Goal: Task Accomplishment & Management: Complete application form

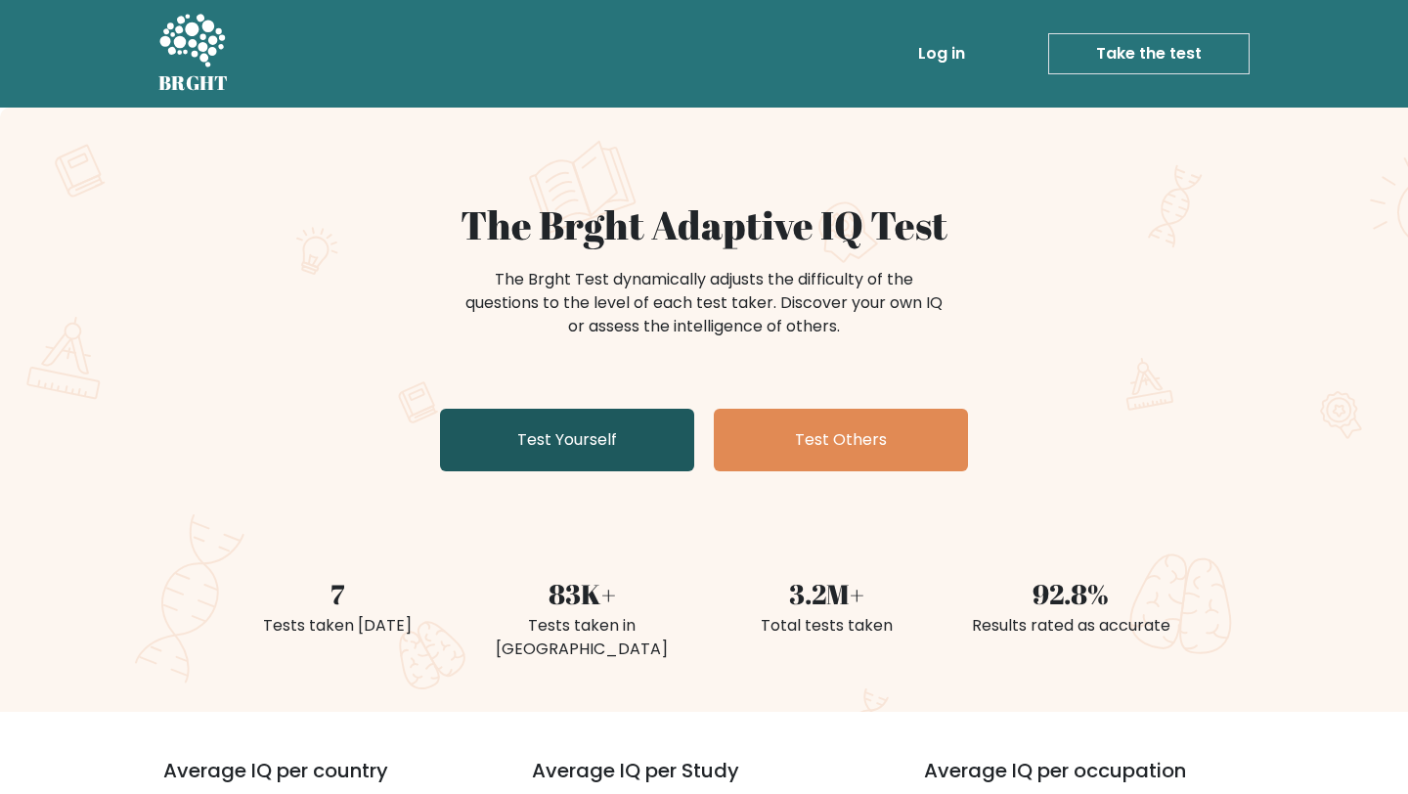
click at [558, 452] on link "Test Yourself" at bounding box center [567, 440] width 254 height 63
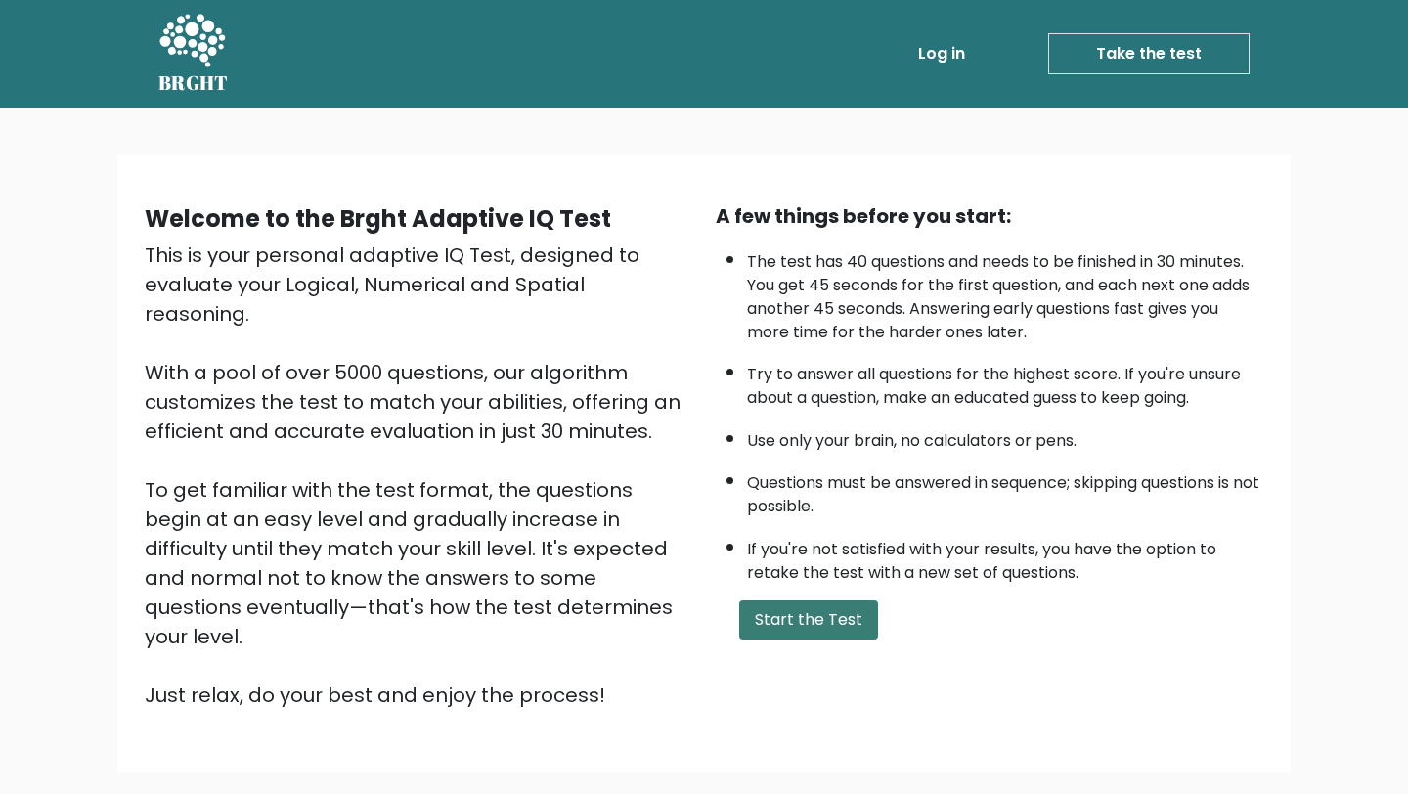
click at [802, 616] on button "Start the Test" at bounding box center [808, 619] width 139 height 39
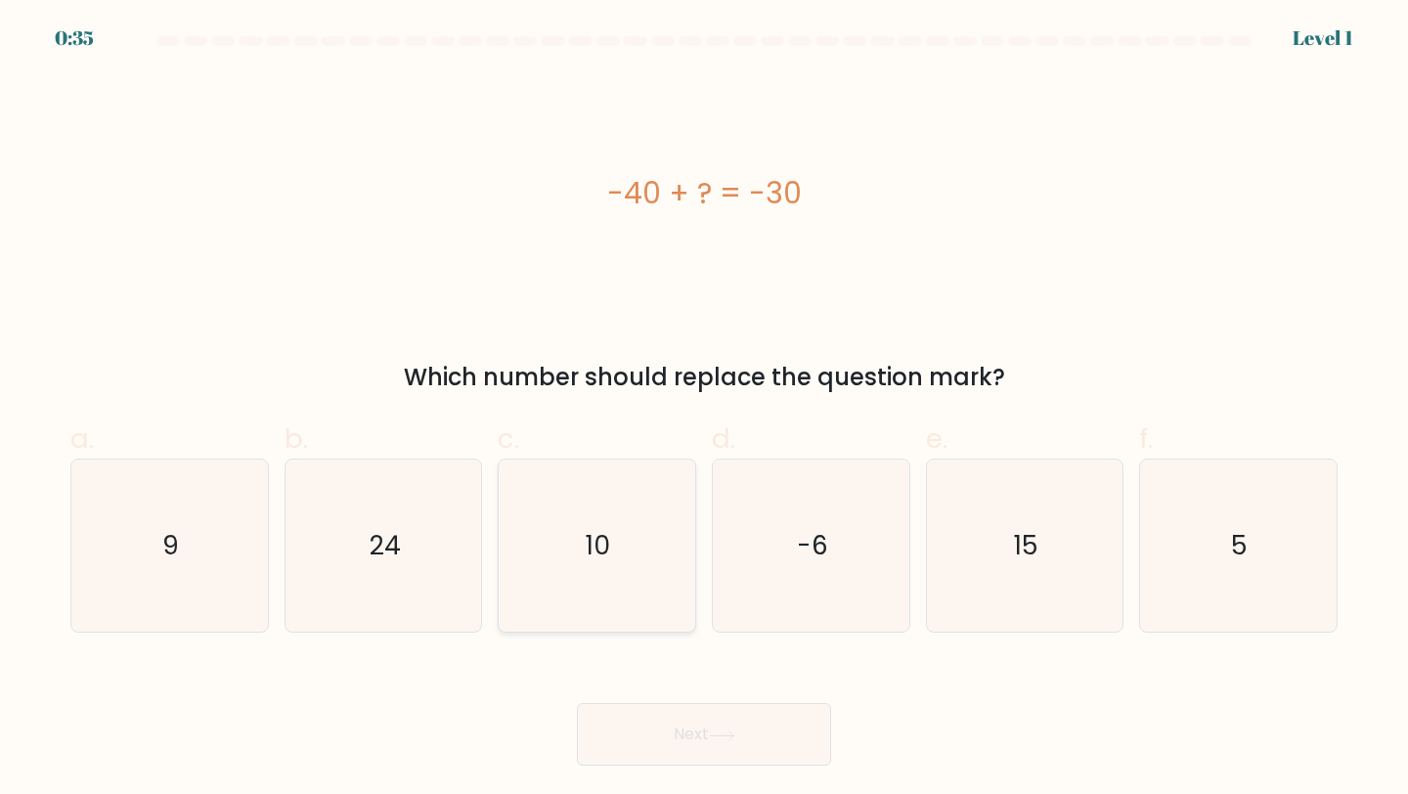
click at [607, 534] on text "10" at bounding box center [599, 545] width 24 height 36
click at [704, 410] on input "c. 10" at bounding box center [704, 403] width 1 height 13
radio input "true"
click at [675, 735] on button "Next" at bounding box center [704, 734] width 254 height 63
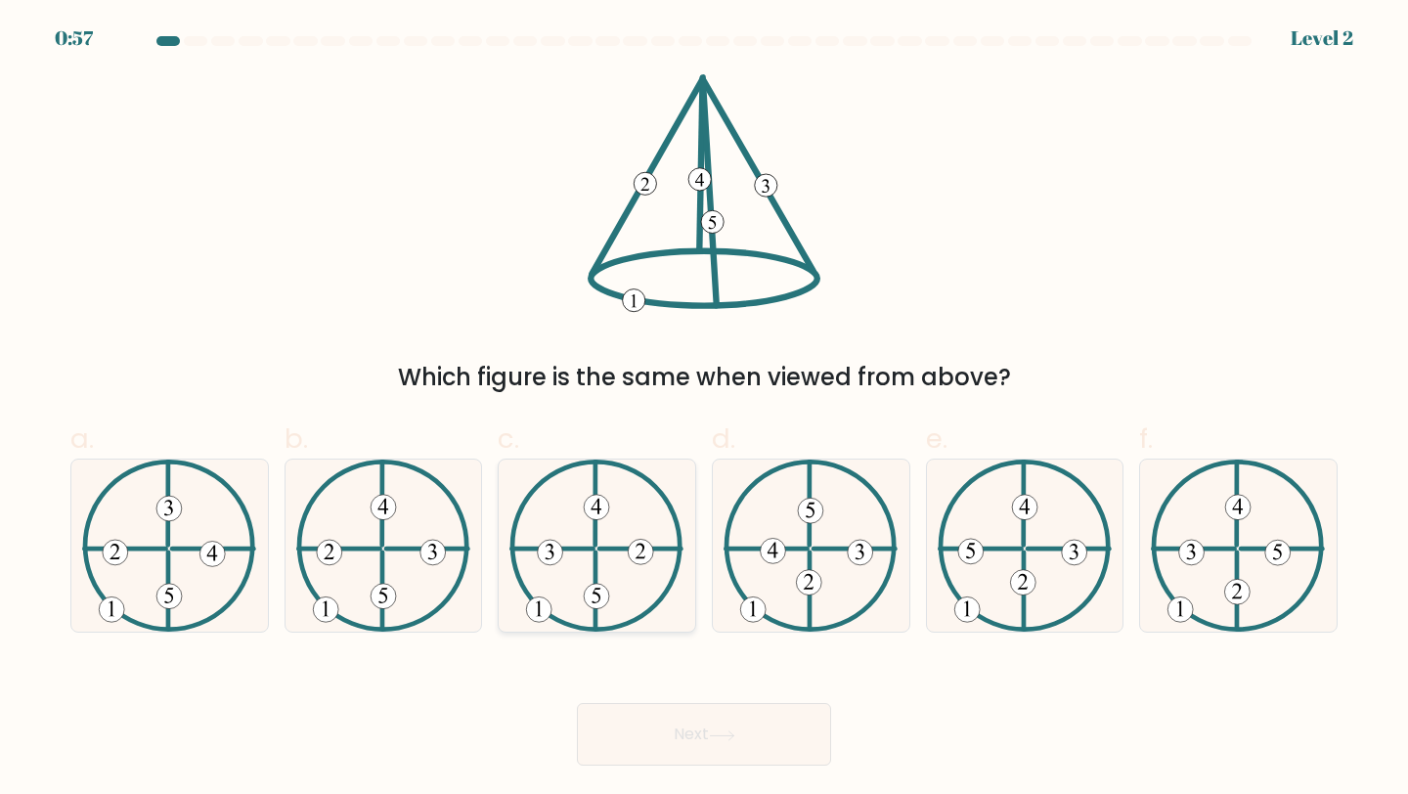
click at [598, 575] on icon at bounding box center [596, 546] width 174 height 173
click at [704, 410] on input "c." at bounding box center [704, 403] width 1 height 13
radio input "true"
click at [434, 576] on icon at bounding box center [383, 546] width 174 height 173
click at [704, 410] on input "b." at bounding box center [704, 403] width 1 height 13
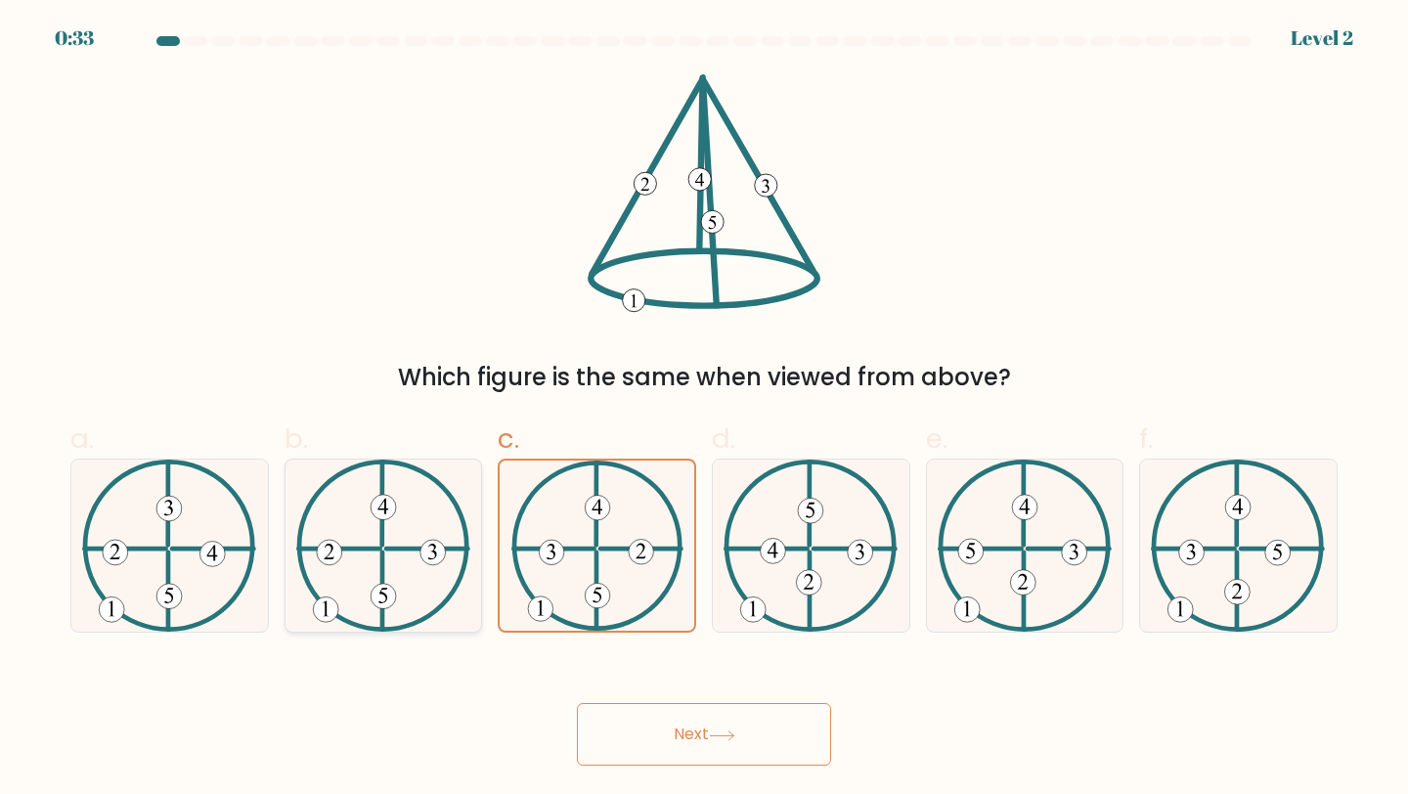
radio input "true"
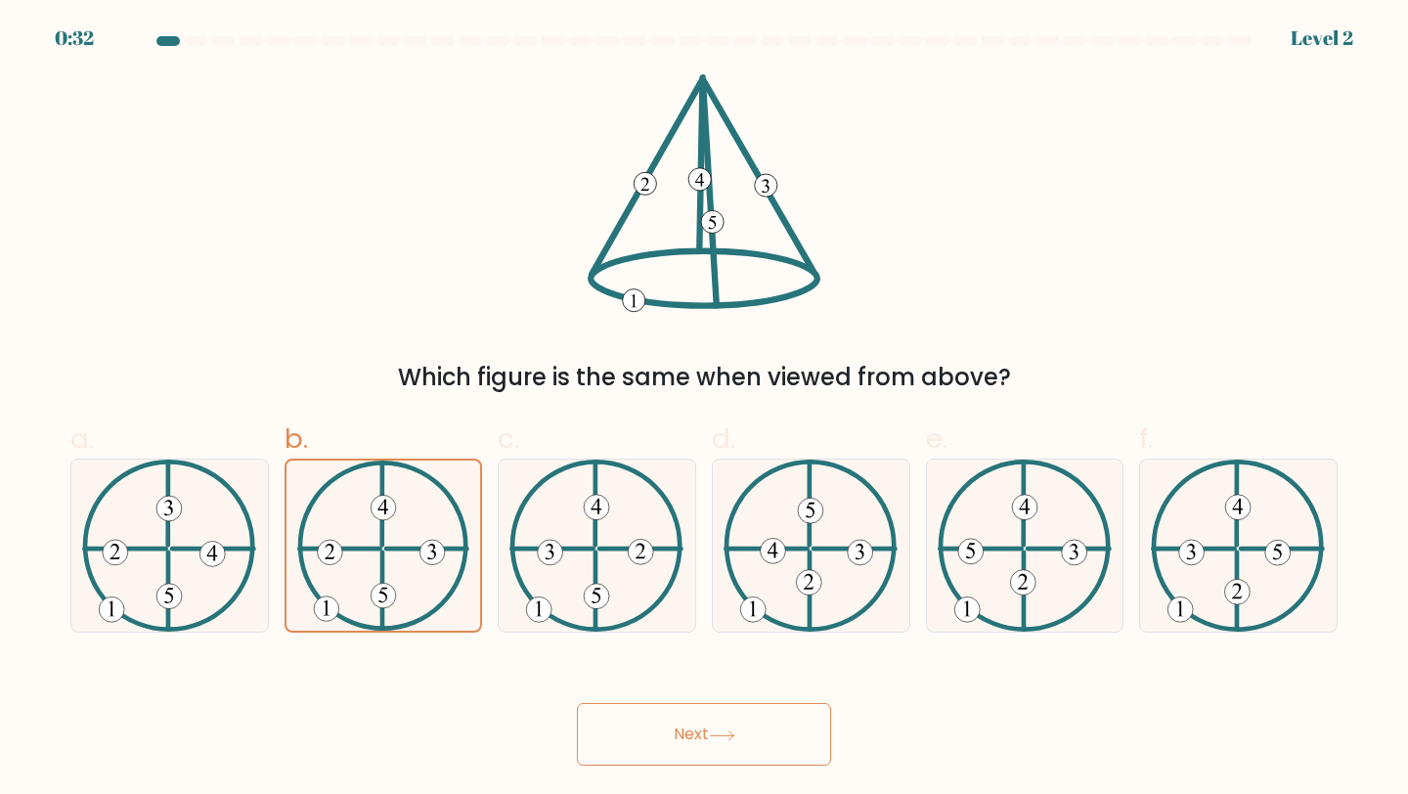
click at [723, 737] on icon at bounding box center [722, 735] width 26 height 11
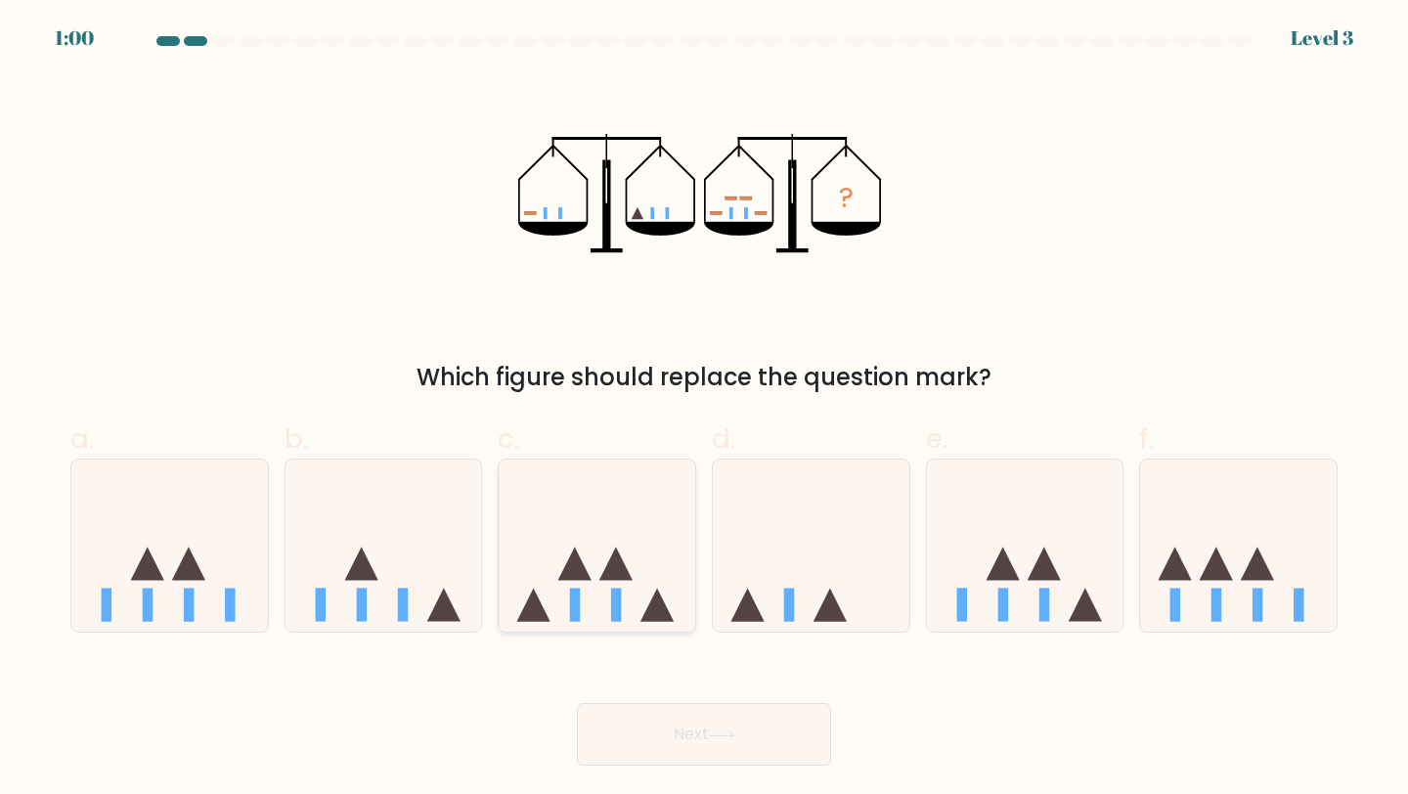
click at [617, 598] on rect at bounding box center [616, 605] width 11 height 33
click at [704, 410] on input "c." at bounding box center [704, 403] width 1 height 13
radio input "true"
drag, startPoint x: 726, startPoint y: 793, endPoint x: 726, endPoint y: 766, distance: 27.4
click at [726, 791] on body "1:00 Level 3" at bounding box center [704, 397] width 1408 height 794
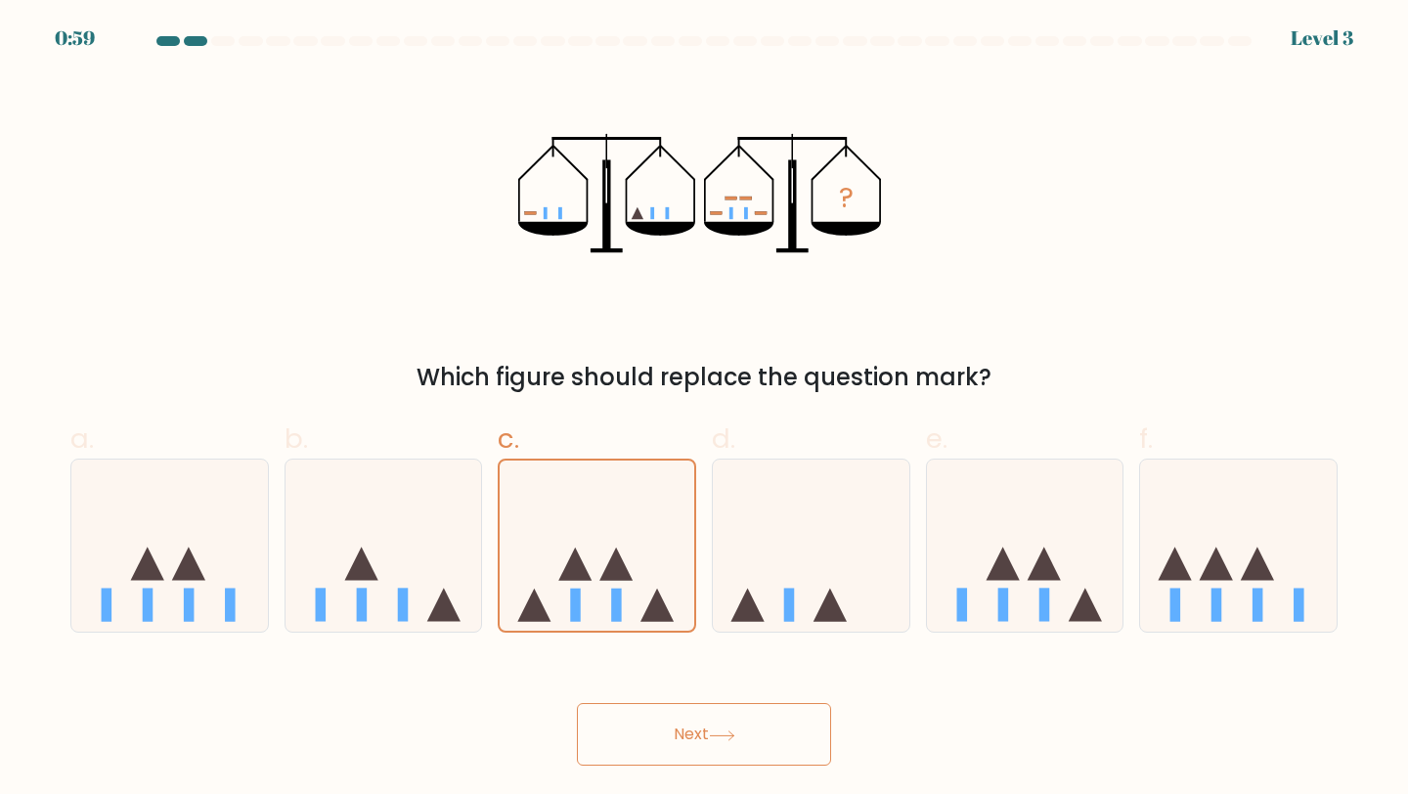
click at [725, 748] on button "Next" at bounding box center [704, 734] width 254 height 63
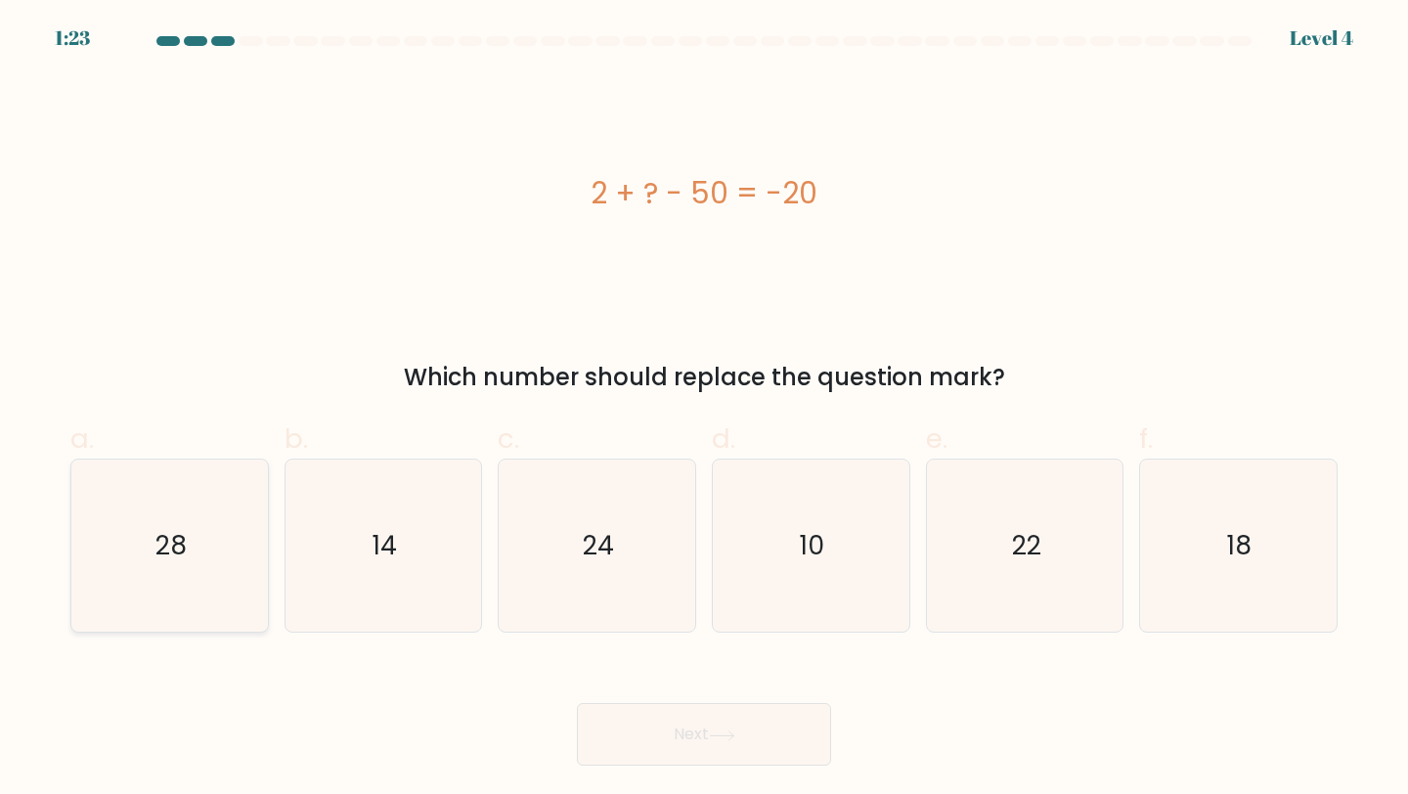
click at [176, 561] on text "28" at bounding box center [170, 545] width 31 height 36
click at [704, 410] on input "a. 28" at bounding box center [704, 403] width 1 height 13
radio input "true"
click at [737, 728] on button "Next" at bounding box center [704, 734] width 254 height 63
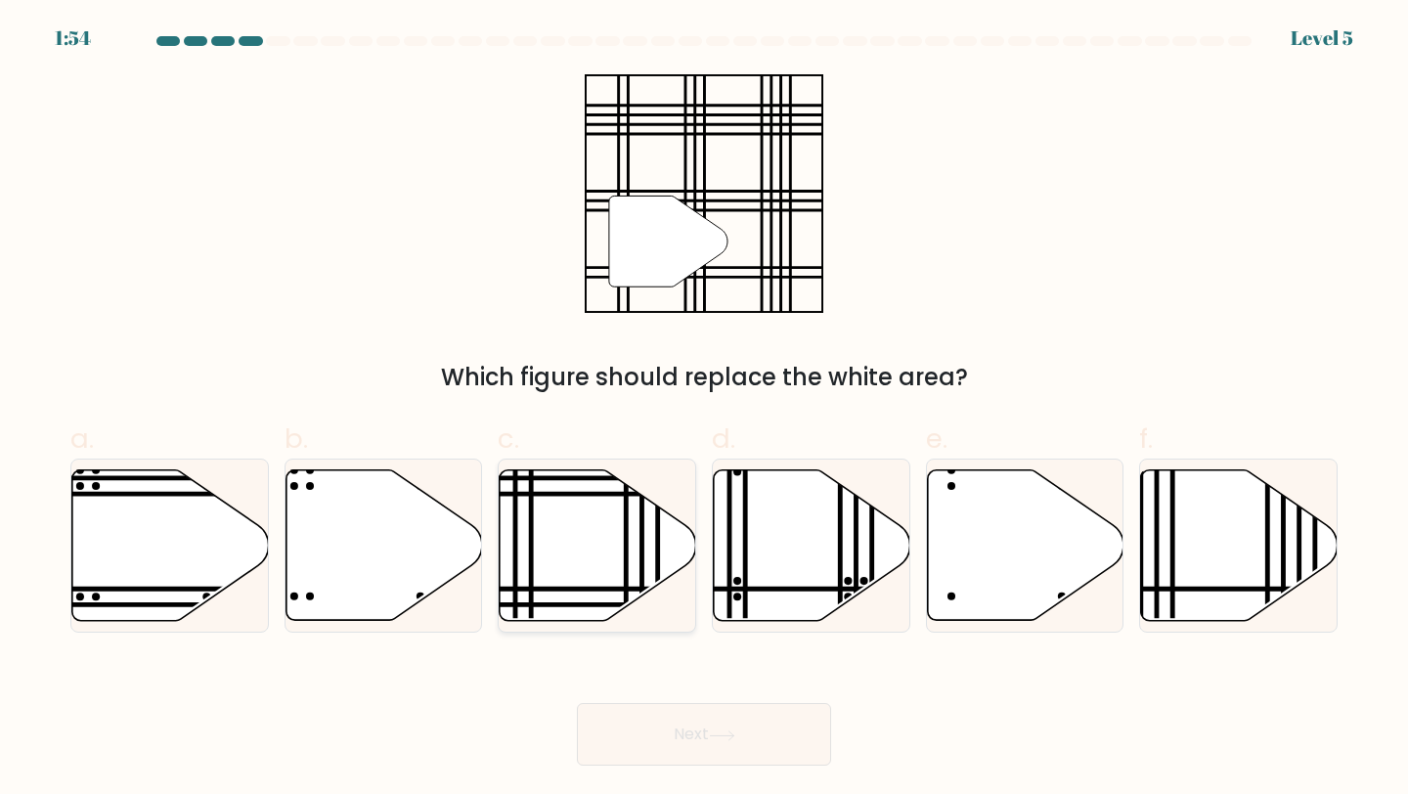
click at [606, 535] on icon at bounding box center [598, 545] width 197 height 151
click at [704, 410] on input "c." at bounding box center [704, 403] width 1 height 13
radio input "true"
click at [741, 744] on button "Next" at bounding box center [704, 734] width 254 height 63
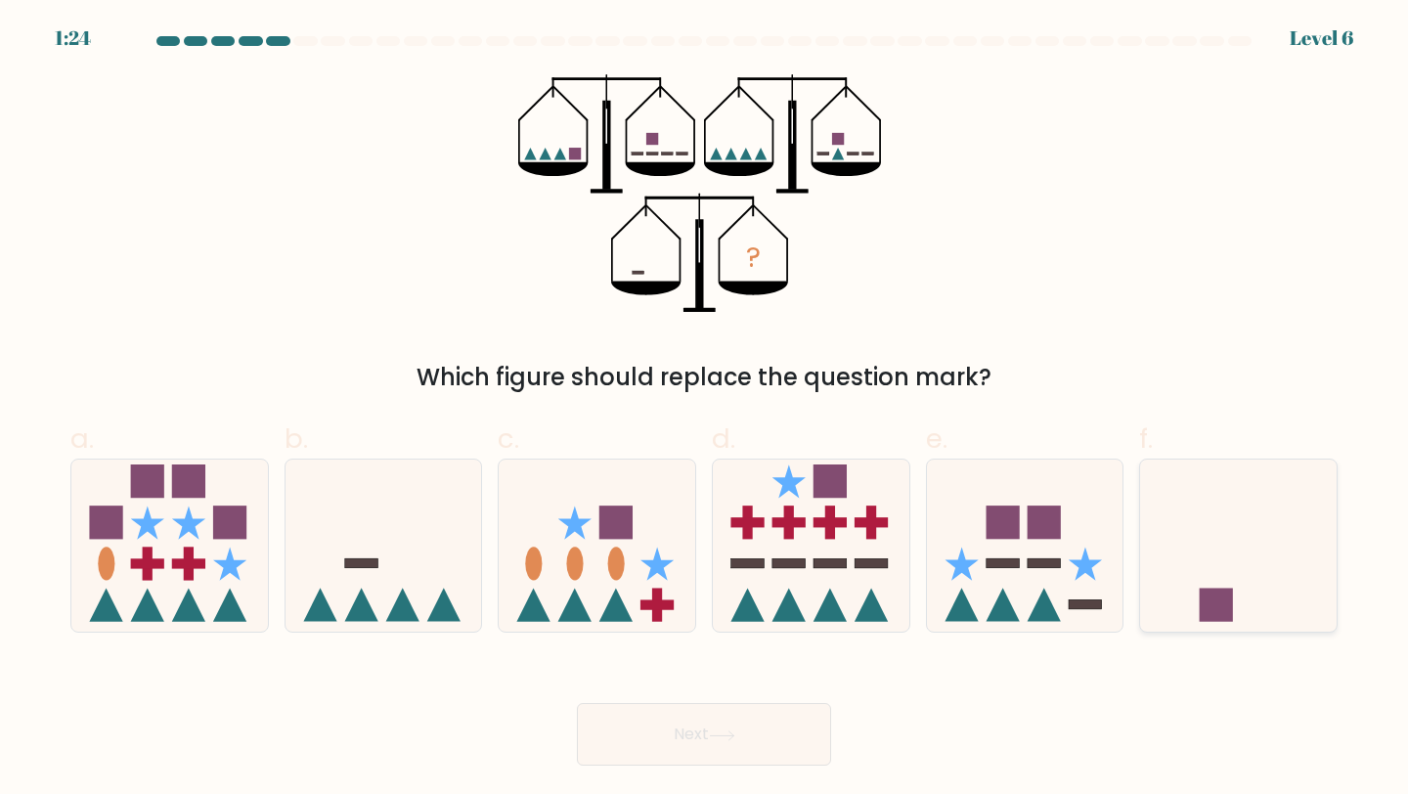
click at [1268, 571] on icon at bounding box center [1238, 545] width 197 height 162
click at [705, 410] on input "f." at bounding box center [704, 403] width 1 height 13
radio input "true"
click at [639, 747] on button "Next" at bounding box center [704, 734] width 254 height 63
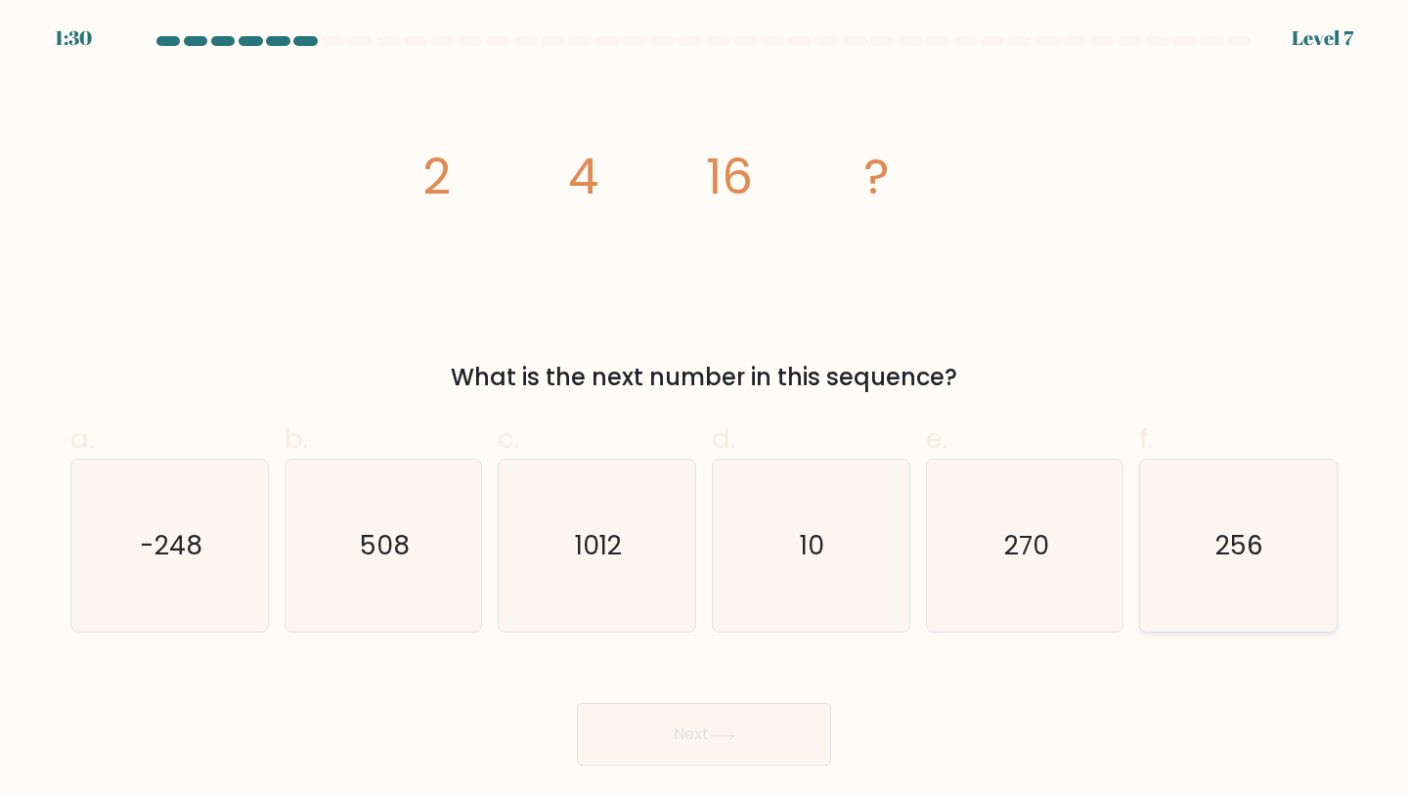
click at [1238, 539] on text "256" at bounding box center [1240, 545] width 48 height 36
click at [705, 410] on input "f. 256" at bounding box center [704, 403] width 1 height 13
radio input "true"
click at [677, 752] on button "Next" at bounding box center [704, 734] width 254 height 63
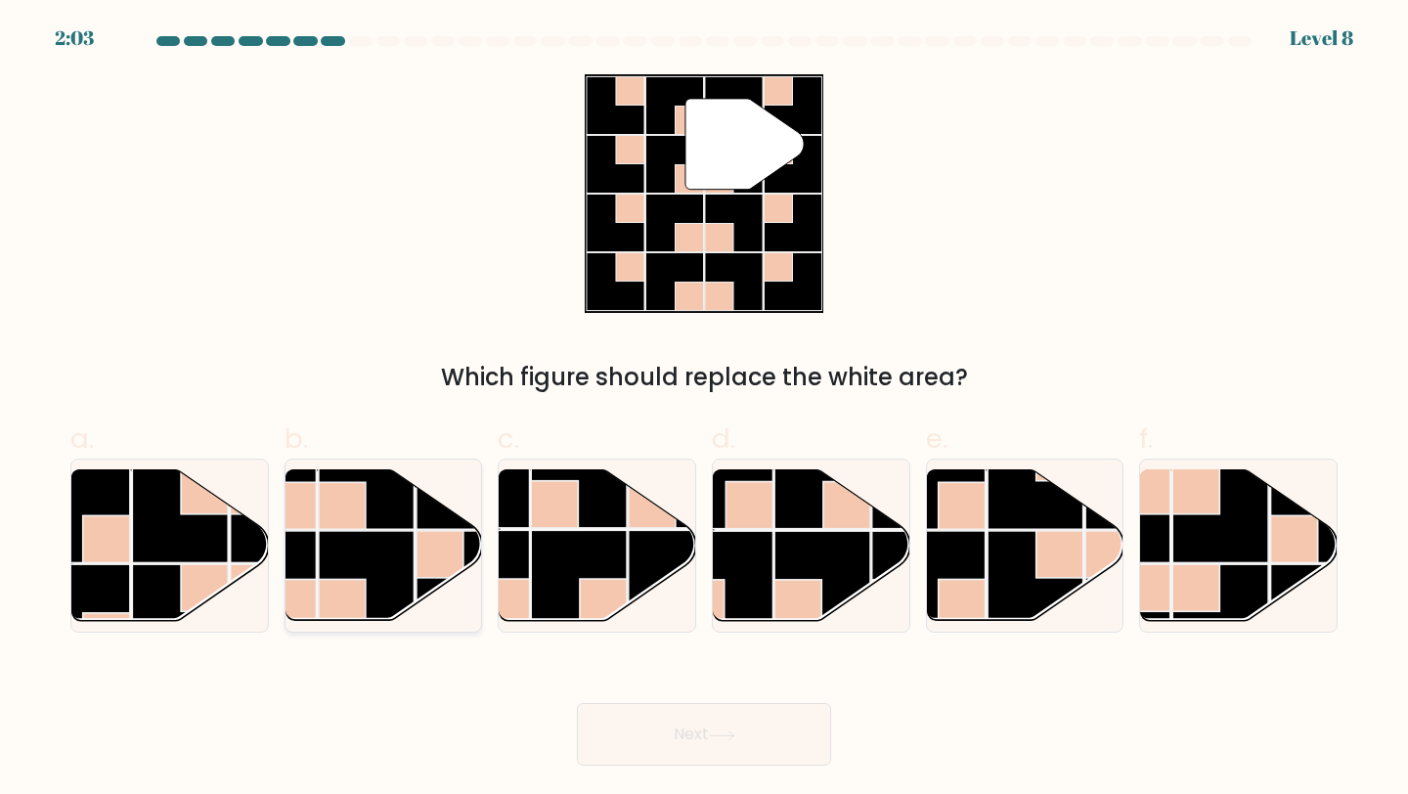
click at [353, 516] on rect at bounding box center [342, 505] width 47 height 47
click at [704, 410] on input "b." at bounding box center [704, 403] width 1 height 13
radio input "true"
click at [689, 720] on button "Next" at bounding box center [704, 734] width 254 height 63
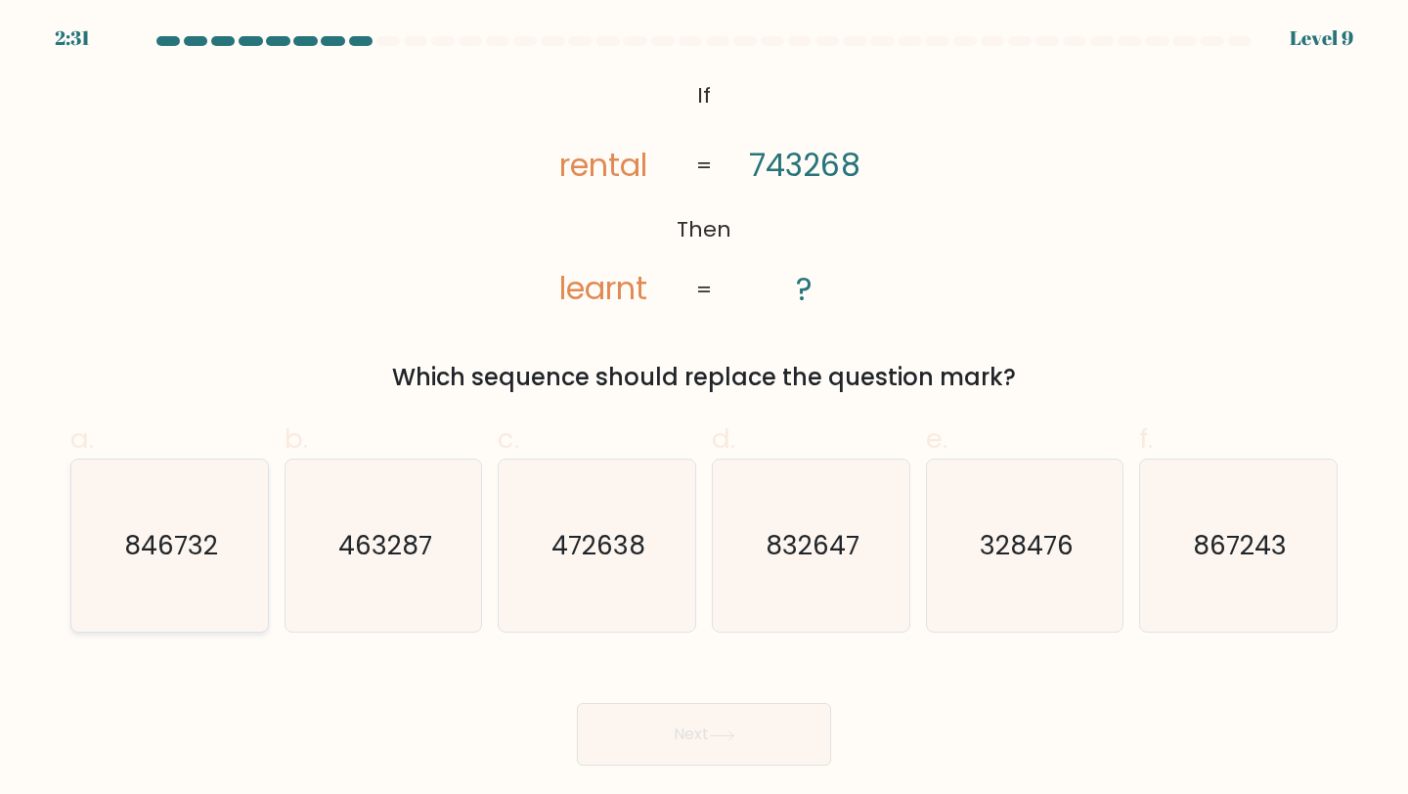
click at [157, 531] on text "846732" at bounding box center [171, 545] width 94 height 36
click at [704, 410] on input "a. 846732" at bounding box center [704, 403] width 1 height 13
radio input "true"
click at [734, 743] on button "Next" at bounding box center [704, 734] width 254 height 63
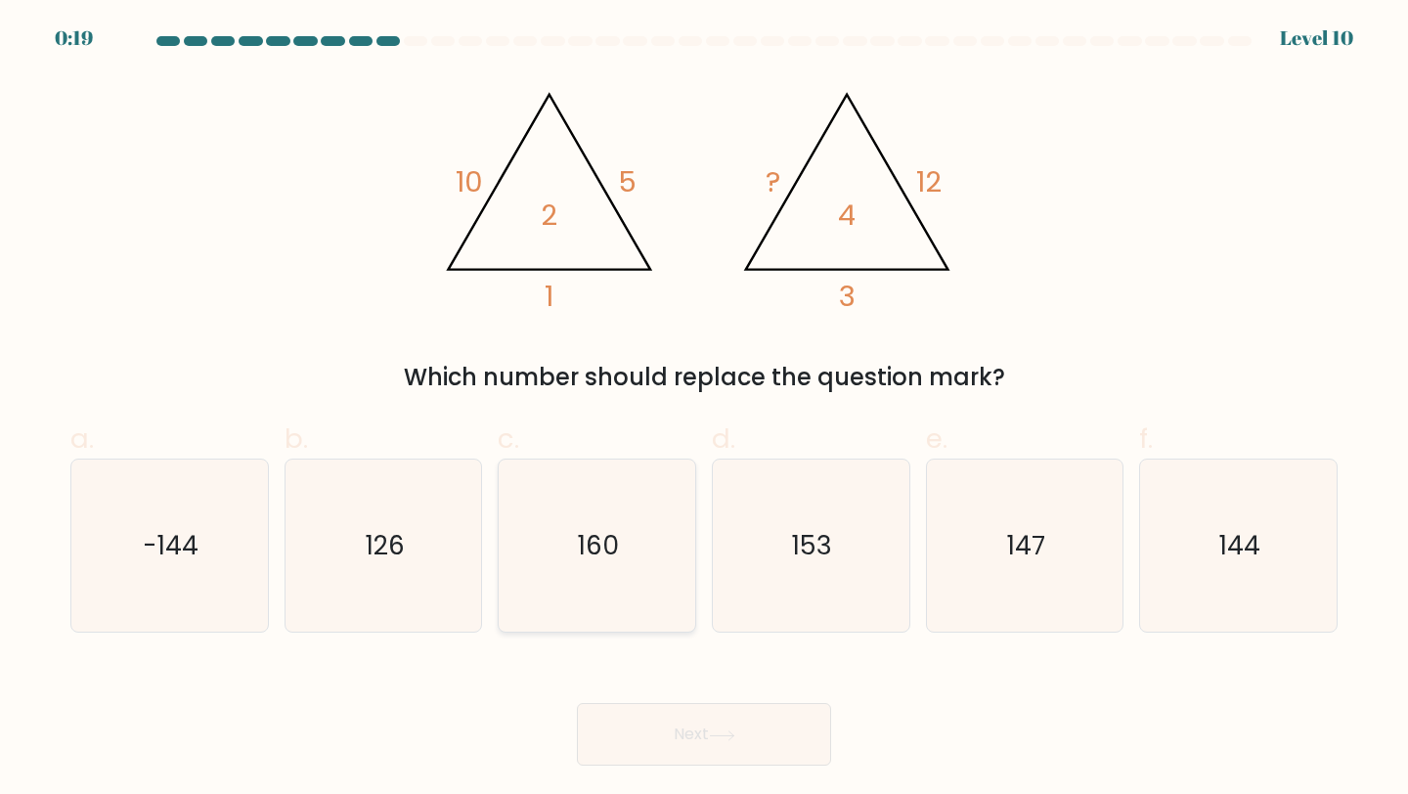
click at [628, 552] on icon "160" at bounding box center [596, 546] width 173 height 173
click at [704, 410] on input "c. 160" at bounding box center [704, 403] width 1 height 13
radio input "true"
click at [676, 736] on button "Next" at bounding box center [704, 734] width 254 height 63
click at [711, 733] on button "Next" at bounding box center [704, 734] width 254 height 63
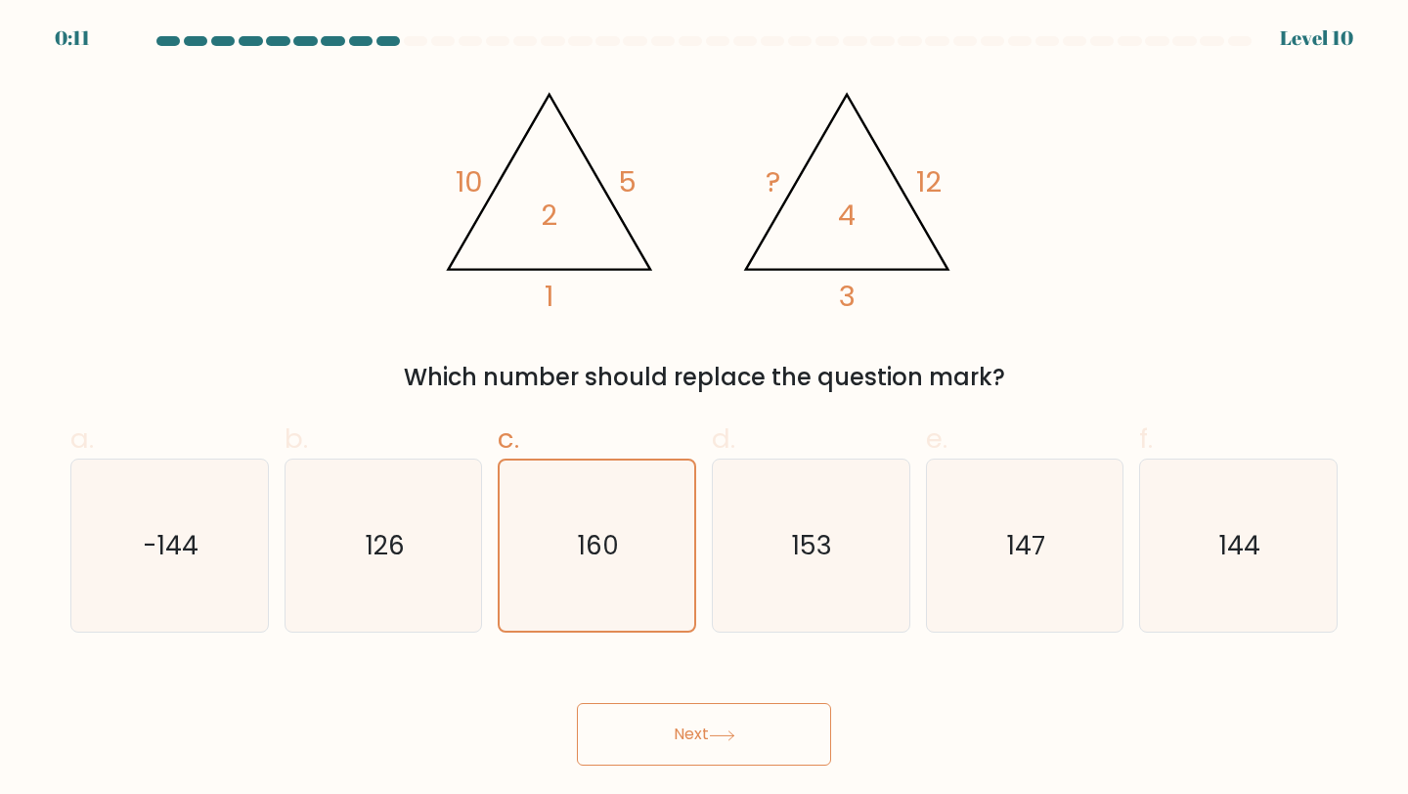
click at [752, 740] on button "Next" at bounding box center [704, 734] width 254 height 63
click at [753, 740] on button "Next" at bounding box center [704, 734] width 254 height 63
click at [511, 420] on span "c." at bounding box center [509, 438] width 22 height 38
click at [704, 410] on input "c. 160" at bounding box center [704, 403] width 1 height 13
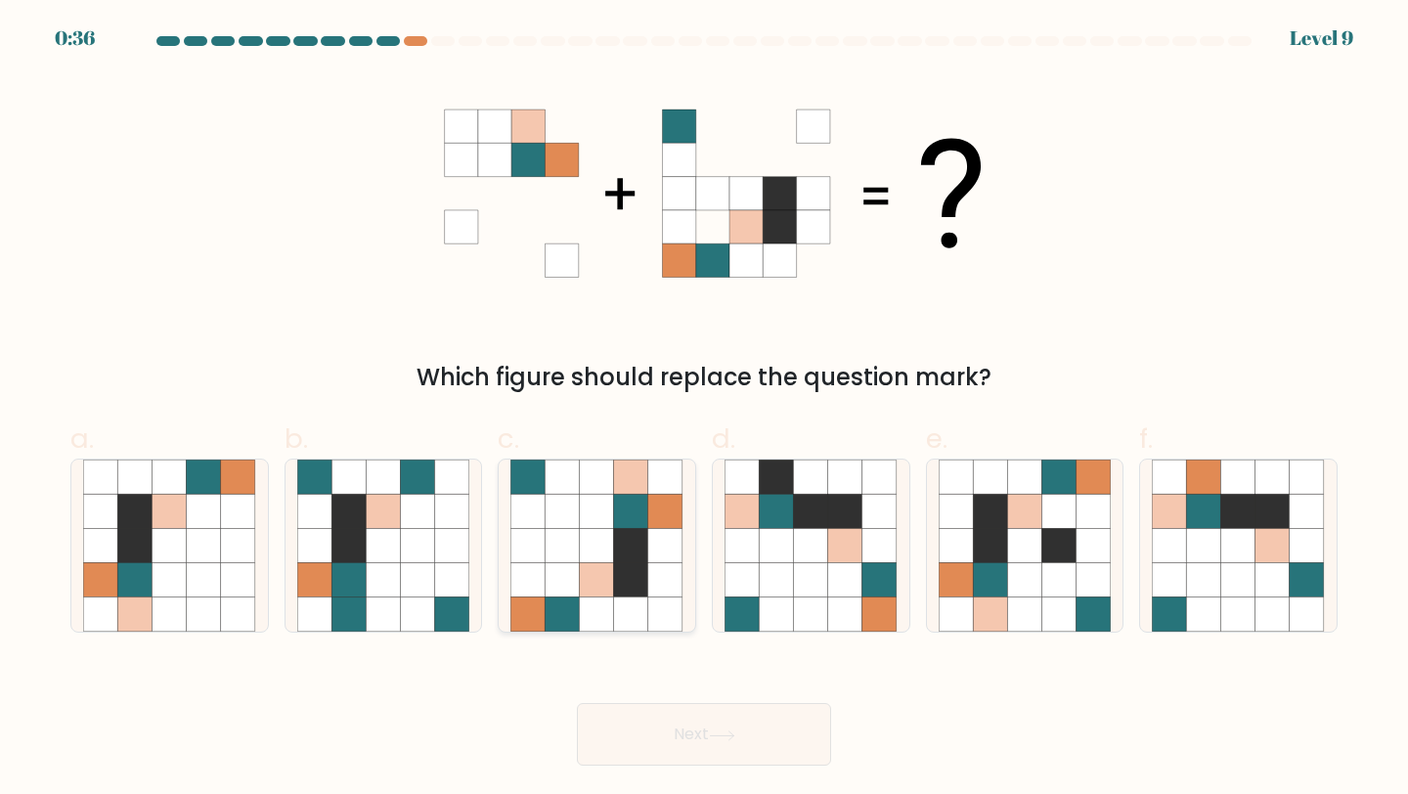
click at [659, 593] on icon at bounding box center [665, 580] width 34 height 34
click at [704, 410] on input "c." at bounding box center [704, 403] width 1 height 13
radio input "true"
click at [703, 717] on button "Next" at bounding box center [704, 734] width 254 height 63
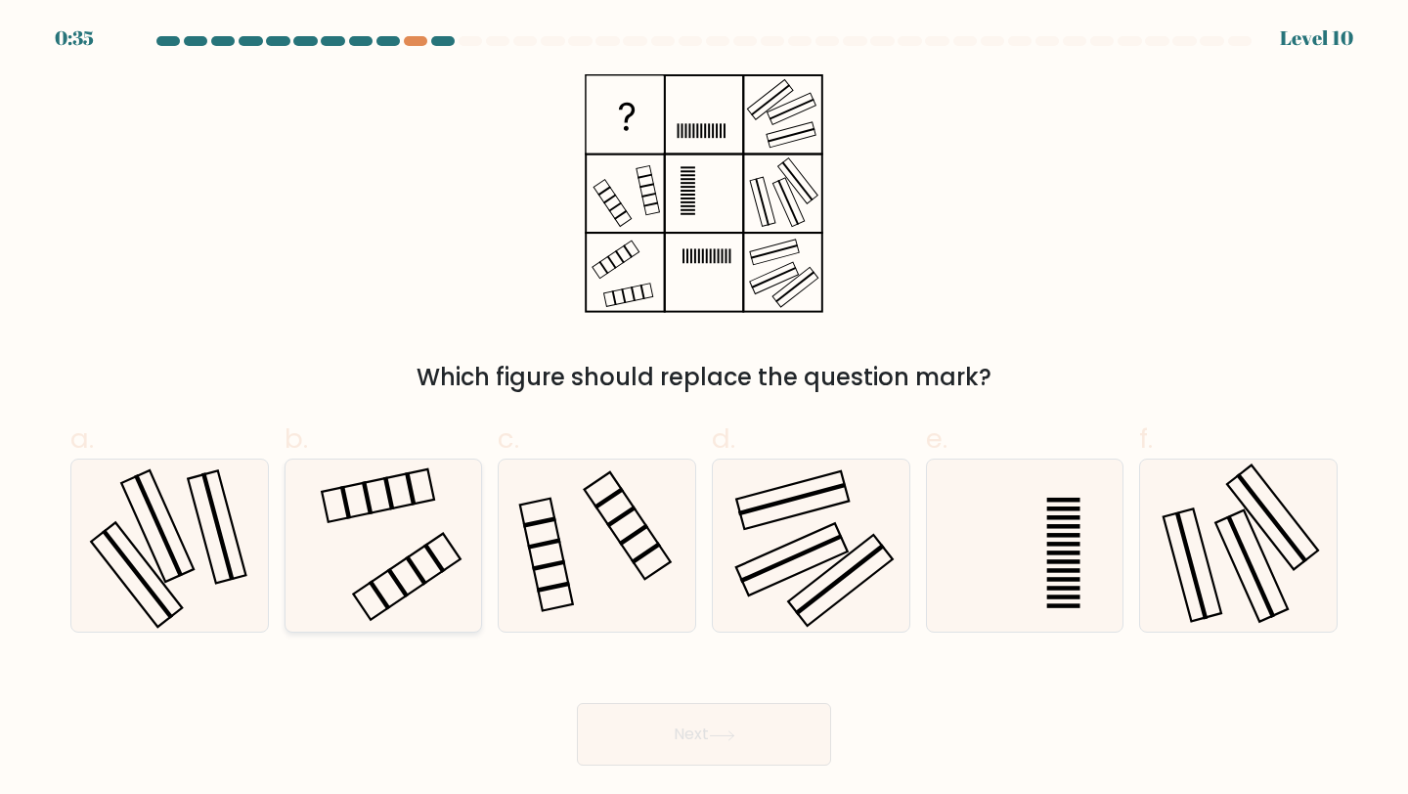
click at [372, 509] on icon at bounding box center [383, 546] width 173 height 173
click at [704, 410] on input "b." at bounding box center [704, 403] width 1 height 13
radio input "true"
click at [578, 517] on icon at bounding box center [596, 546] width 173 height 173
click at [704, 410] on input "c." at bounding box center [704, 403] width 1 height 13
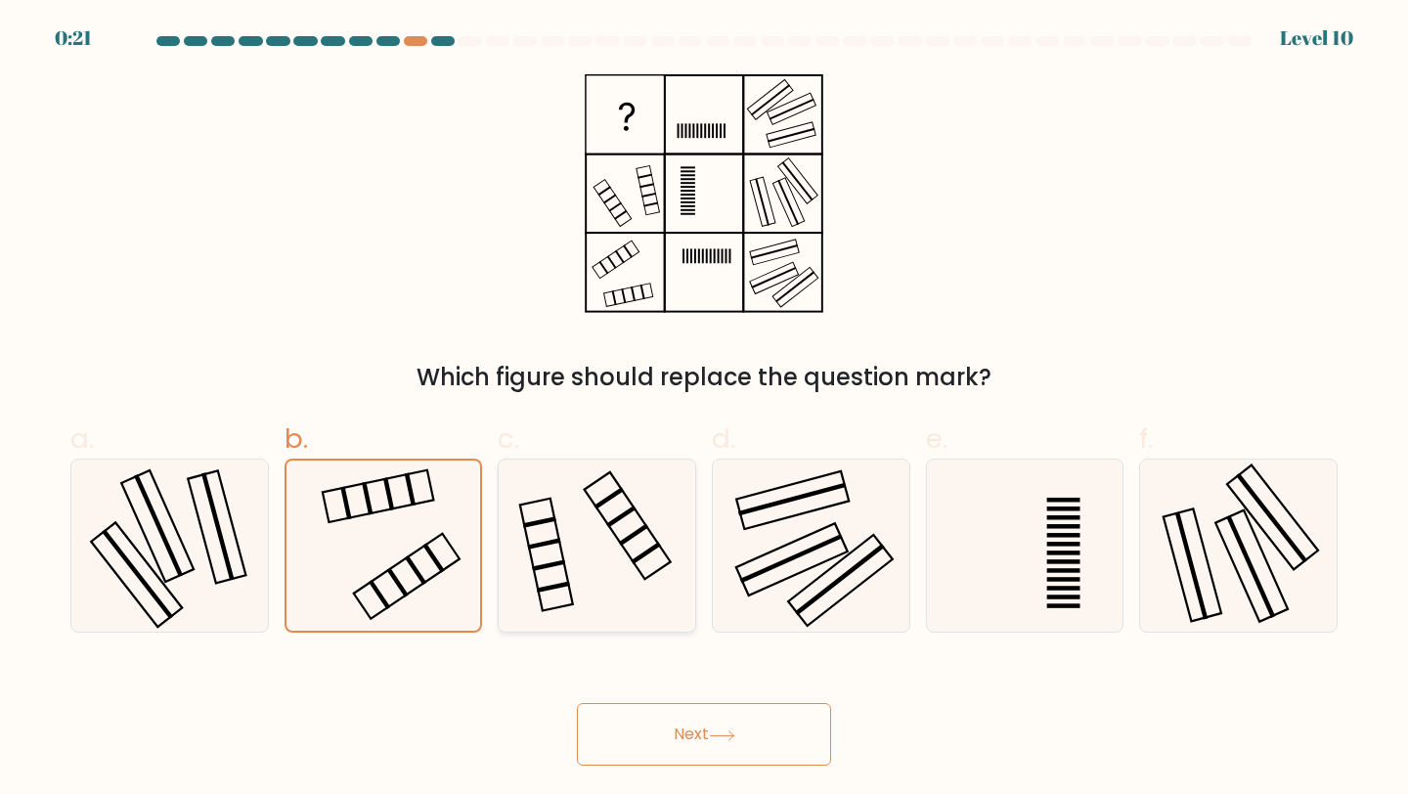
radio input "true"
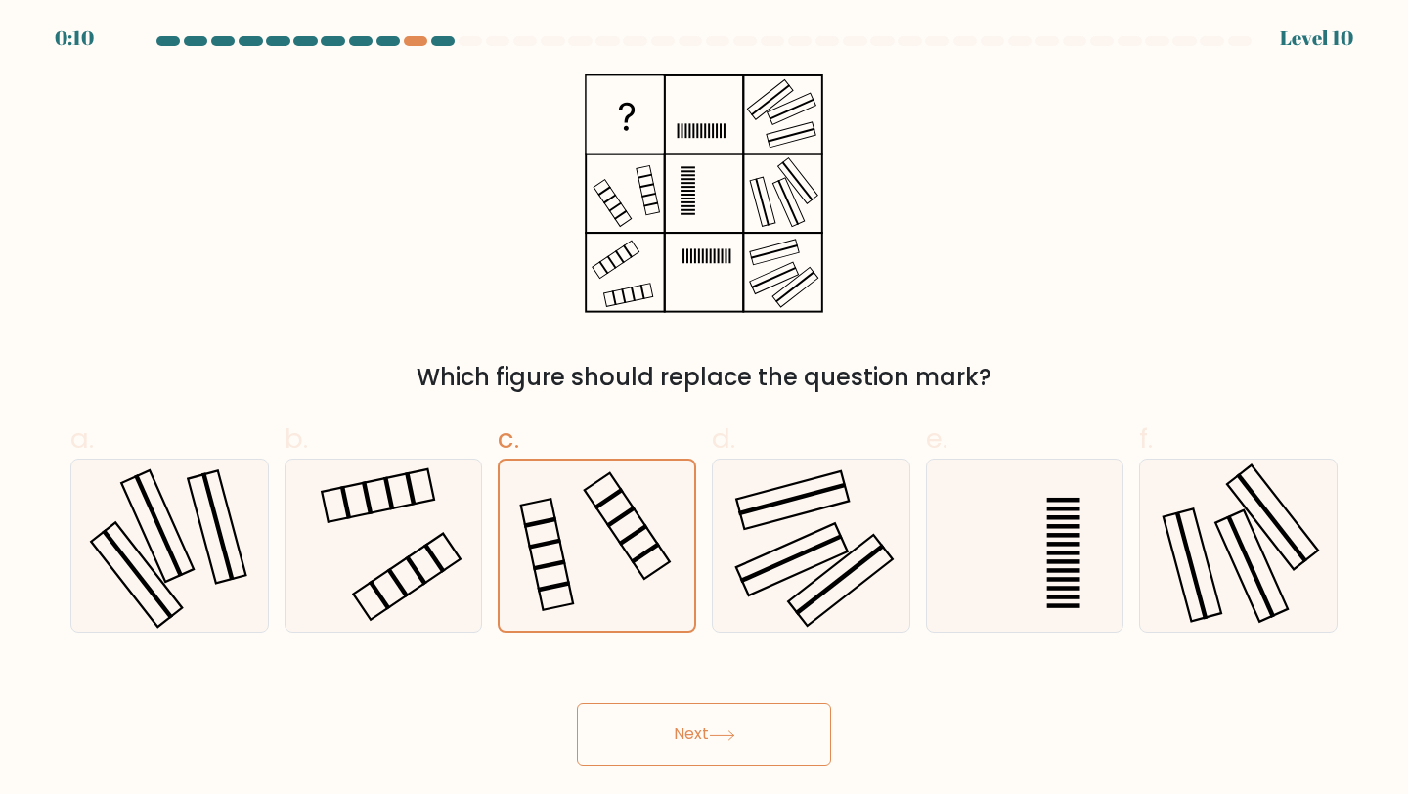
click at [698, 740] on button "Next" at bounding box center [704, 734] width 254 height 63
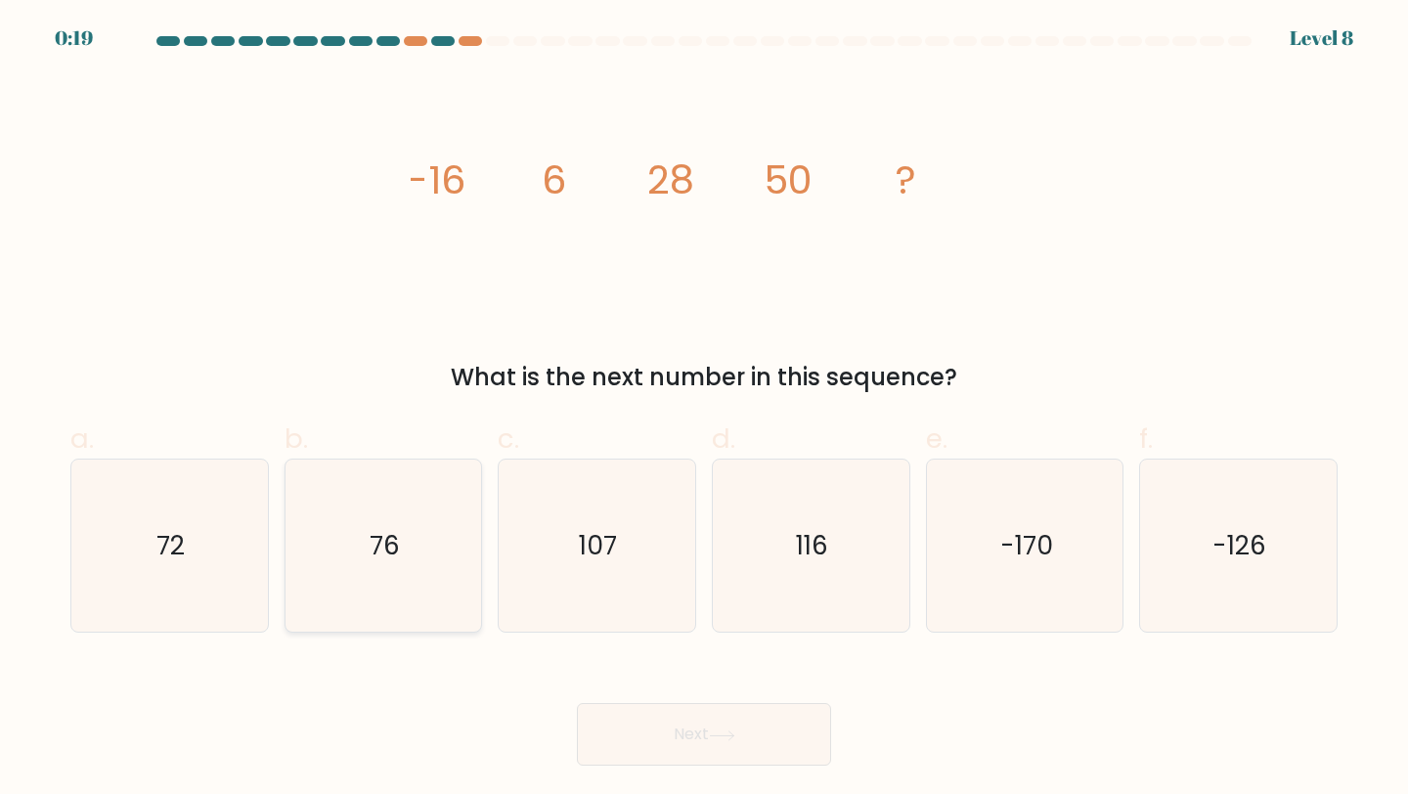
click at [425, 553] on icon "76" at bounding box center [383, 546] width 173 height 173
click at [704, 410] on input "b. 76" at bounding box center [704, 403] width 1 height 13
radio input "true"
click at [176, 530] on text "72" at bounding box center [171, 545] width 28 height 36
click at [704, 410] on input "a. 72" at bounding box center [704, 403] width 1 height 13
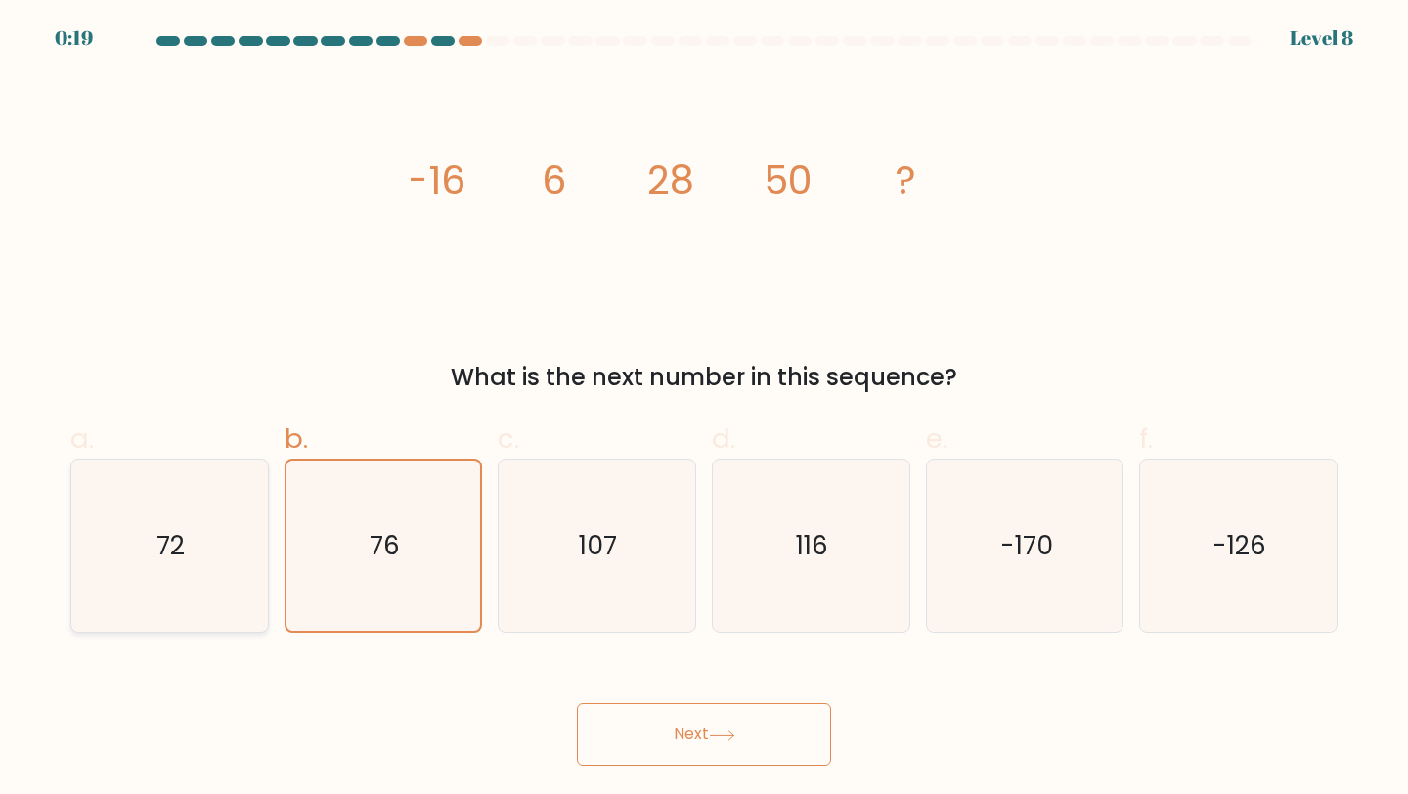
radio input "true"
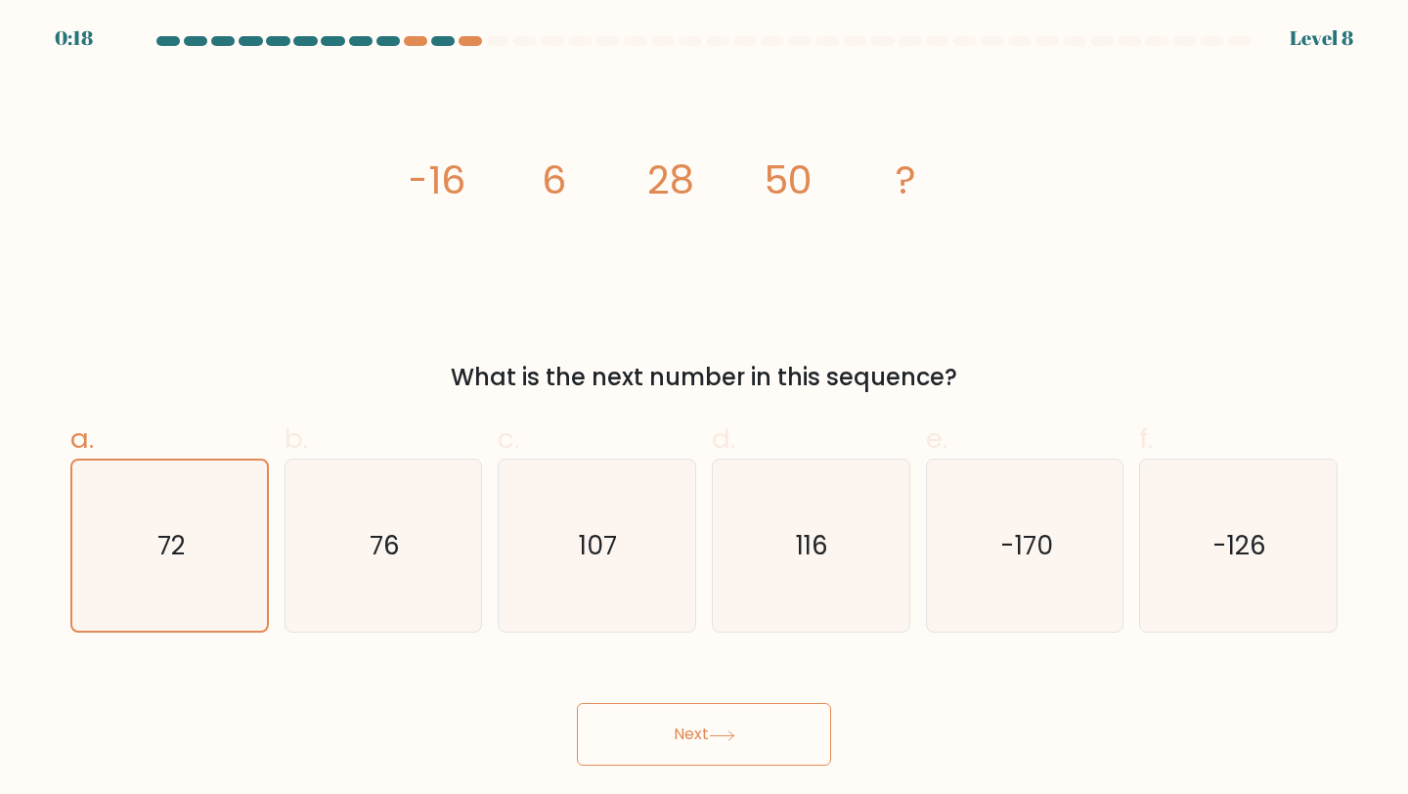
click at [690, 740] on button "Next" at bounding box center [704, 734] width 254 height 63
click at [690, 725] on button "Next" at bounding box center [704, 734] width 254 height 63
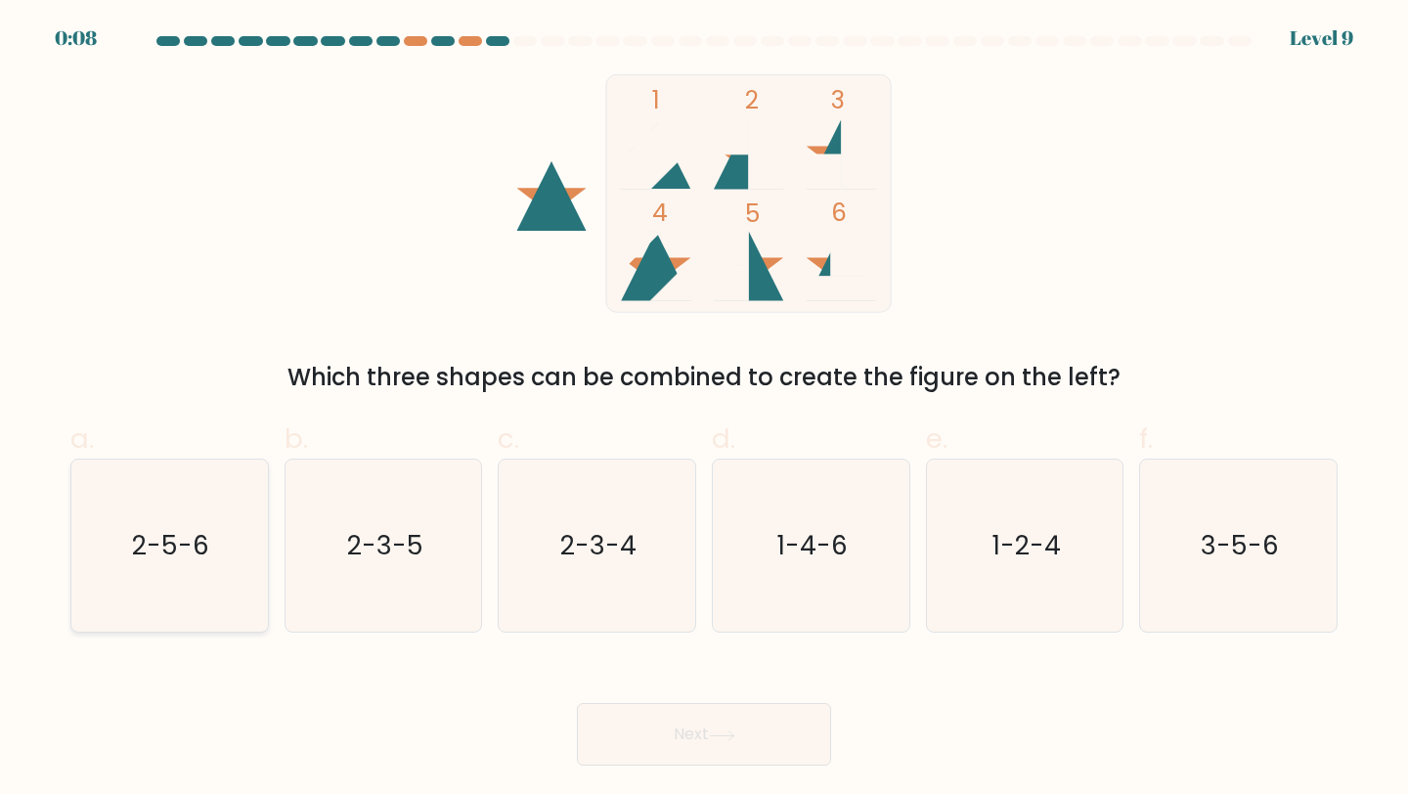
click at [200, 528] on text "2-5-6" at bounding box center [171, 545] width 77 height 36
click at [704, 410] on input "a. 2-5-6" at bounding box center [704, 403] width 1 height 13
radio input "true"
click at [425, 498] on icon "2-3-5" at bounding box center [383, 546] width 173 height 173
click at [704, 410] on input "b. 2-3-5" at bounding box center [704, 403] width 1 height 13
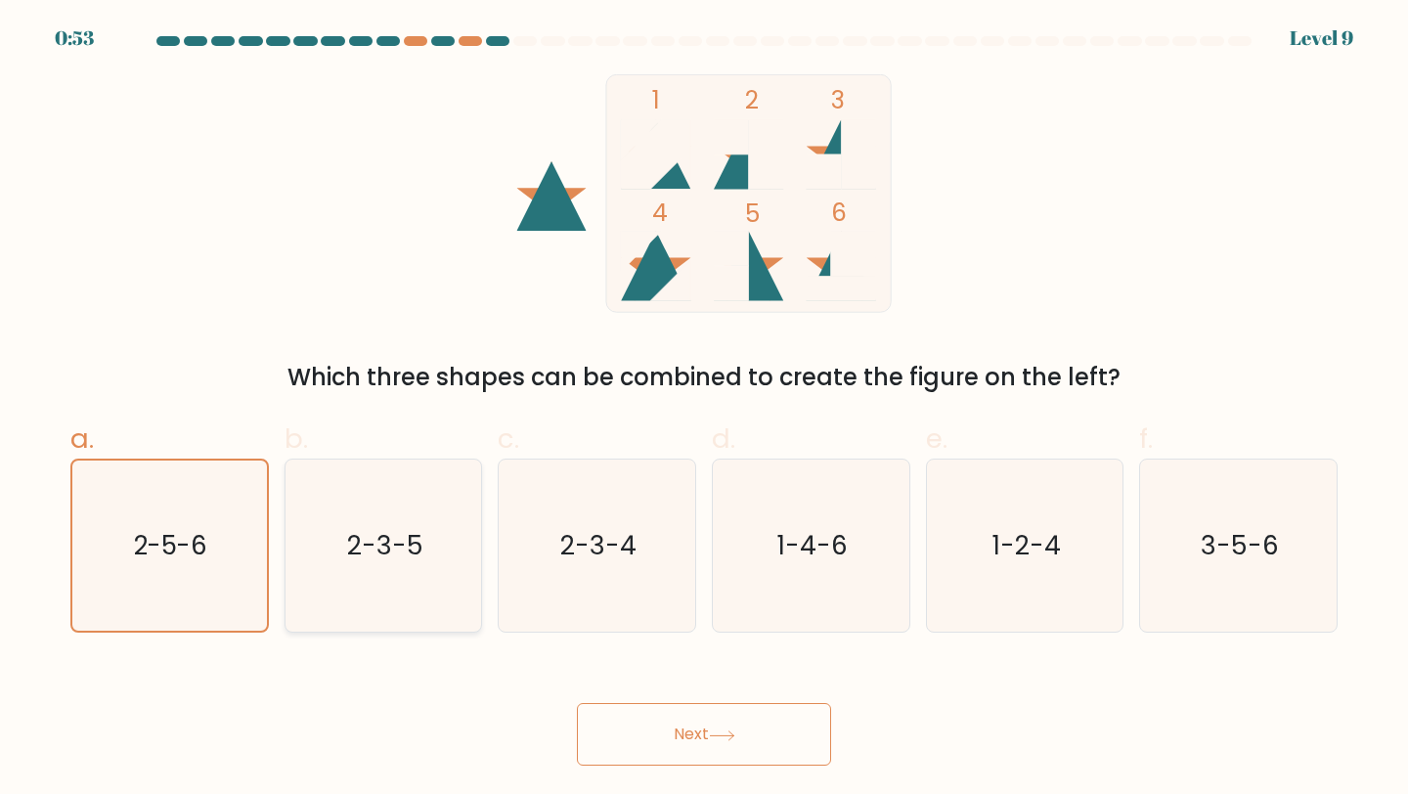
radio input "true"
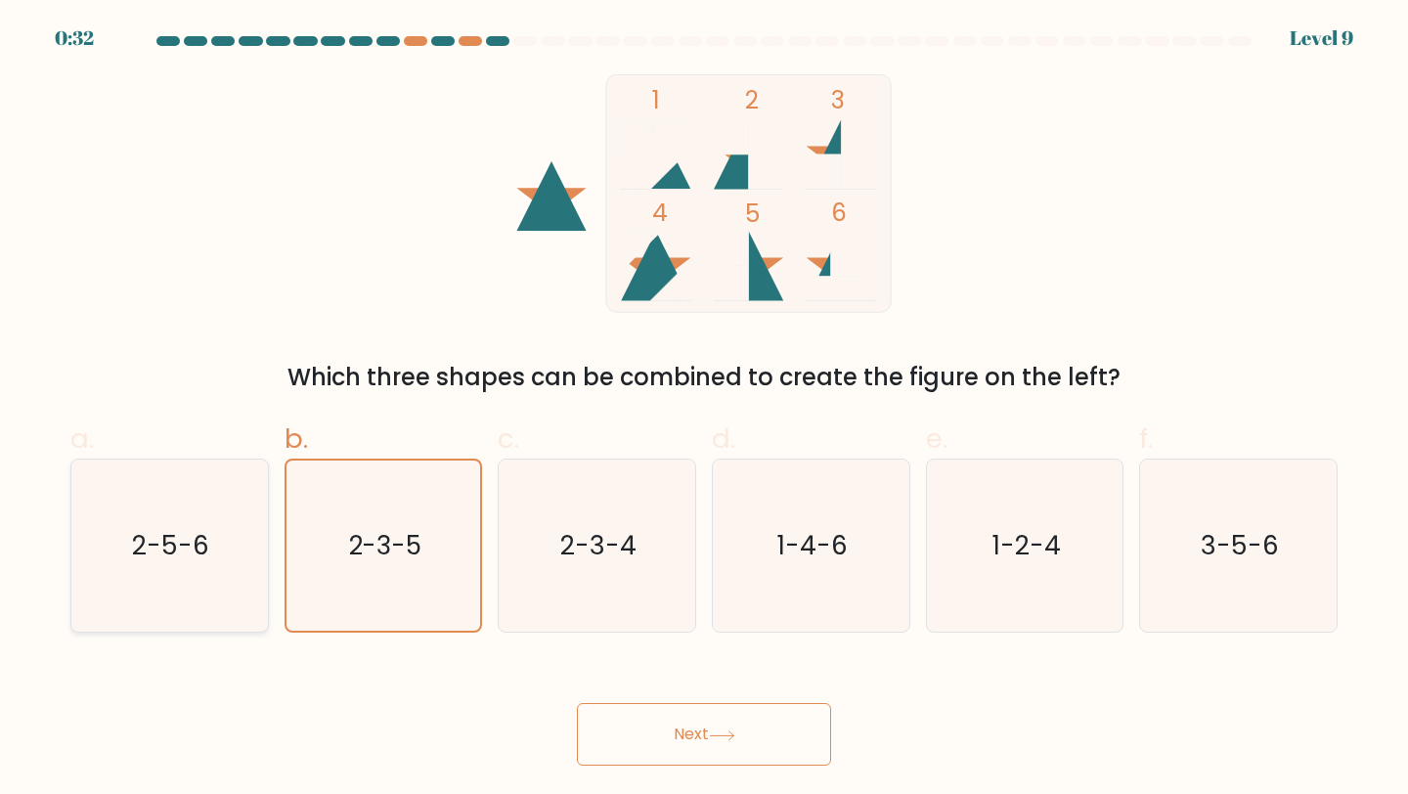
click at [95, 578] on icon "2-5-6" at bounding box center [169, 546] width 173 height 173
click at [704, 410] on input "a. 2-5-6" at bounding box center [704, 403] width 1 height 13
radio input "true"
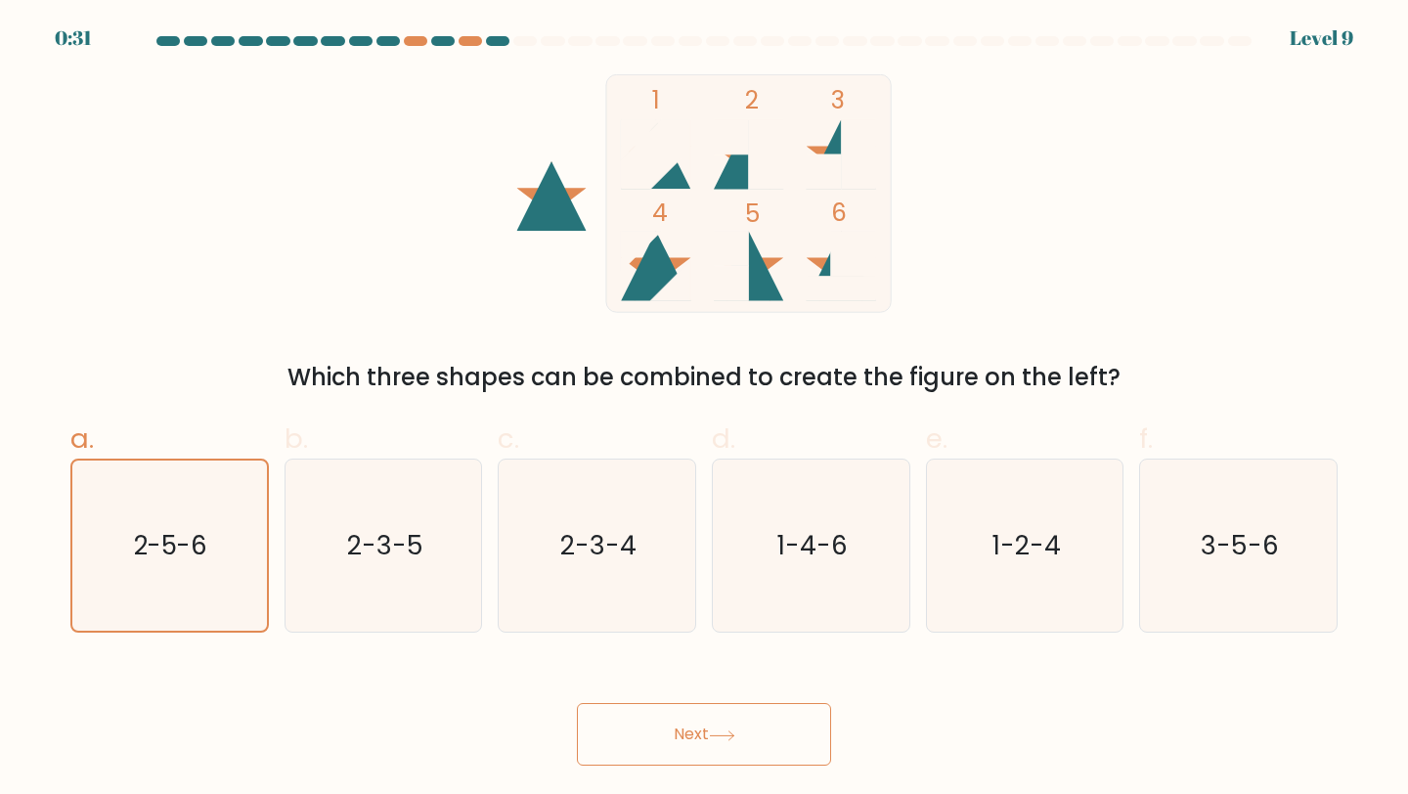
click at [672, 727] on button "Next" at bounding box center [704, 734] width 254 height 63
click at [151, 552] on text "2-5-6" at bounding box center [171, 545] width 73 height 35
click at [704, 410] on input "a. 2-5-6" at bounding box center [704, 403] width 1 height 13
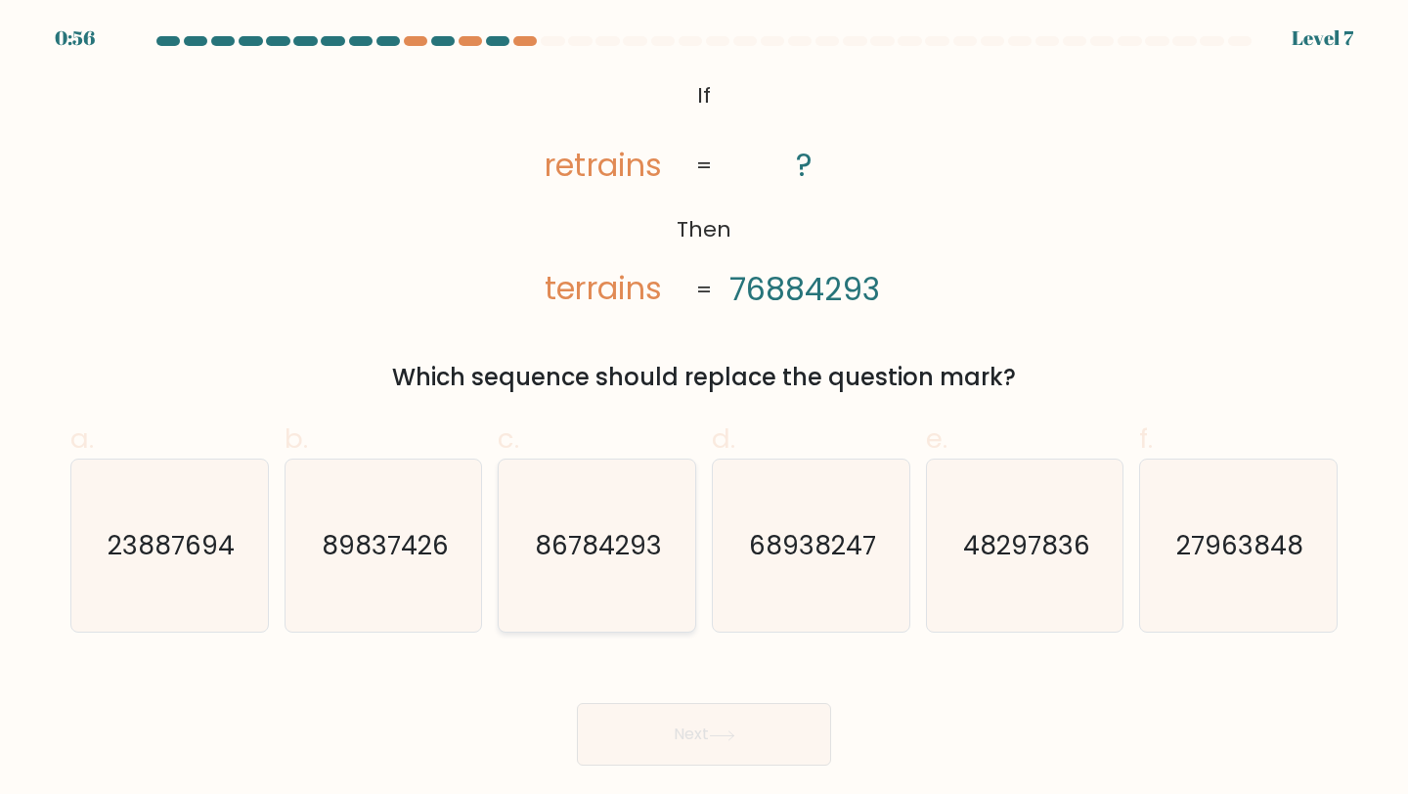
click at [597, 543] on text "86784293" at bounding box center [598, 545] width 127 height 36
click at [704, 410] on input "c. 86784293" at bounding box center [704, 403] width 1 height 13
radio input "true"
click at [656, 752] on button "Next" at bounding box center [704, 734] width 254 height 63
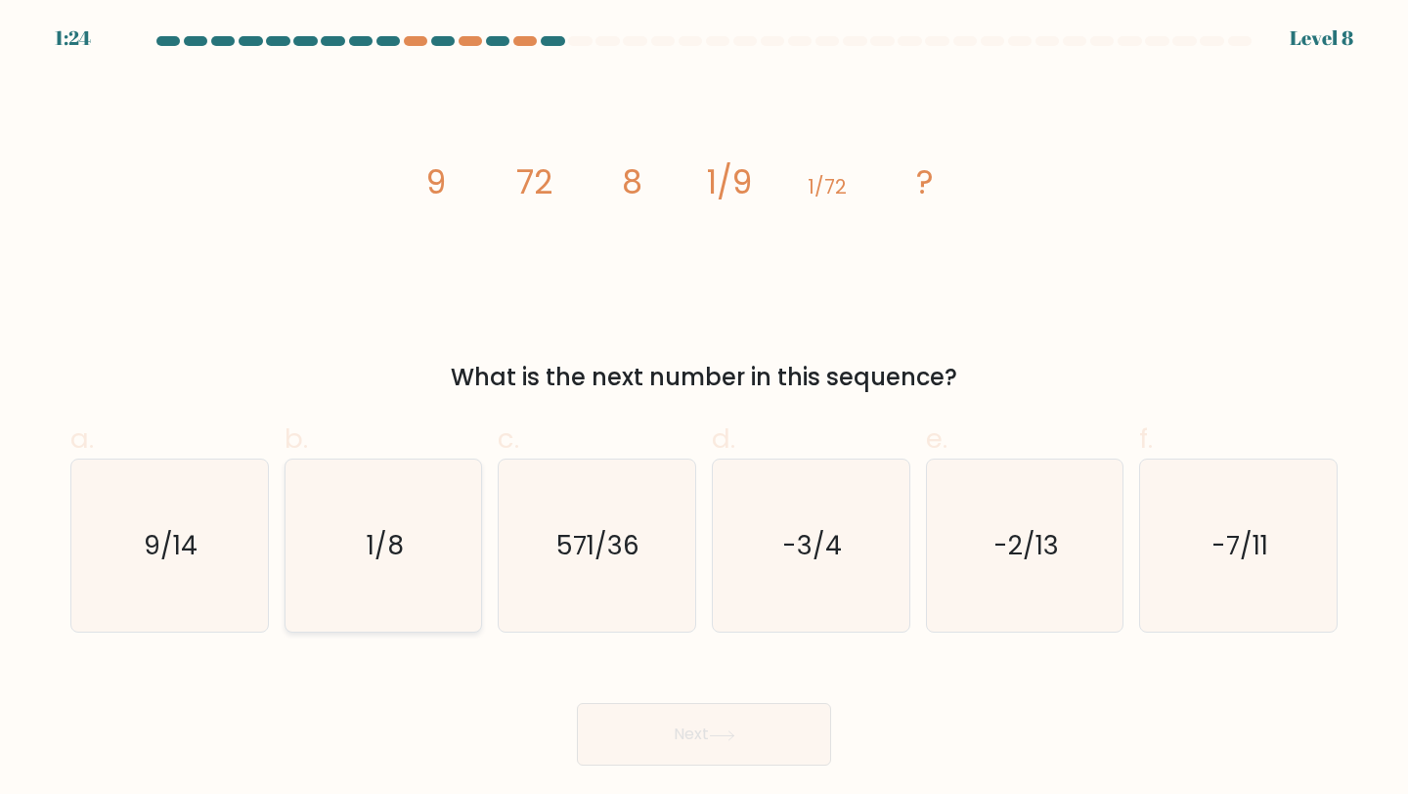
click at [432, 599] on icon "1/8" at bounding box center [383, 546] width 173 height 173
click at [704, 410] on input "b. 1/8" at bounding box center [704, 403] width 1 height 13
radio input "true"
click at [675, 743] on button "Next" at bounding box center [704, 734] width 254 height 63
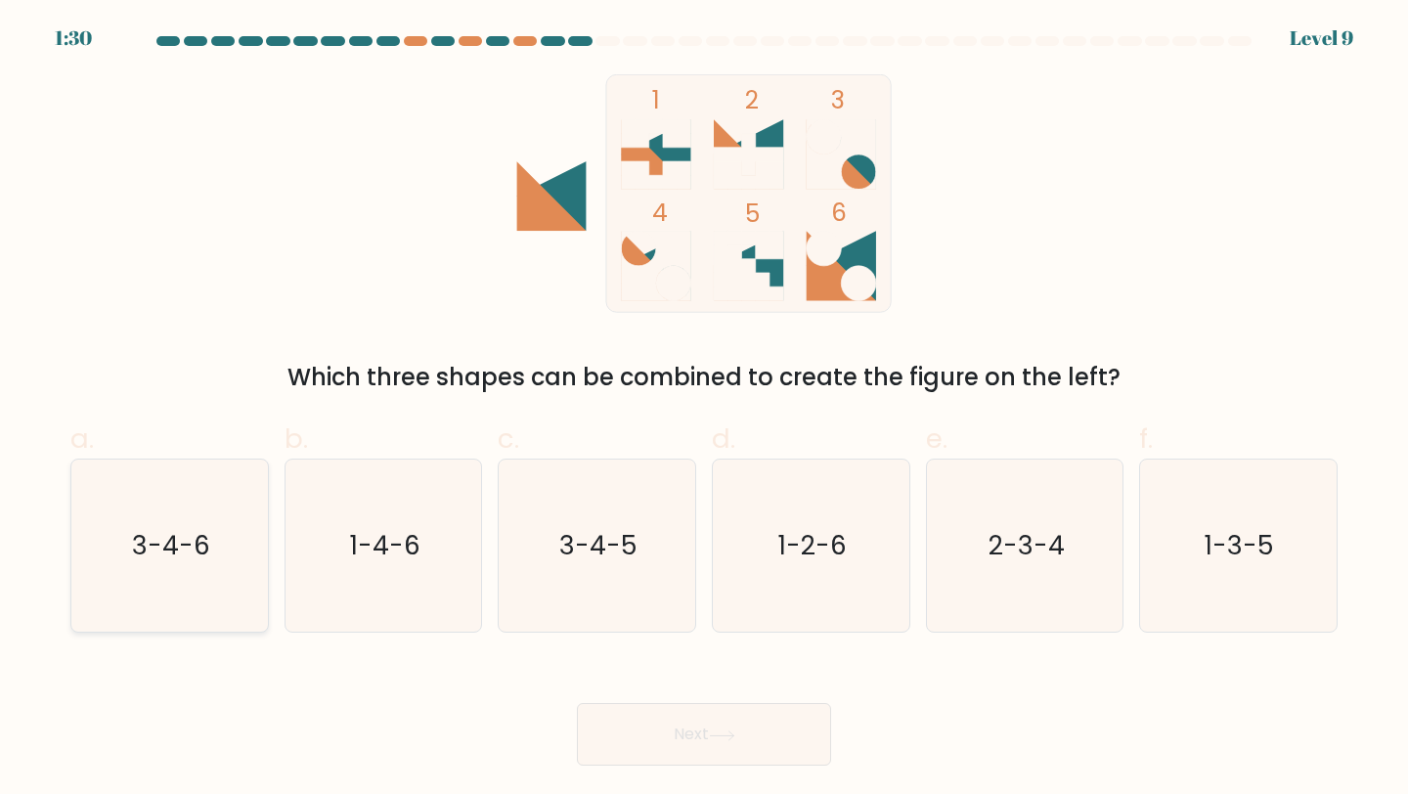
click at [204, 504] on icon "3-4-6" at bounding box center [169, 546] width 173 height 173
click at [704, 410] on input "a. 3-4-6" at bounding box center [704, 403] width 1 height 13
radio input "true"
click at [721, 714] on button "Next" at bounding box center [704, 734] width 254 height 63
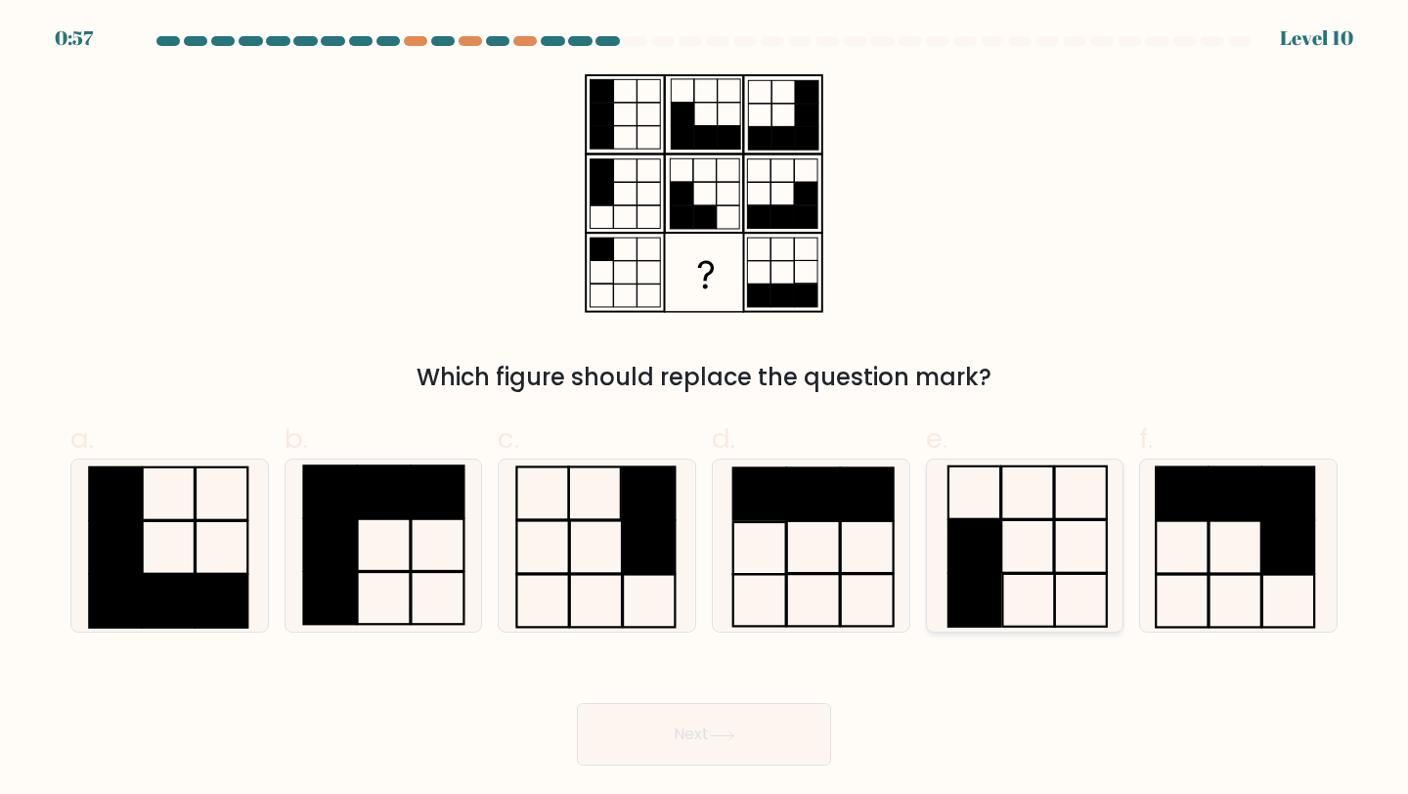
click at [1023, 525] on icon at bounding box center [1025, 546] width 173 height 173
click at [705, 410] on input "e." at bounding box center [704, 403] width 1 height 13
radio input "true"
click at [708, 716] on button "Next" at bounding box center [704, 734] width 254 height 63
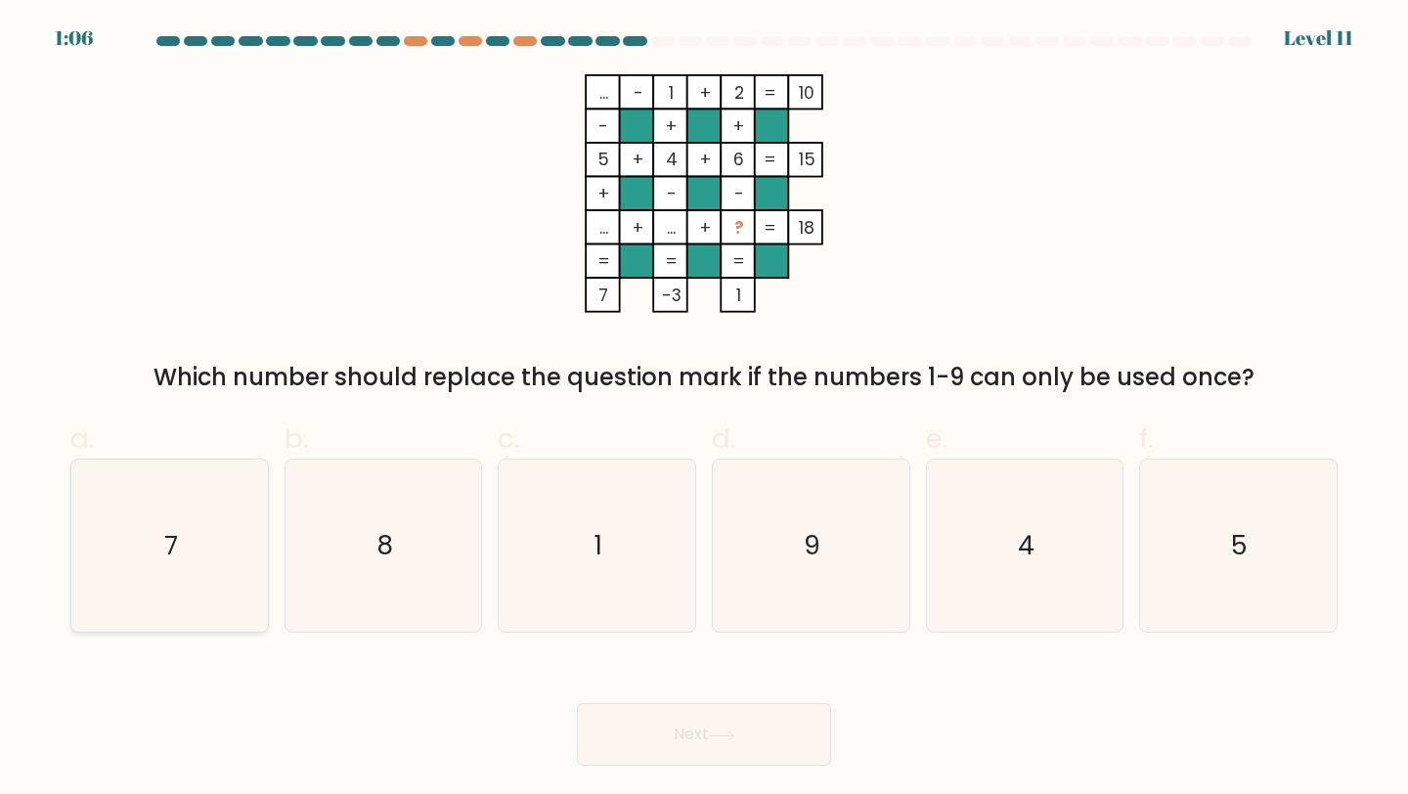
click at [215, 478] on icon "7" at bounding box center [169, 546] width 173 height 173
click at [704, 410] on input "a. 7" at bounding box center [704, 403] width 1 height 13
radio input "true"
click at [660, 746] on button "Next" at bounding box center [704, 734] width 254 height 63
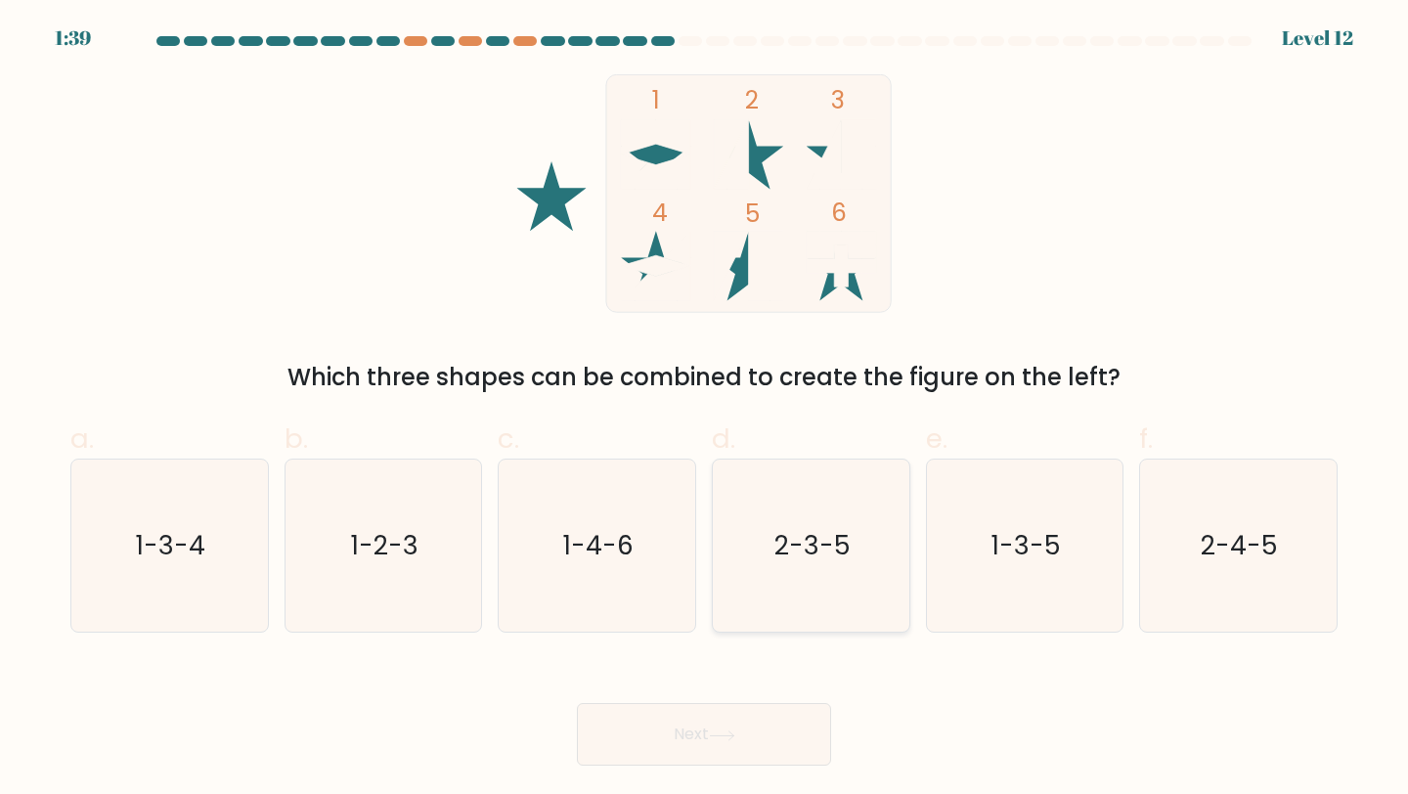
click at [823, 569] on icon "2-3-5" at bounding box center [810, 546] width 173 height 173
click at [705, 410] on input "d. 2-3-5" at bounding box center [704, 403] width 1 height 13
radio input "true"
click at [745, 752] on button "Next" at bounding box center [704, 734] width 254 height 63
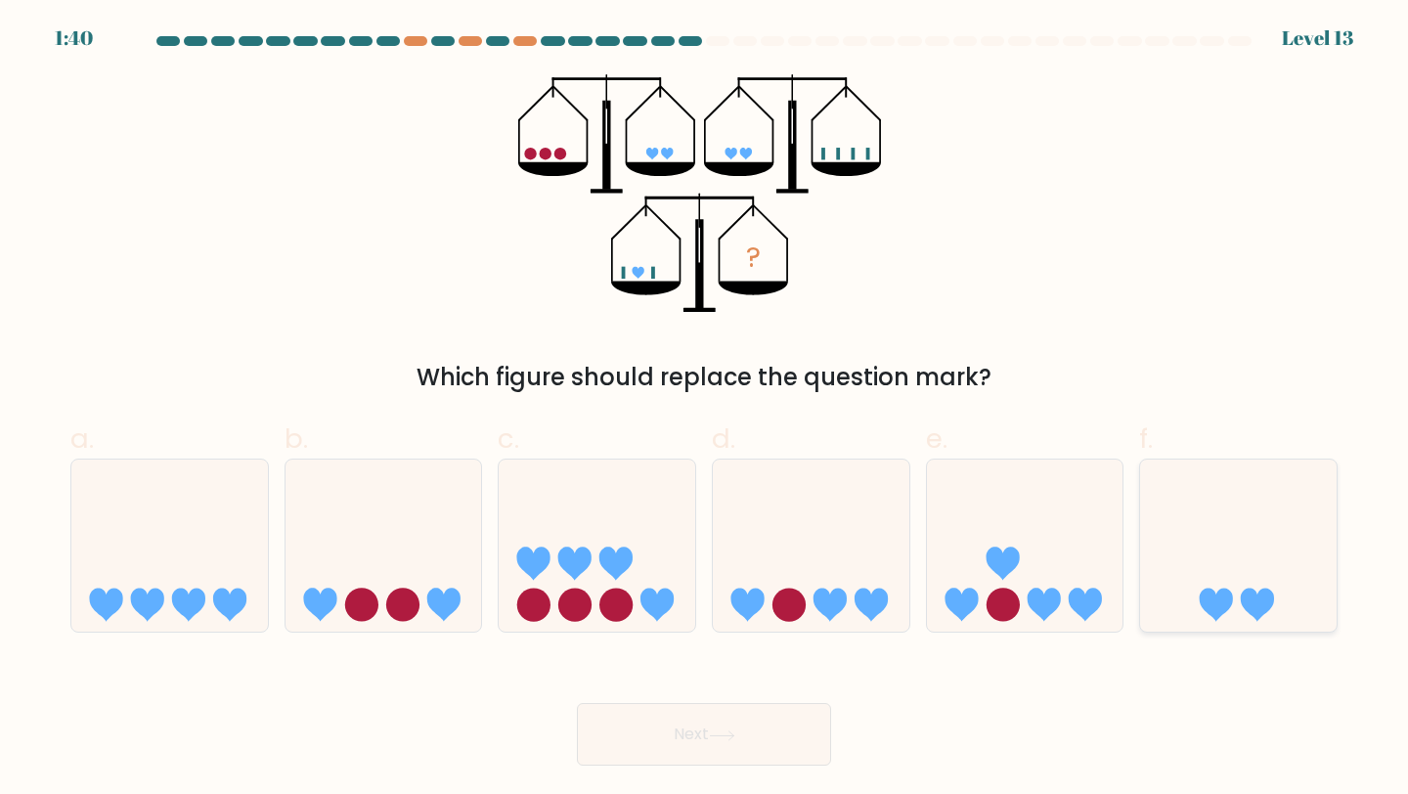
click at [1208, 501] on icon at bounding box center [1238, 545] width 197 height 162
click at [705, 410] on input "f." at bounding box center [704, 403] width 1 height 13
radio input "true"
click at [761, 729] on button "Next" at bounding box center [704, 734] width 254 height 63
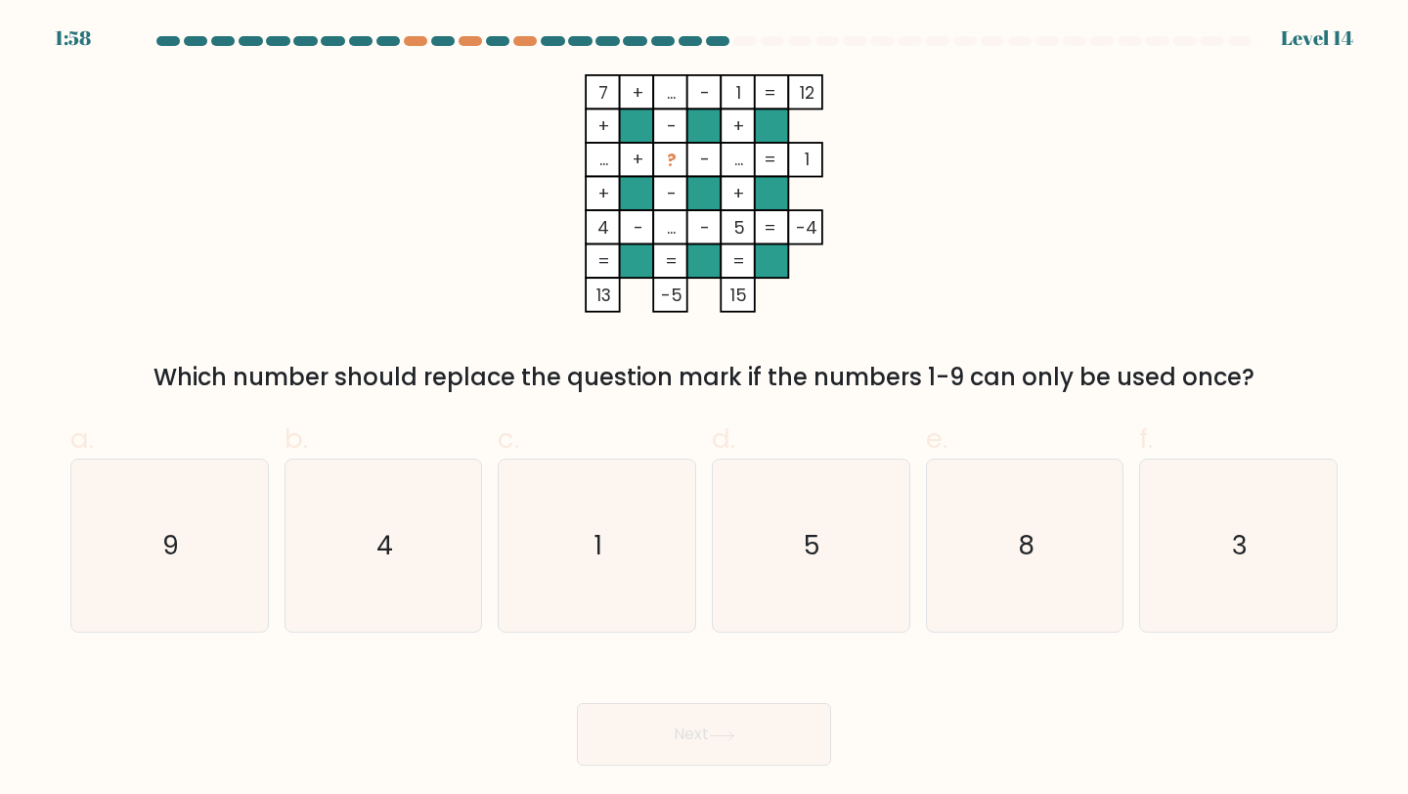
click at [1061, 432] on label "e. 8" at bounding box center [1025, 525] width 198 height 215
click at [705, 410] on input "e. 8" at bounding box center [704, 403] width 1 height 13
radio input "true"
click at [726, 737] on icon at bounding box center [722, 735] width 26 height 11
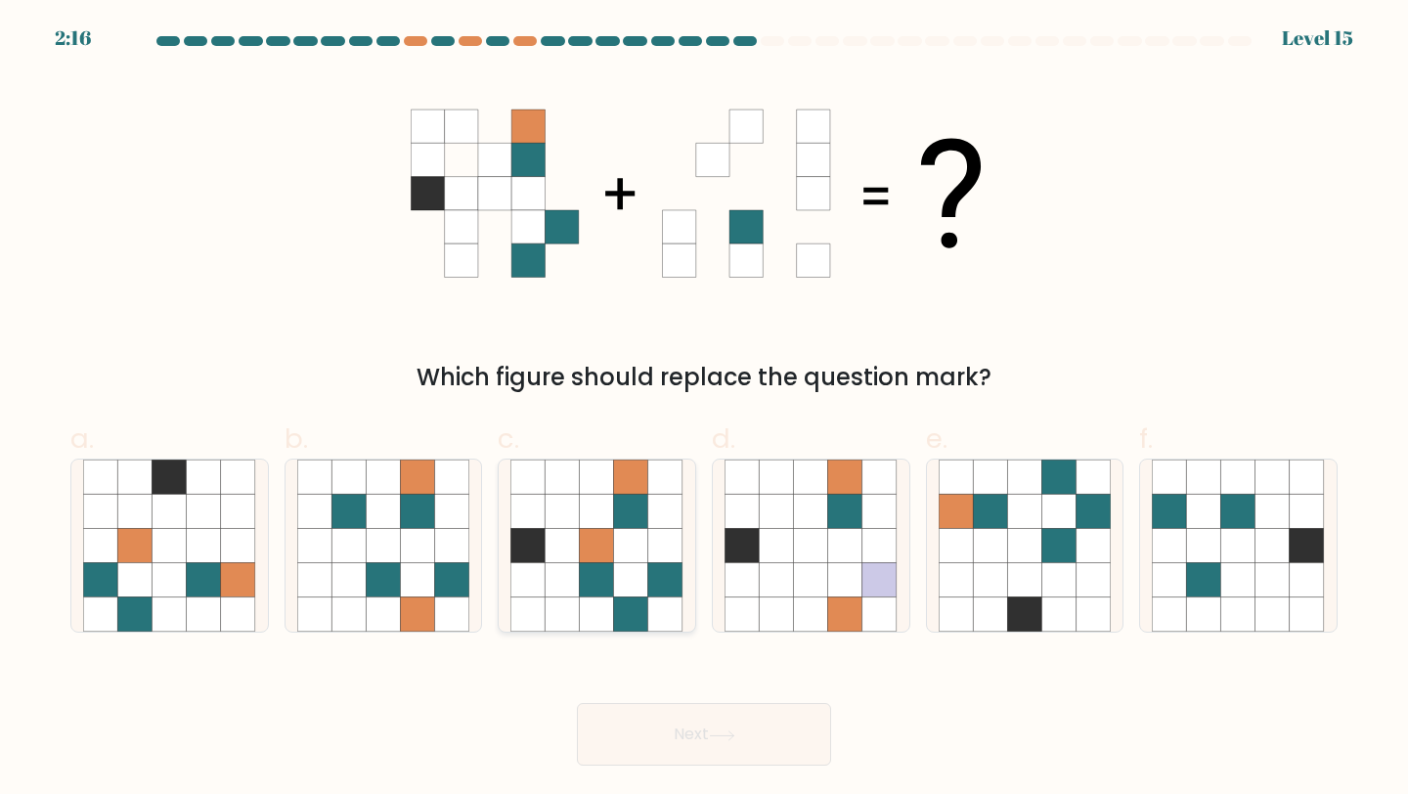
click at [543, 567] on icon at bounding box center [528, 580] width 34 height 34
click at [704, 410] on input "c." at bounding box center [704, 403] width 1 height 13
radio input "true"
click at [672, 740] on button "Next" at bounding box center [704, 734] width 254 height 63
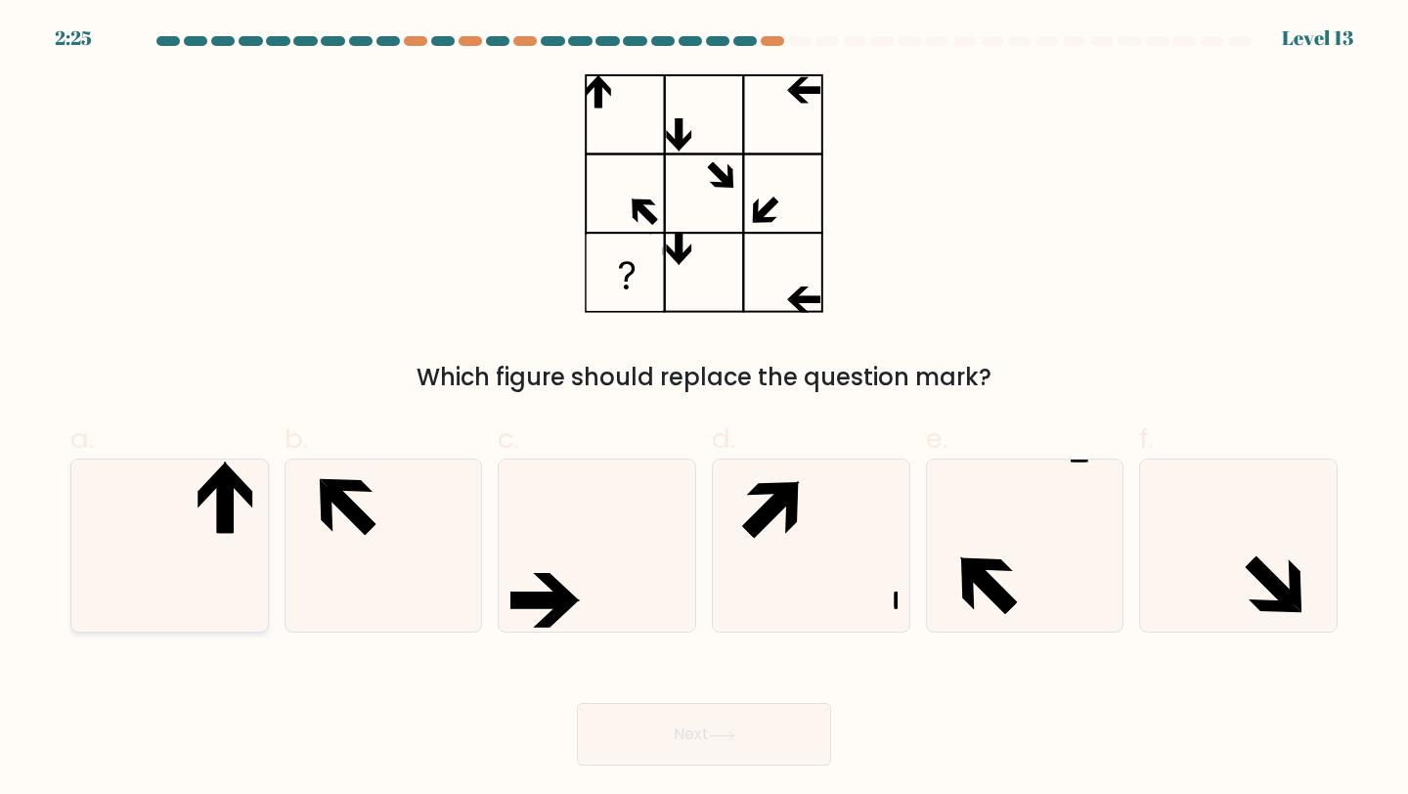
click at [192, 558] on icon at bounding box center [169, 546] width 173 height 173
click at [704, 410] on input "a." at bounding box center [704, 403] width 1 height 13
radio input "true"
click at [726, 738] on icon at bounding box center [722, 735] width 26 height 11
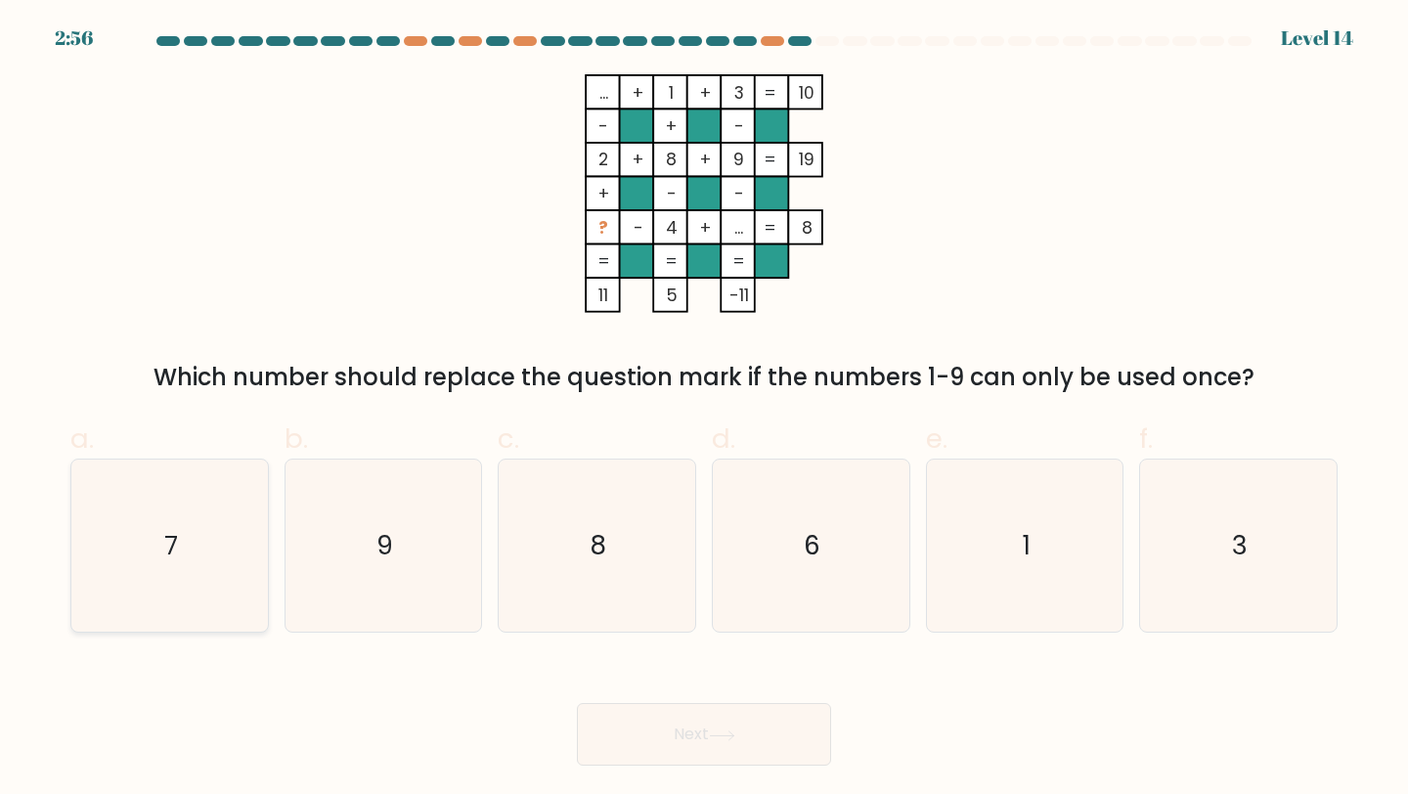
click at [199, 591] on icon "7" at bounding box center [169, 546] width 173 height 173
click at [704, 410] on input "a. 7" at bounding box center [704, 403] width 1 height 13
radio input "true"
click at [627, 748] on button "Next" at bounding box center [704, 734] width 254 height 63
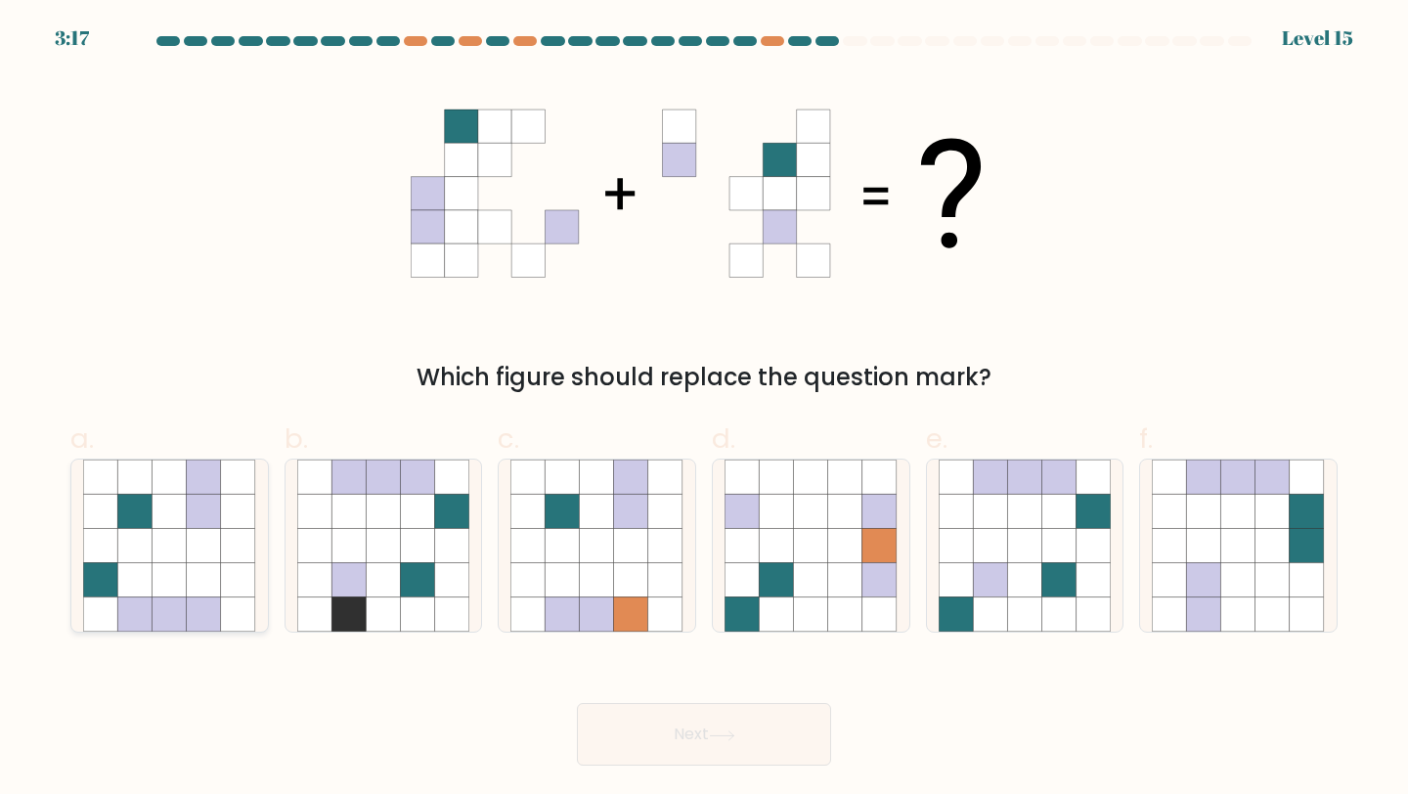
click at [179, 573] on icon at bounding box center [170, 580] width 34 height 34
click at [704, 410] on input "a." at bounding box center [704, 403] width 1 height 13
radio input "true"
click at [624, 726] on button "Next" at bounding box center [704, 734] width 254 height 63
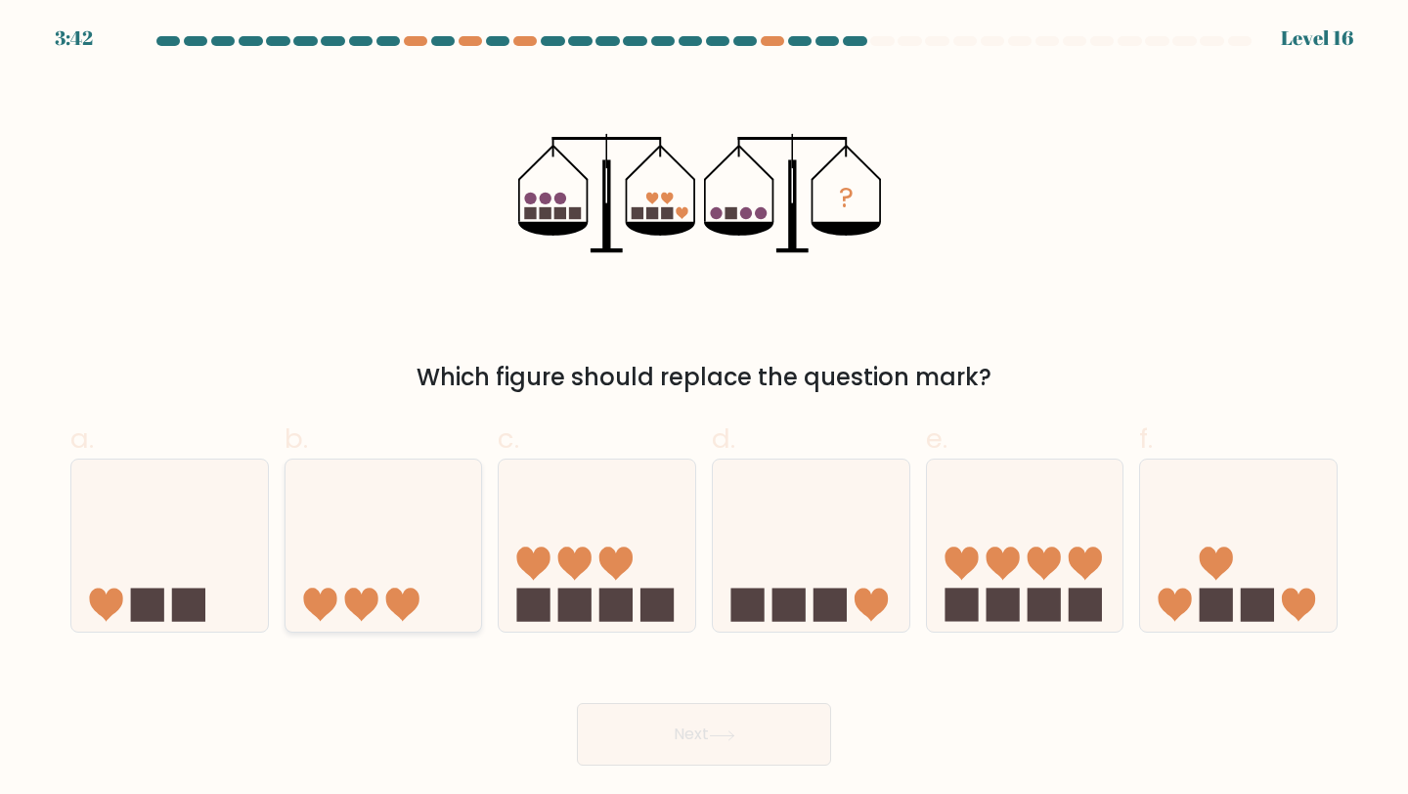
click at [397, 549] on icon at bounding box center [383, 545] width 197 height 162
click at [704, 410] on input "b." at bounding box center [704, 403] width 1 height 13
radio input "true"
click at [731, 748] on button "Next" at bounding box center [704, 734] width 254 height 63
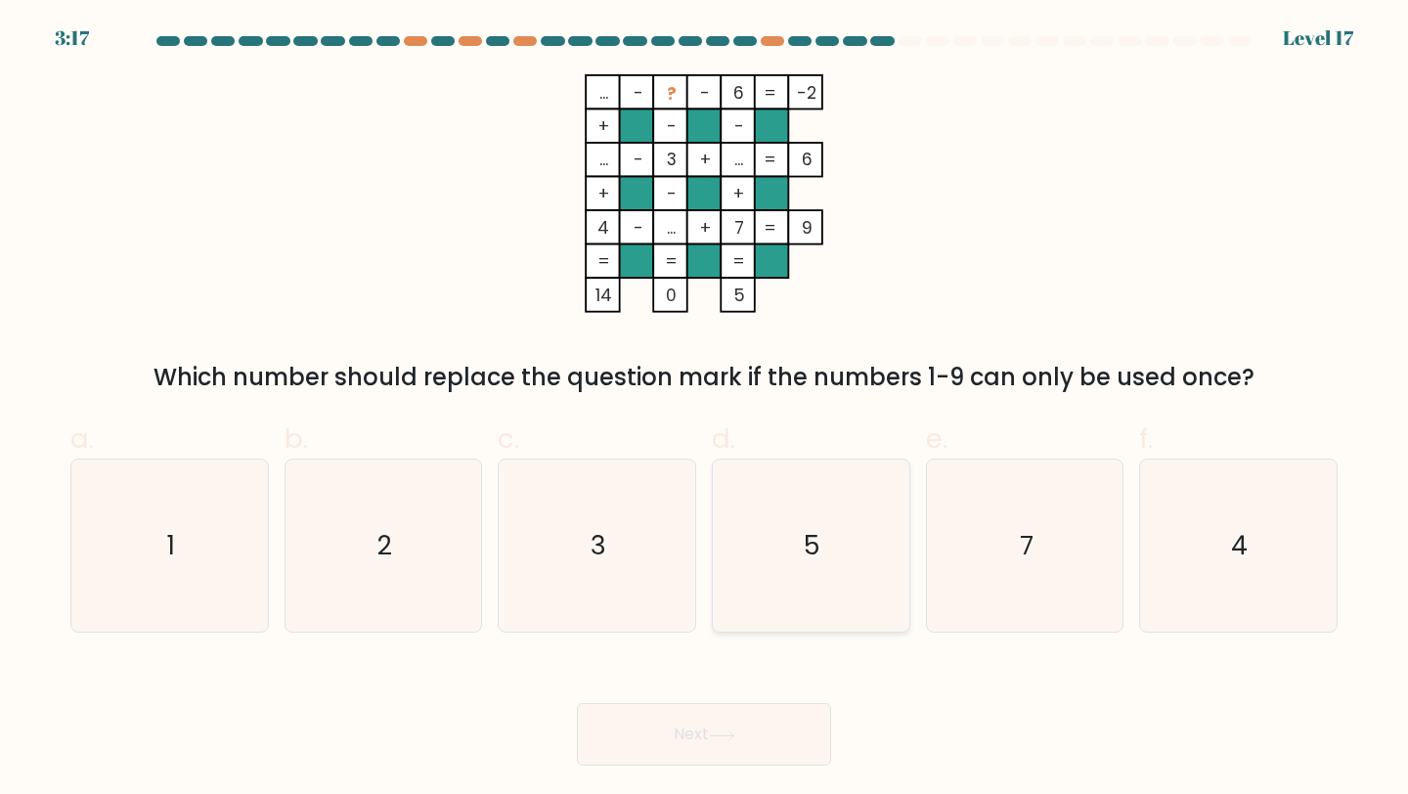
click at [834, 542] on icon "5" at bounding box center [810, 546] width 173 height 173
click at [705, 410] on input "d. 5" at bounding box center [704, 403] width 1 height 13
radio input "true"
click at [708, 727] on button "Next" at bounding box center [704, 734] width 254 height 63
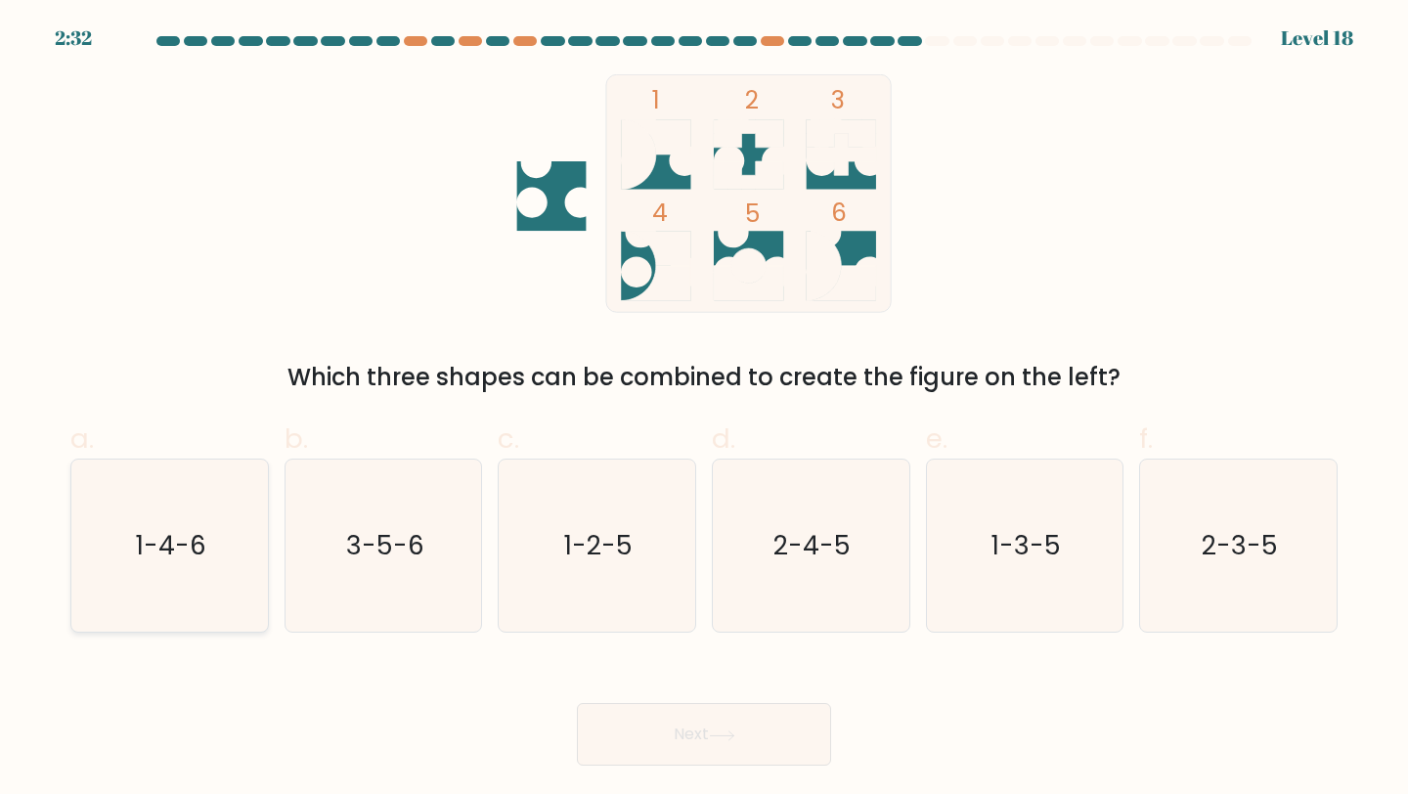
click at [90, 553] on icon "1-4-6" at bounding box center [169, 546] width 173 height 173
click at [704, 410] on input "a. 1-4-6" at bounding box center [704, 403] width 1 height 13
radio input "true"
click at [708, 735] on button "Next" at bounding box center [704, 734] width 254 height 63
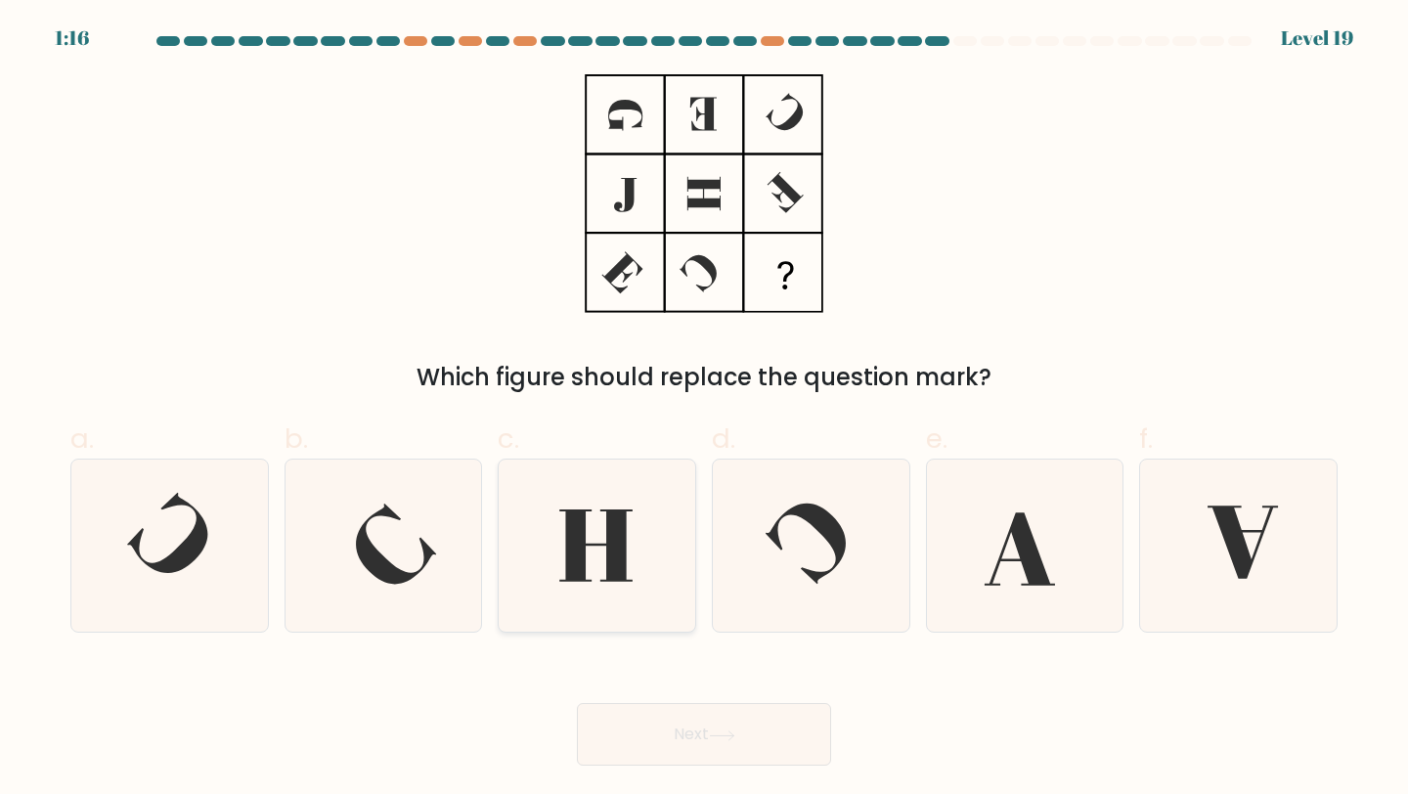
click at [647, 575] on icon at bounding box center [596, 546] width 173 height 173
click at [704, 410] on input "c." at bounding box center [704, 403] width 1 height 13
radio input "true"
click at [735, 730] on icon at bounding box center [722, 735] width 26 height 11
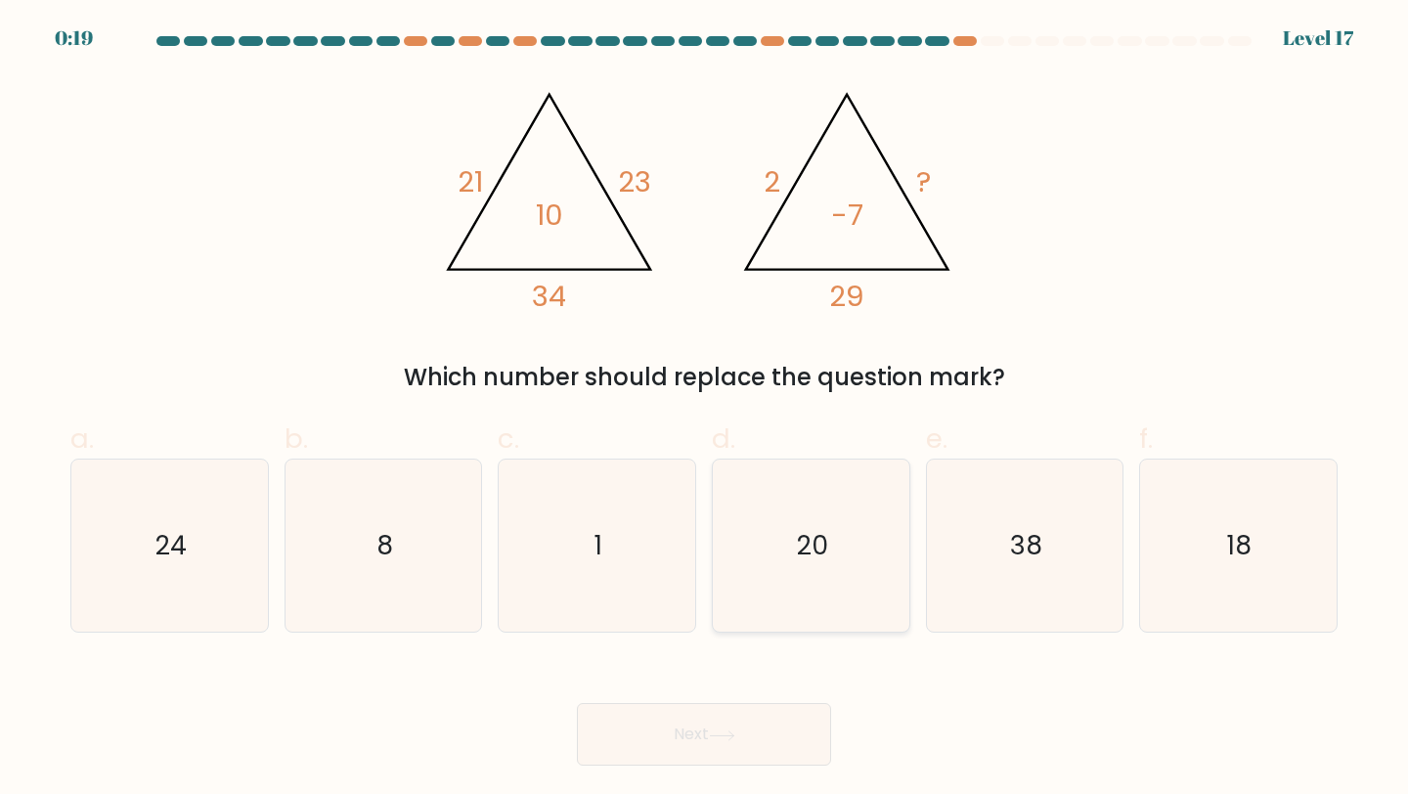
click at [773, 573] on icon "20" at bounding box center [810, 546] width 173 height 173
click at [705, 410] on input "d. 20" at bounding box center [704, 403] width 1 height 13
radio input "true"
click at [696, 730] on button "Next" at bounding box center [704, 734] width 254 height 63
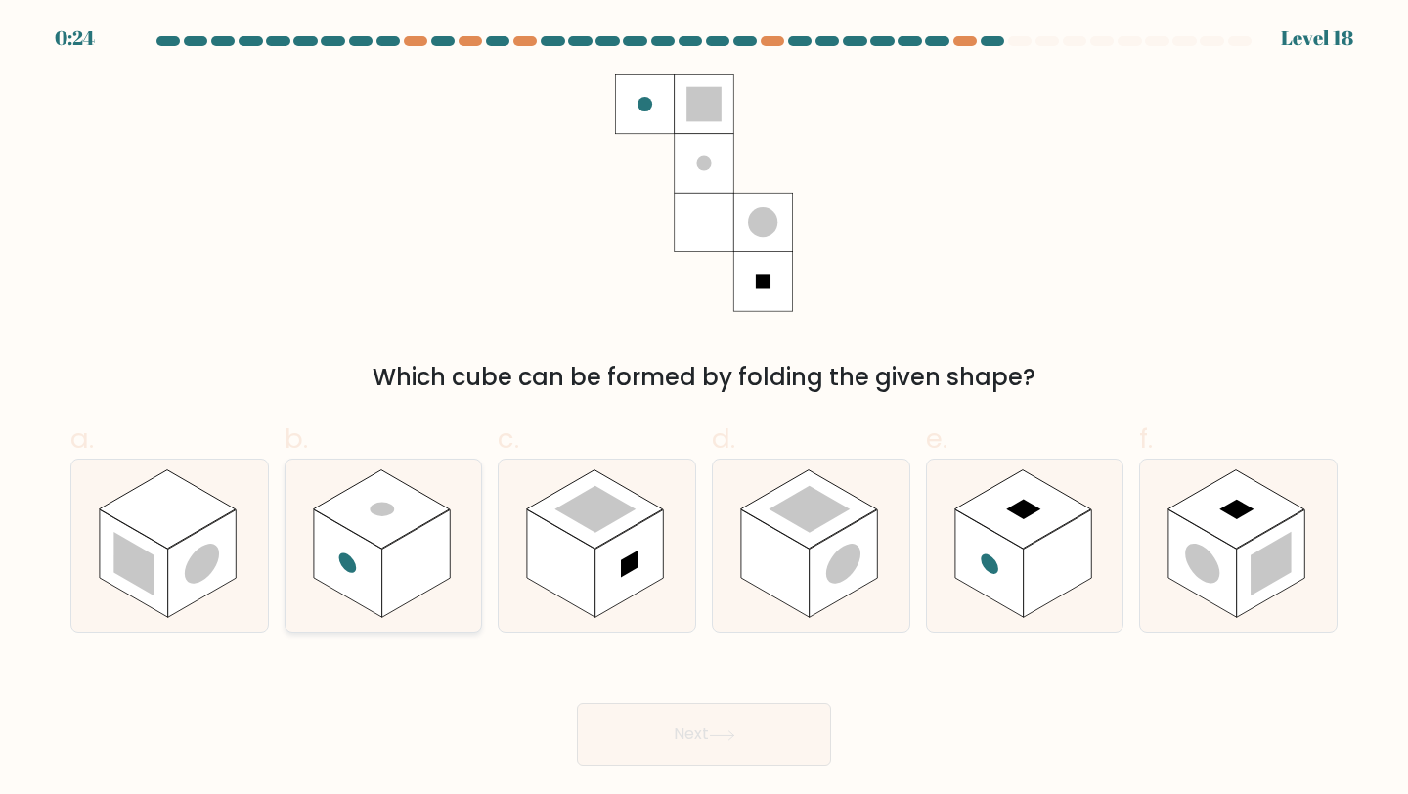
click at [406, 571] on rect at bounding box center [416, 563] width 68 height 108
click at [704, 410] on input "b." at bounding box center [704, 403] width 1 height 13
radio input "true"
click at [708, 732] on div "Next" at bounding box center [704, 711] width 1291 height 110
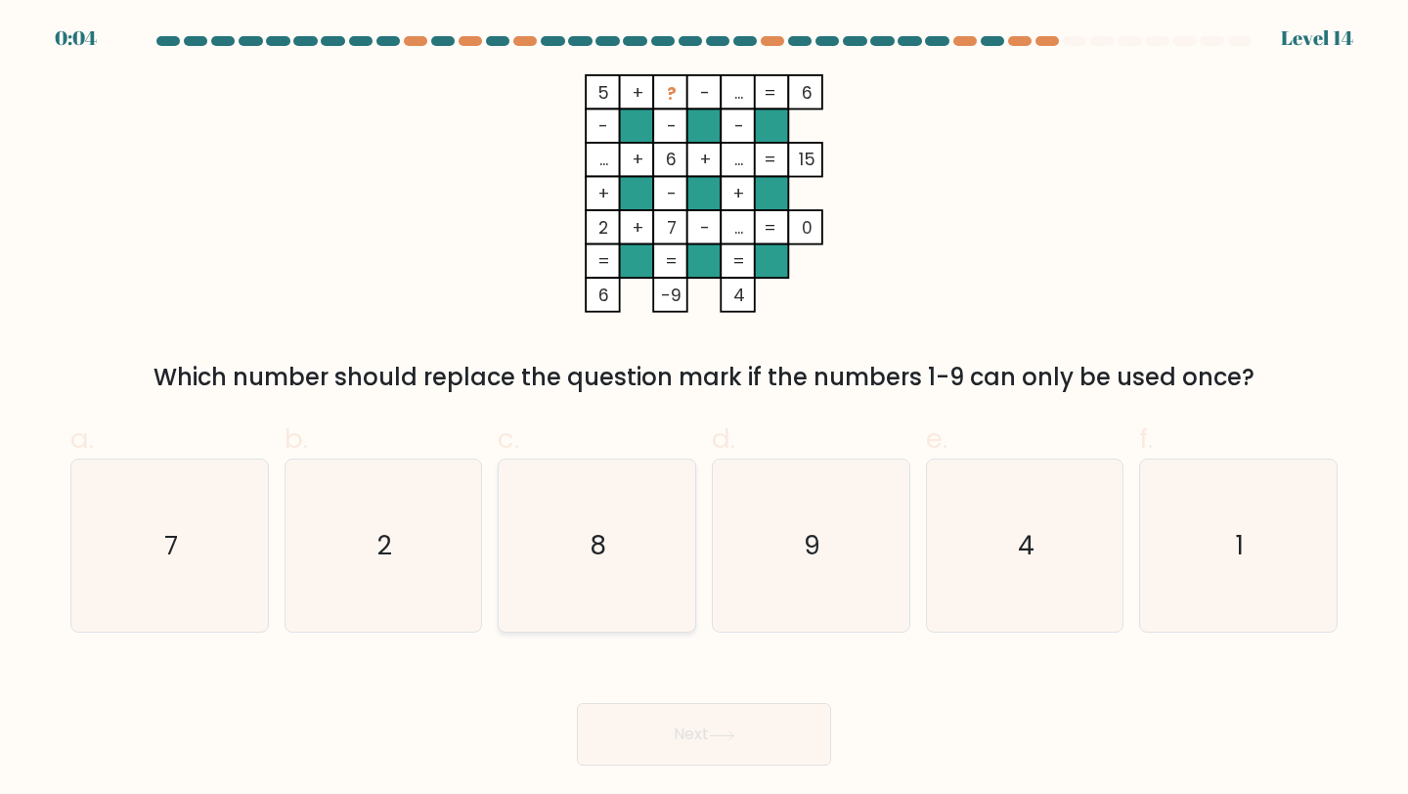
click at [613, 577] on icon "8" at bounding box center [596, 546] width 173 height 173
click at [704, 410] on input "c. 8" at bounding box center [704, 403] width 1 height 13
radio input "true"
click at [652, 728] on button "Next" at bounding box center [704, 734] width 254 height 63
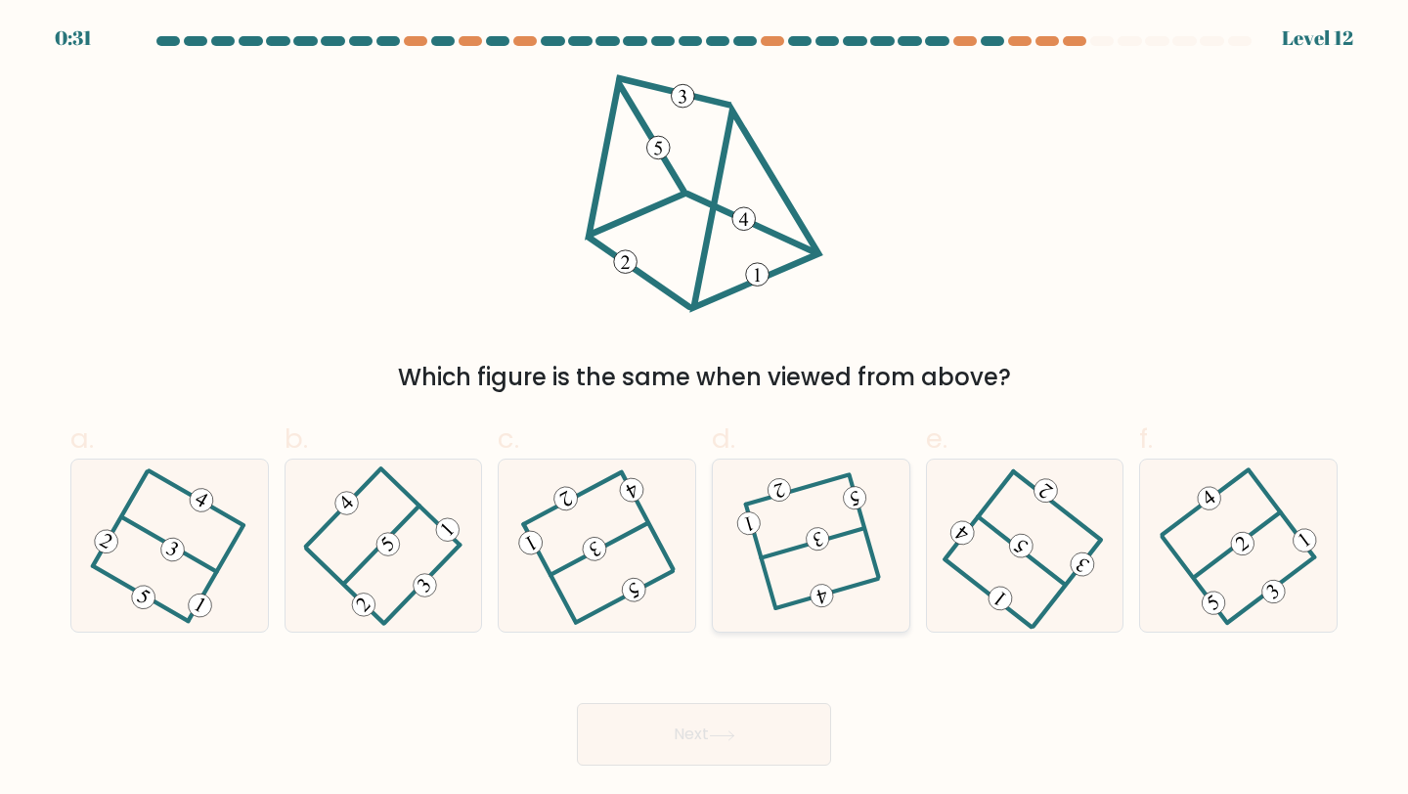
click at [836, 574] on icon at bounding box center [811, 546] width 133 height 138
click at [705, 410] on input "d." at bounding box center [704, 403] width 1 height 13
radio input "true"
click at [688, 754] on button "Next" at bounding box center [704, 734] width 254 height 63
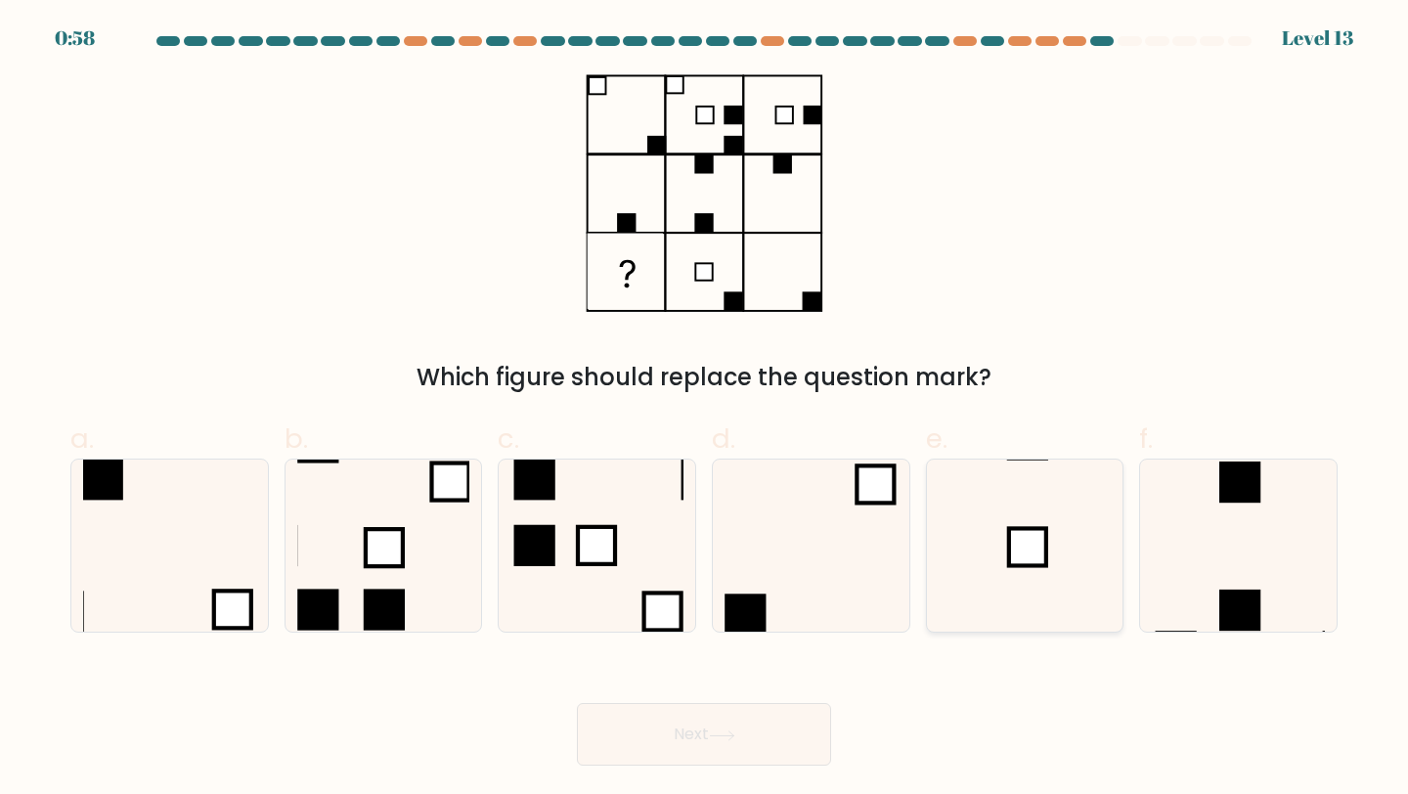
click at [1066, 581] on icon at bounding box center [1025, 546] width 173 height 173
click at [705, 410] on input "e." at bounding box center [704, 403] width 1 height 13
radio input "true"
click at [655, 745] on button "Next" at bounding box center [704, 734] width 254 height 63
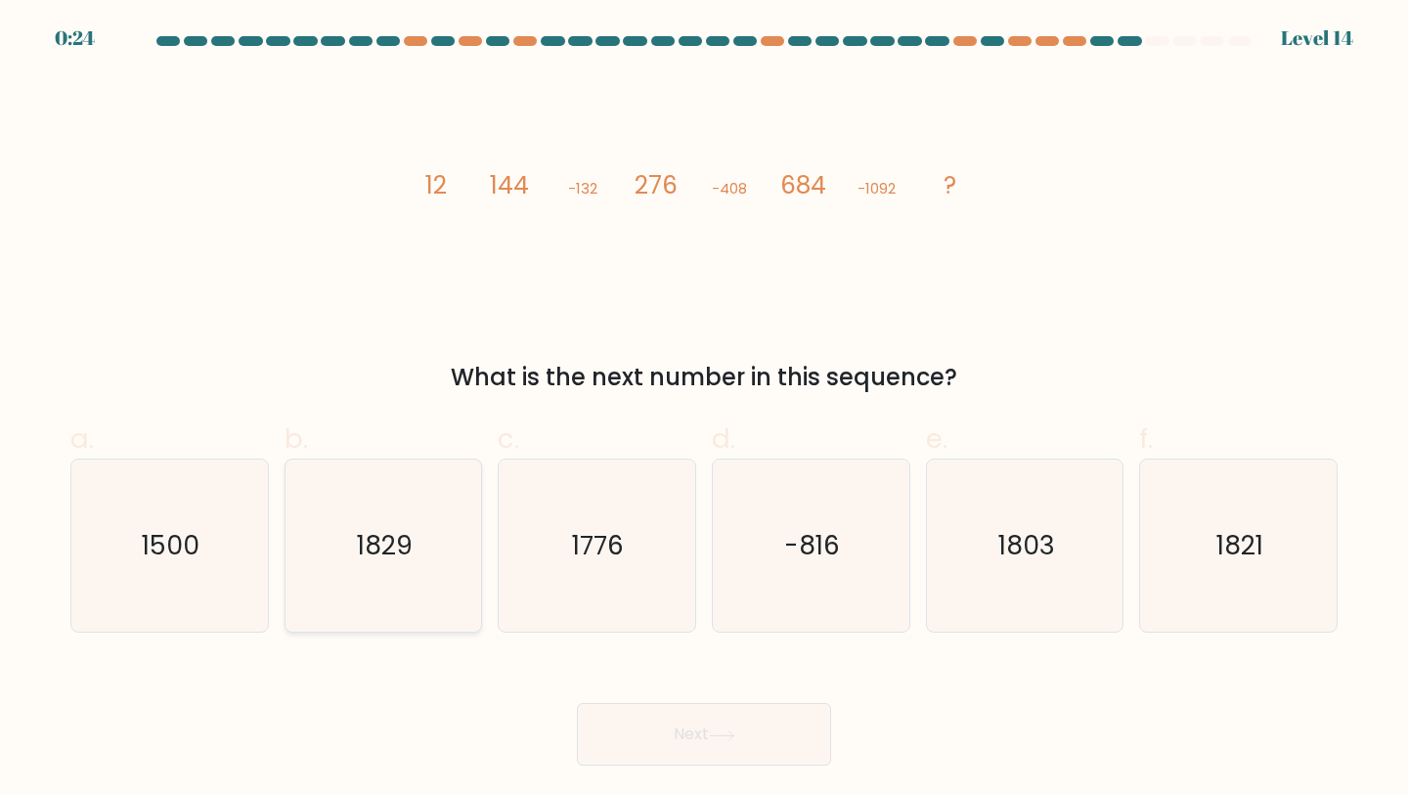
click at [414, 550] on icon "1829" at bounding box center [383, 546] width 173 height 173
click at [704, 410] on input "b. 1829" at bounding box center [704, 403] width 1 height 13
radio input "true"
click at [980, 564] on icon "1803" at bounding box center [1025, 546] width 173 height 173
click at [705, 410] on input "e. 1803" at bounding box center [704, 403] width 1 height 13
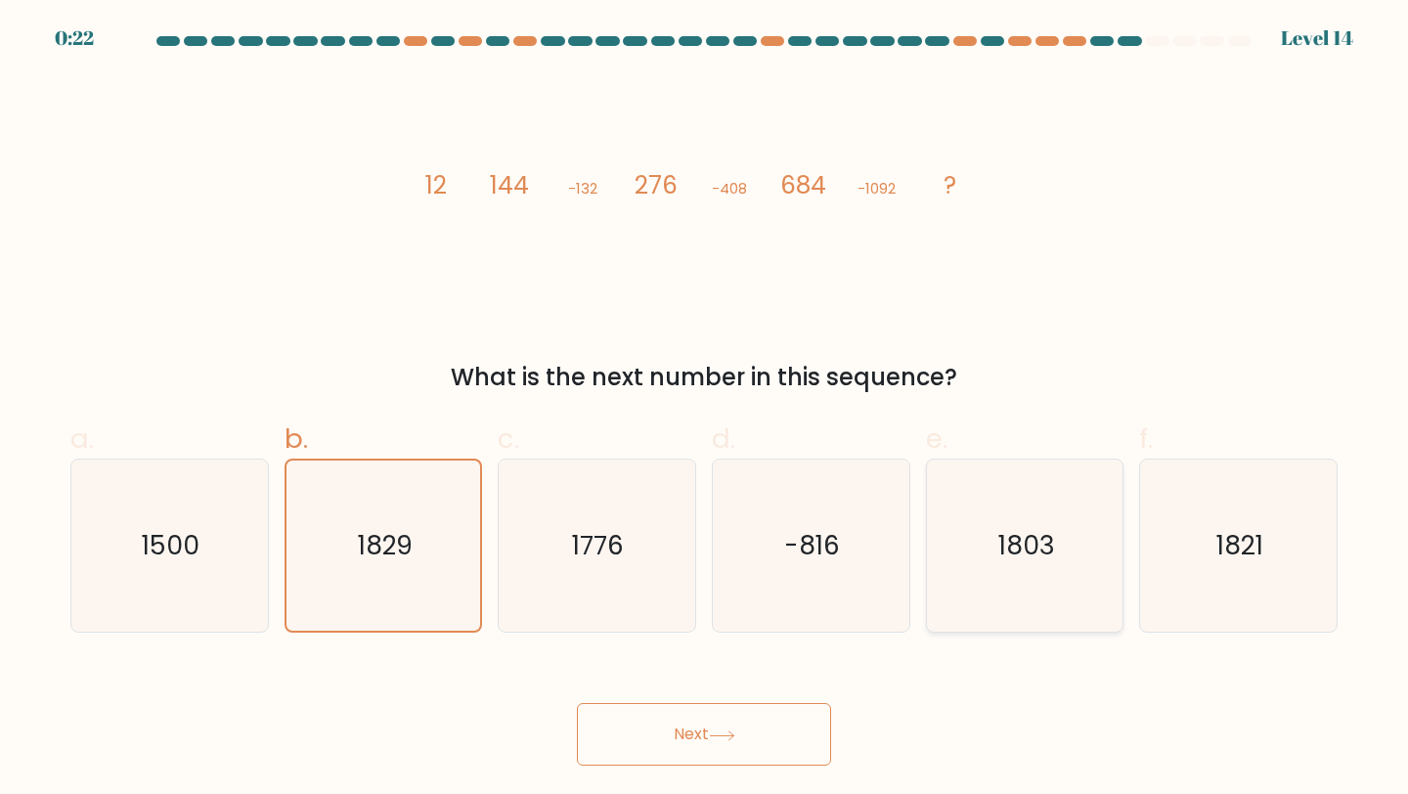
radio input "true"
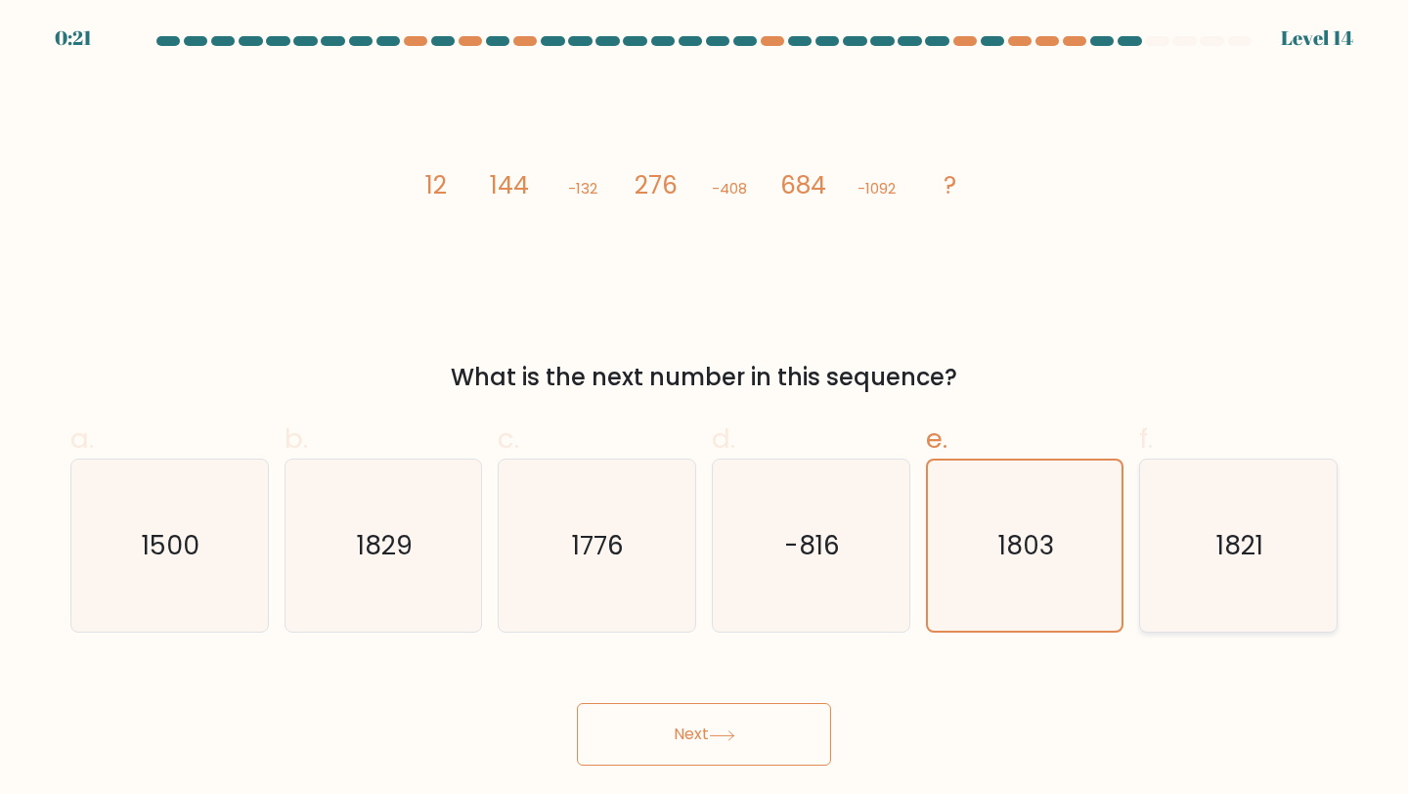
click at [1187, 554] on icon "1821" at bounding box center [1238, 546] width 173 height 173
click at [705, 410] on input "f. 1821" at bounding box center [704, 403] width 1 height 13
radio input "true"
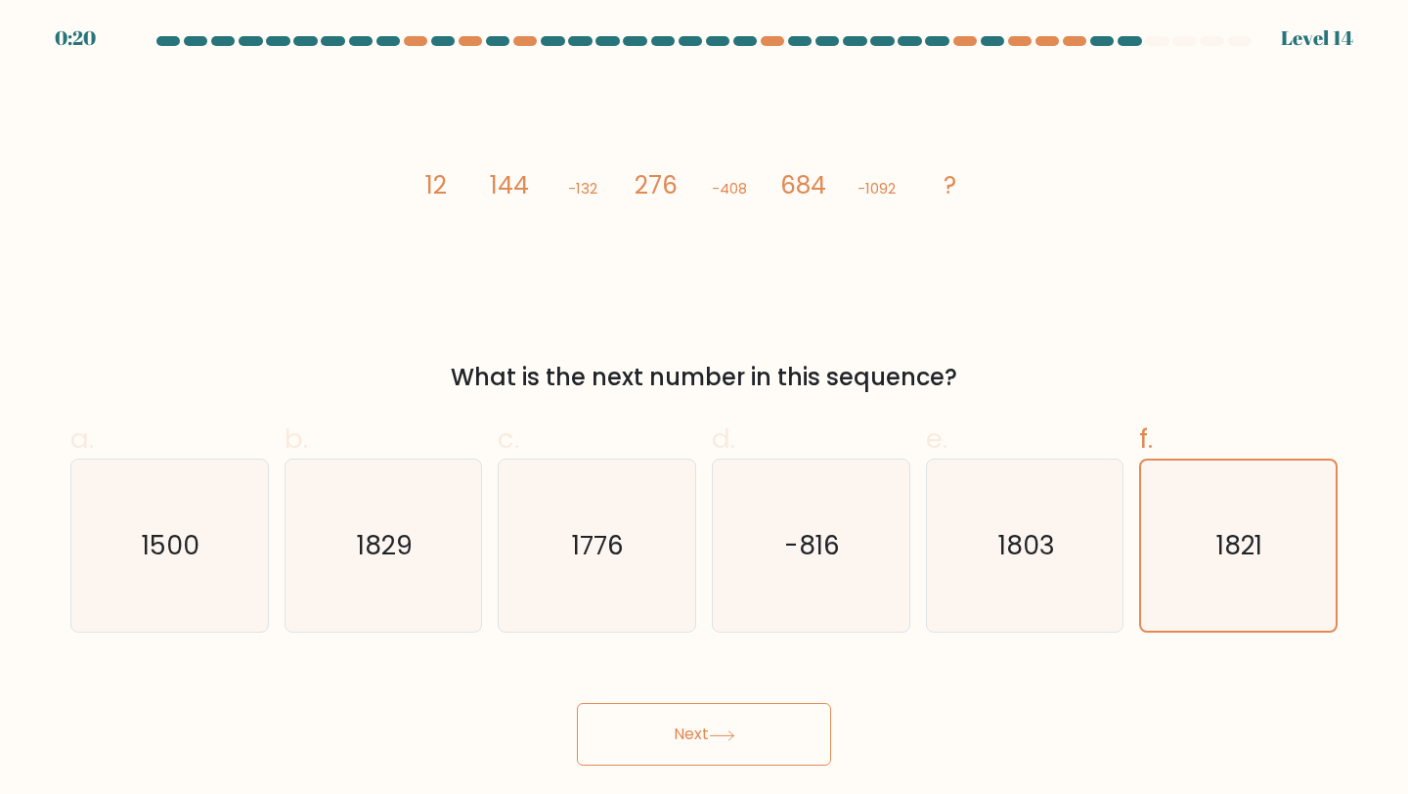
click at [733, 730] on icon at bounding box center [722, 735] width 26 height 11
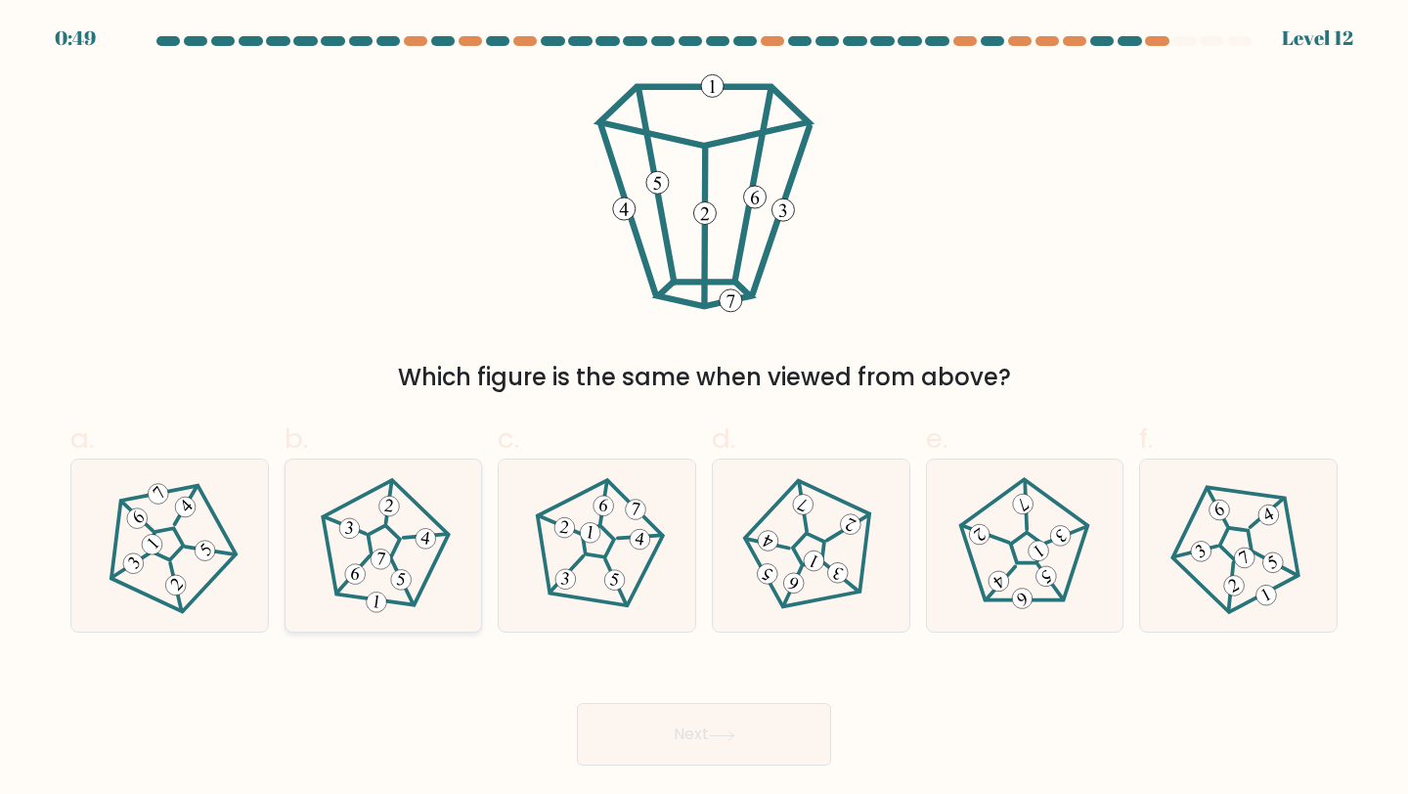
click at [387, 551] on 436 at bounding box center [381, 559] width 22 height 22
click at [704, 410] on input "b." at bounding box center [704, 403] width 1 height 13
radio input "true"
click at [714, 737] on icon at bounding box center [722, 735] width 26 height 11
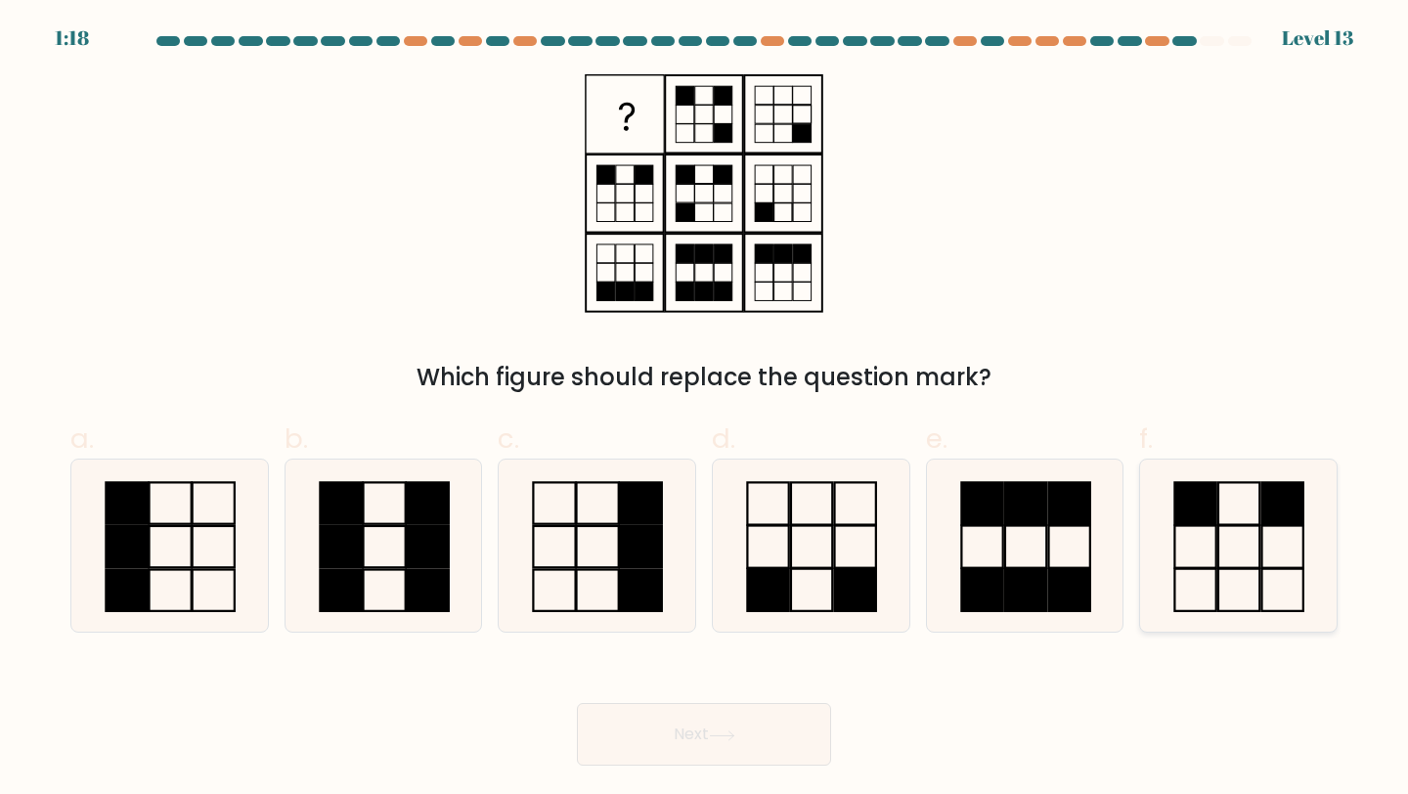
click at [1309, 621] on icon at bounding box center [1238, 546] width 173 height 173
click at [705, 410] on input "f." at bounding box center [704, 403] width 1 height 13
radio input "true"
click at [799, 735] on button "Next" at bounding box center [704, 734] width 254 height 63
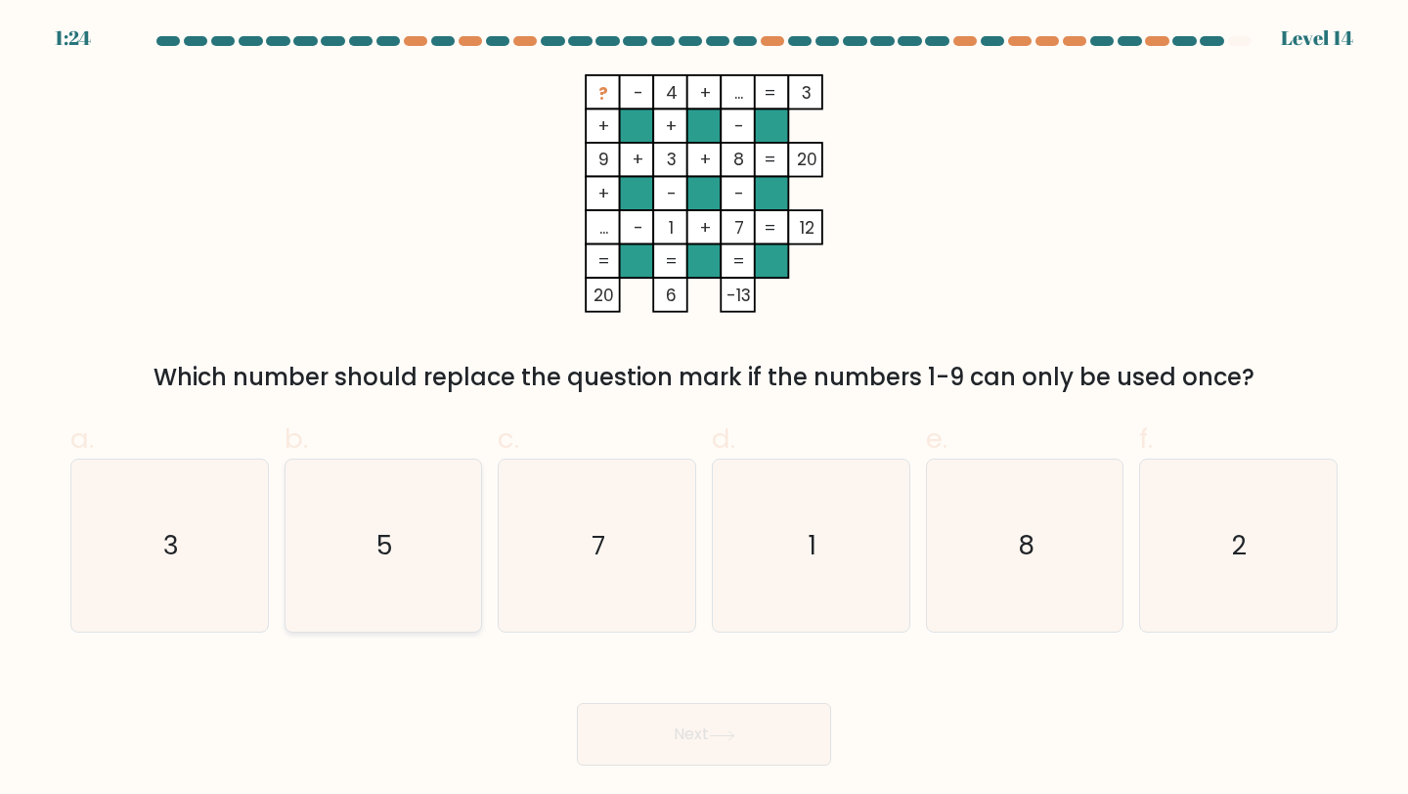
click at [381, 577] on icon "5" at bounding box center [383, 546] width 173 height 173
click at [704, 410] on input "b. 5" at bounding box center [704, 403] width 1 height 13
radio input "true"
click at [728, 728] on button "Next" at bounding box center [704, 734] width 254 height 63
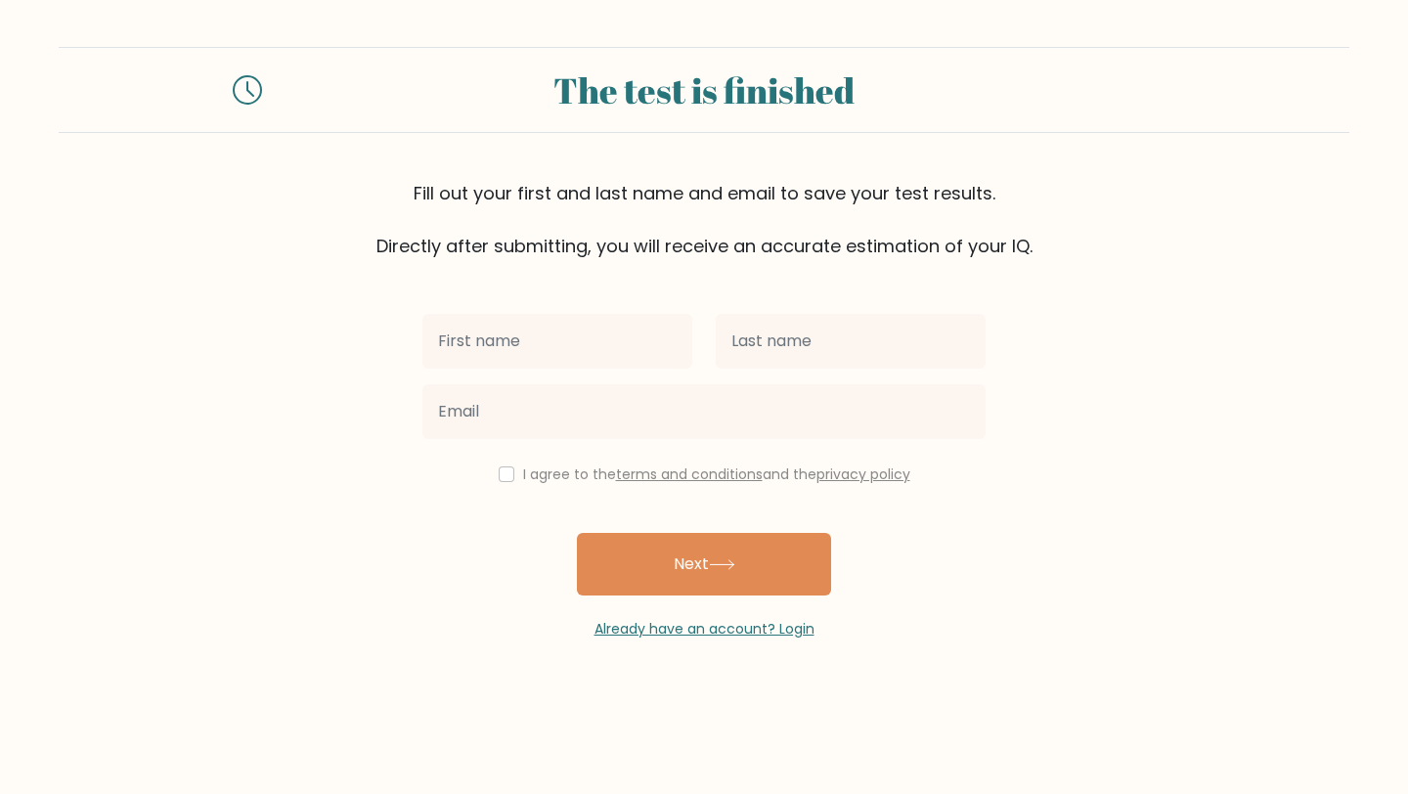
type input "u"
type input "ju"
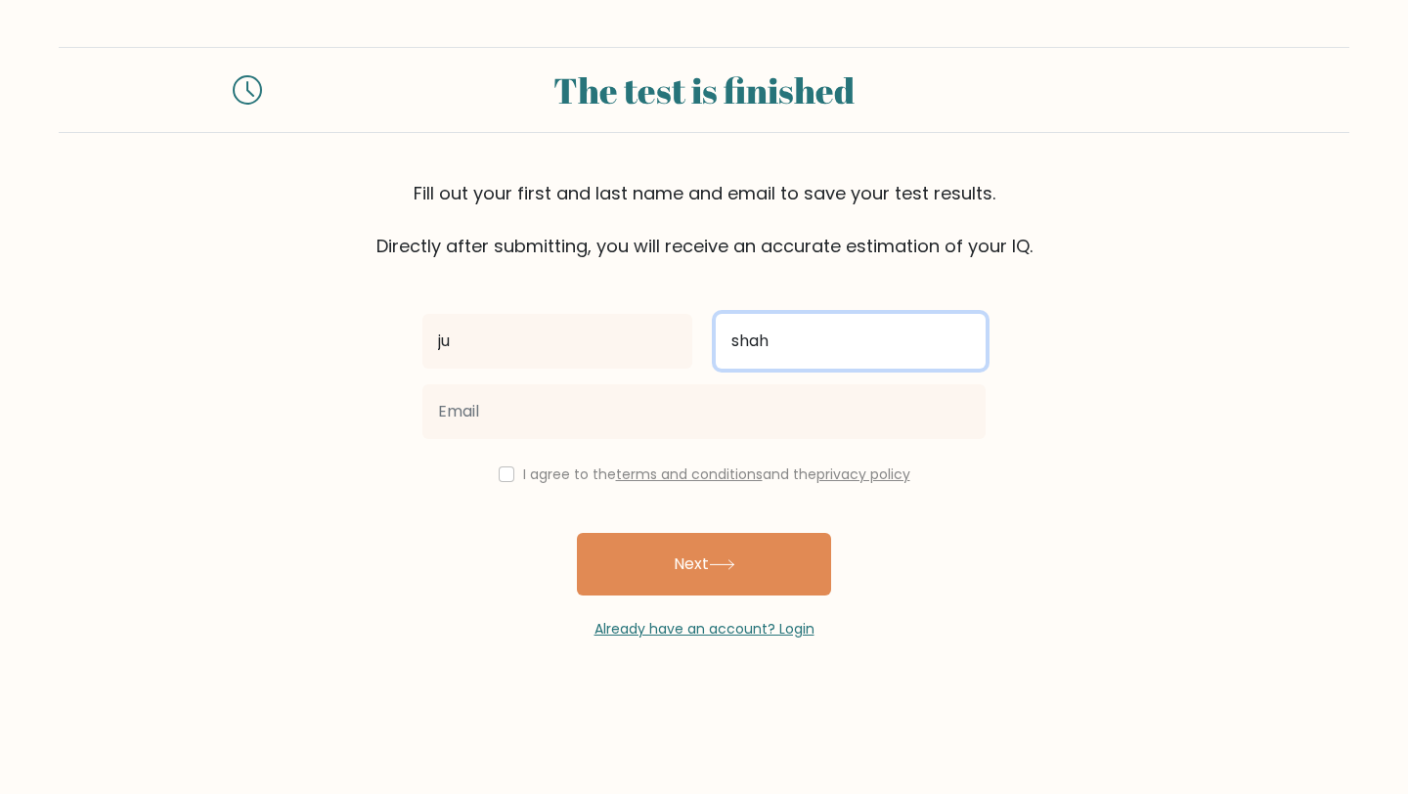
type input "shah"
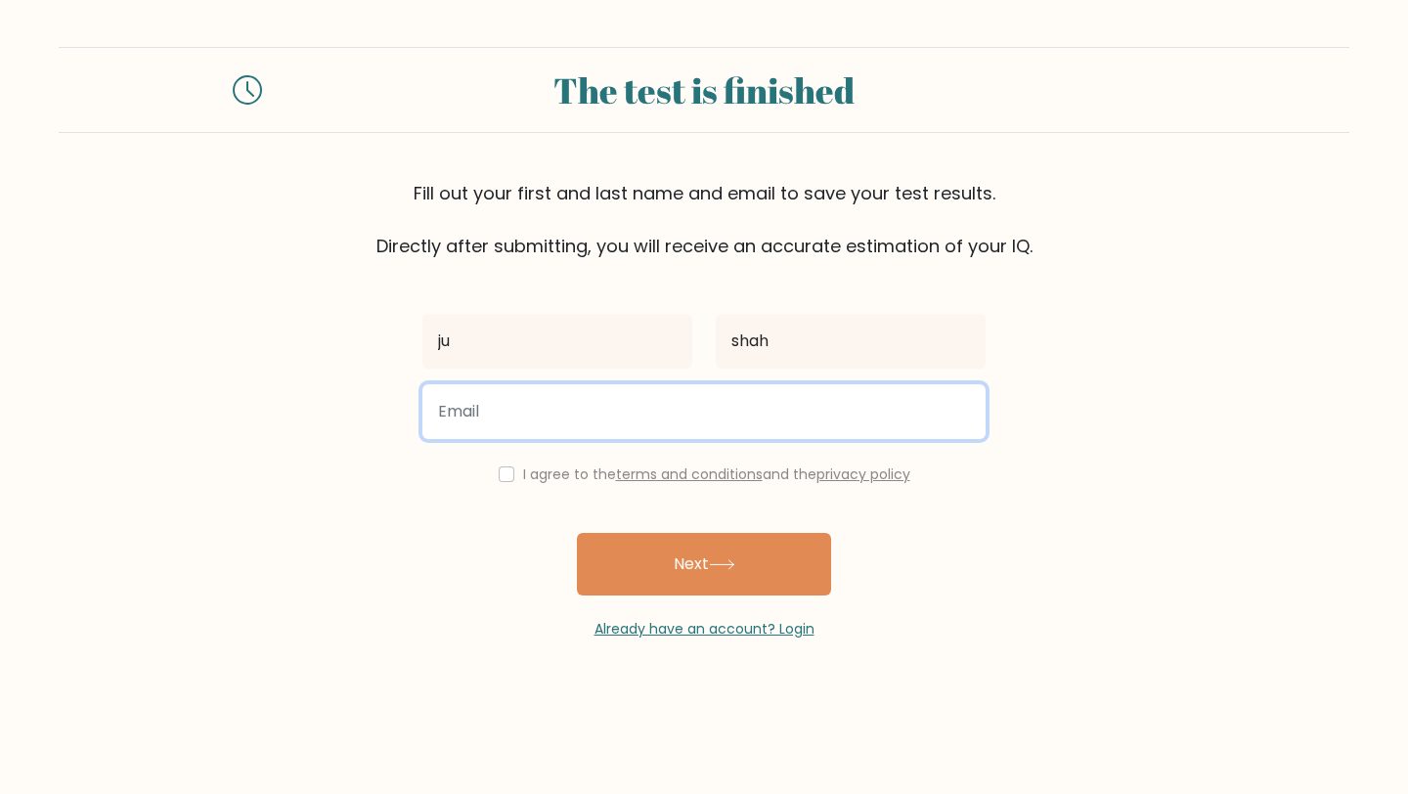
click at [742, 399] on input "email" at bounding box center [703, 411] width 563 height 55
type input "[EMAIL_ADDRESS][DOMAIN_NAME]"
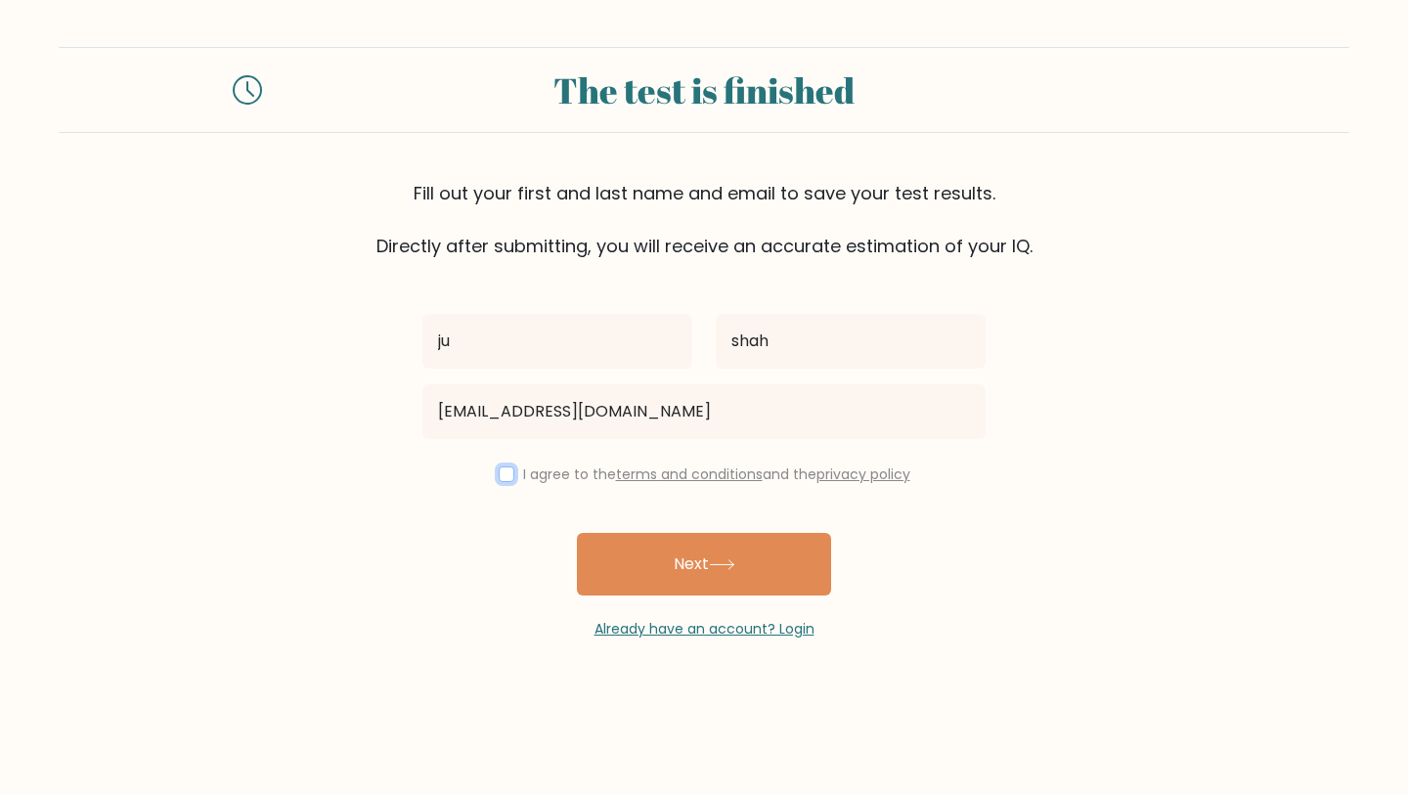
click at [502, 474] on input "checkbox" at bounding box center [507, 474] width 16 height 16
checkbox input "true"
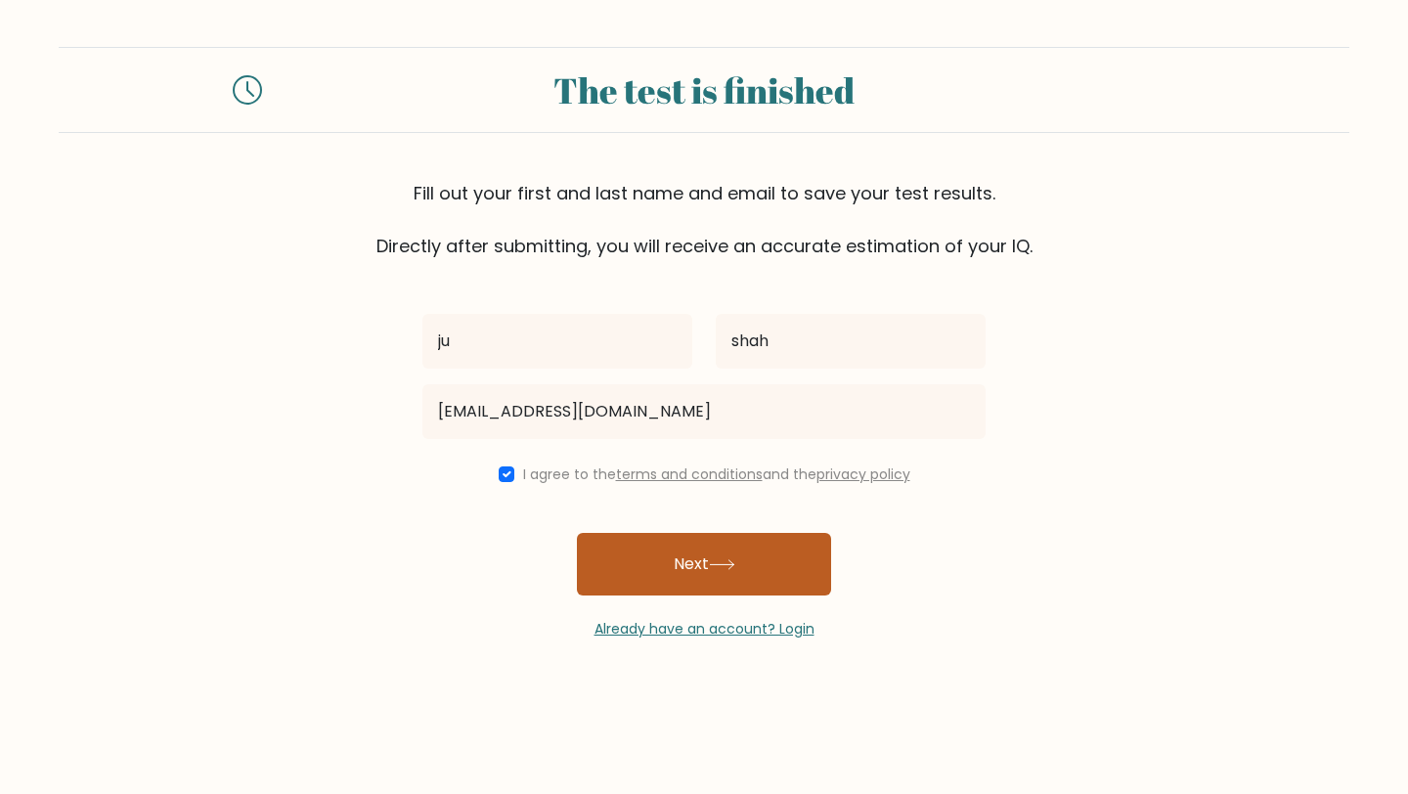
click at [722, 576] on button "Next" at bounding box center [704, 564] width 254 height 63
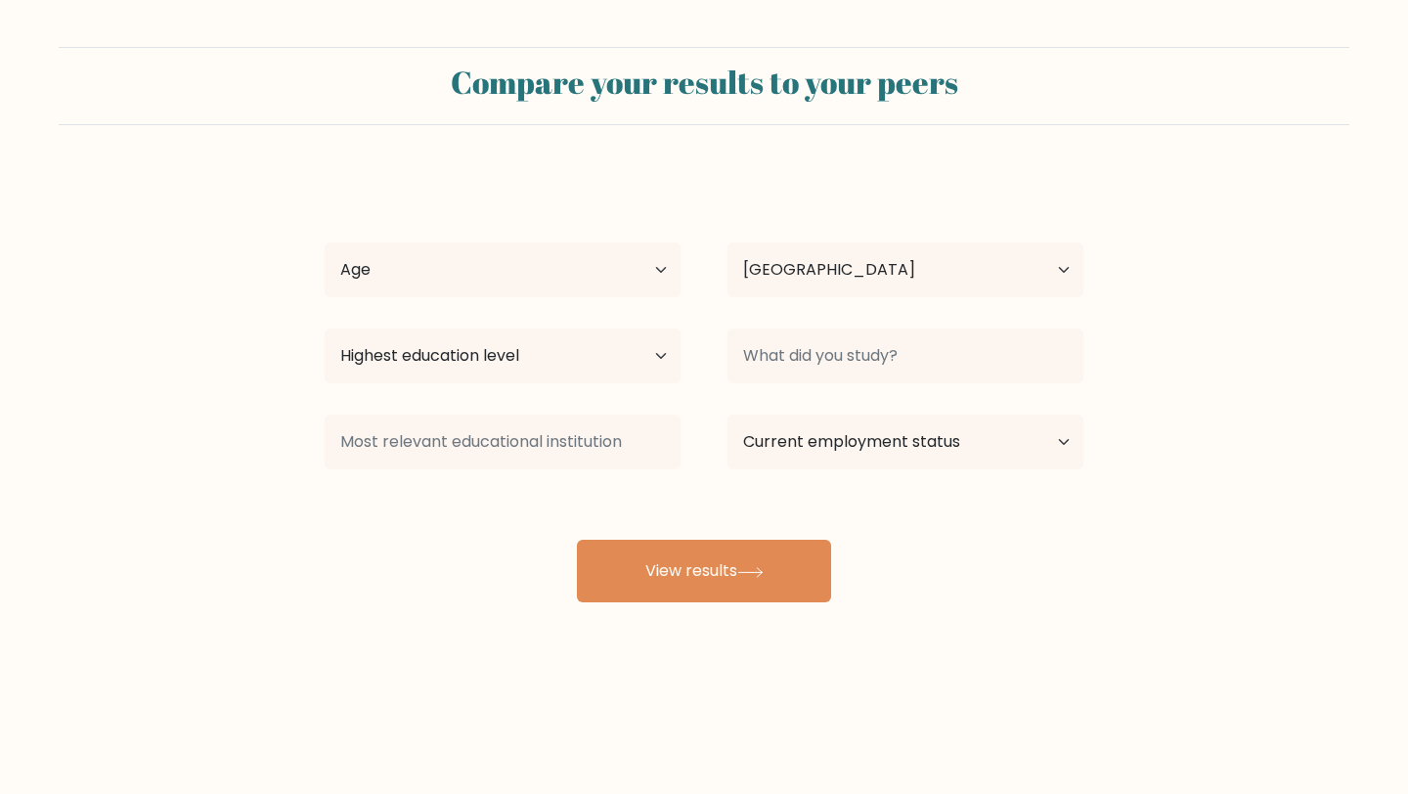
select select "GB"
click at [634, 283] on select "Age Under 18 years old 18-24 years old 25-34 years old 35-44 years old 45-54 ye…" at bounding box center [503, 269] width 356 height 55
select select "18_24"
click at [596, 349] on select "Highest education level No schooling Primary Lower Secondary Upper Secondary Oc…" at bounding box center [503, 356] width 356 height 55
select select "upper_secondary"
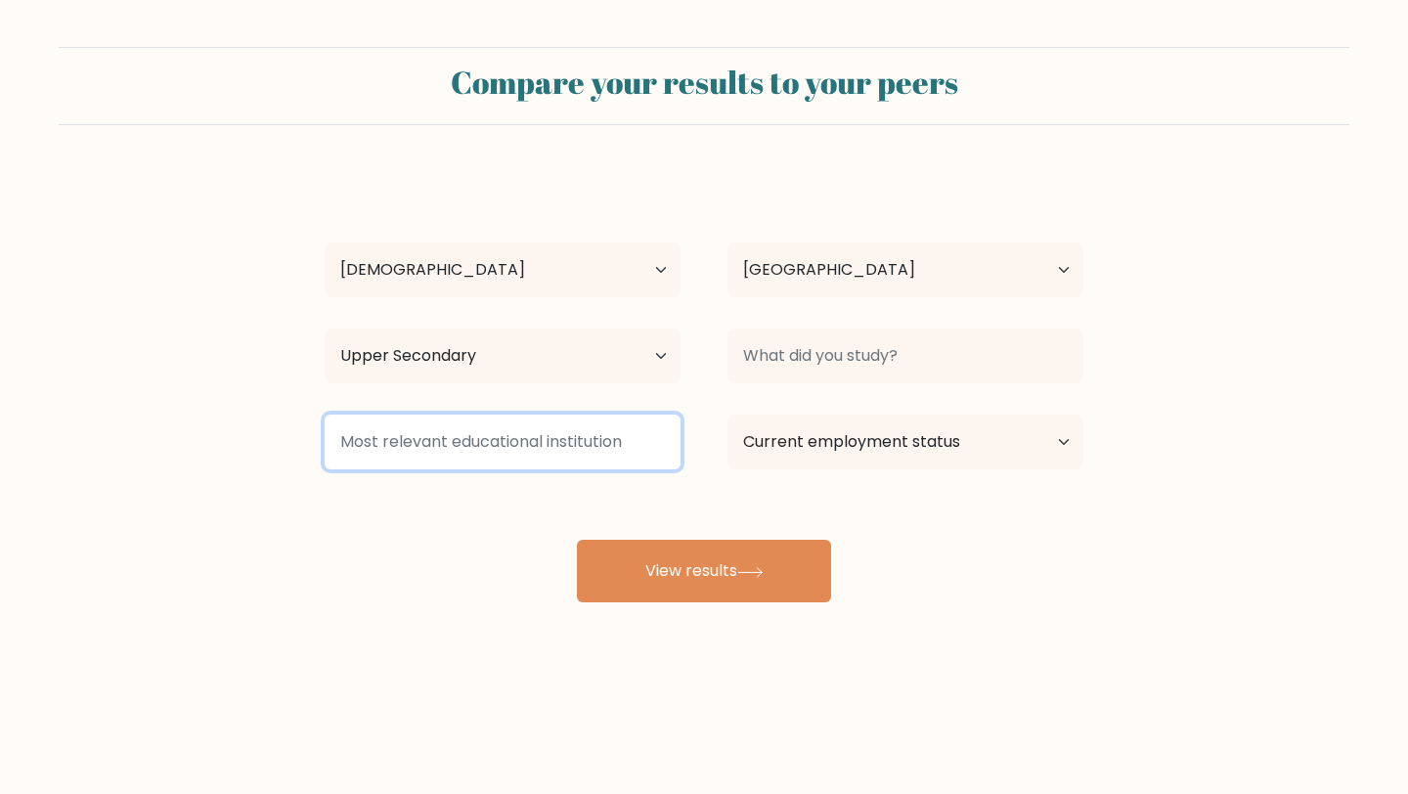
click at [640, 450] on input at bounding box center [503, 442] width 356 height 55
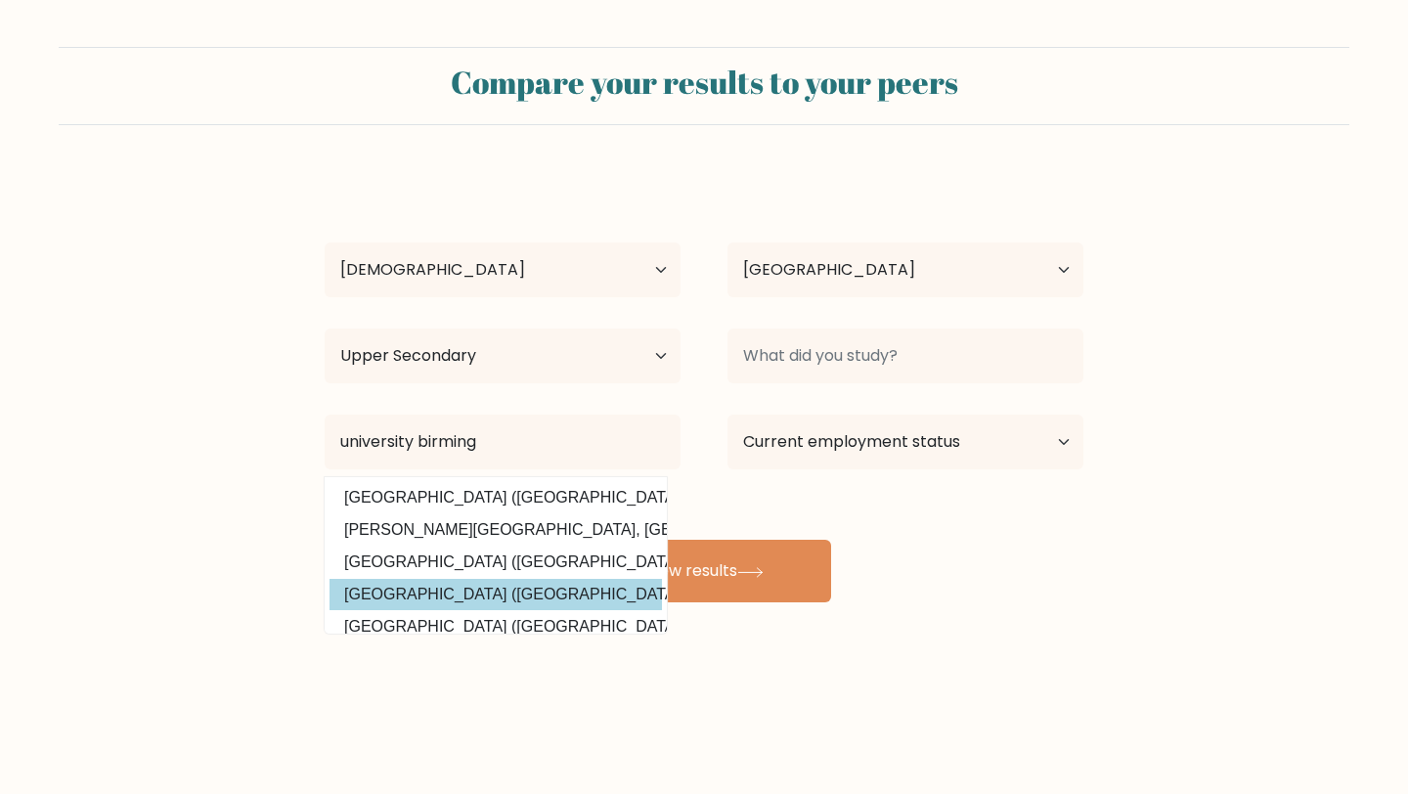
click at [610, 587] on option "University of Birmingham (United Kingdom)" at bounding box center [495, 594] width 332 height 31
type input "University of Birmingham"
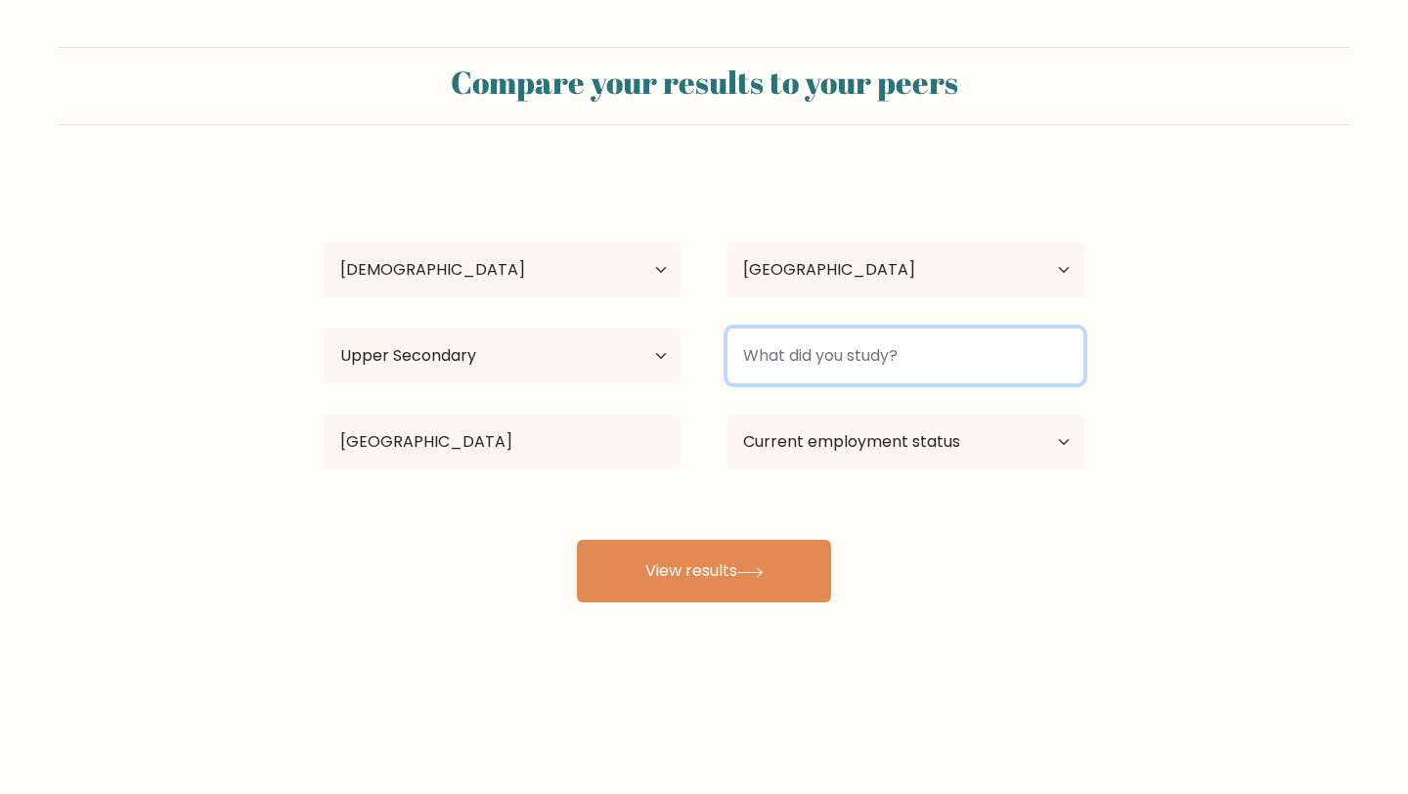
click at [849, 352] on input at bounding box center [905, 356] width 356 height 55
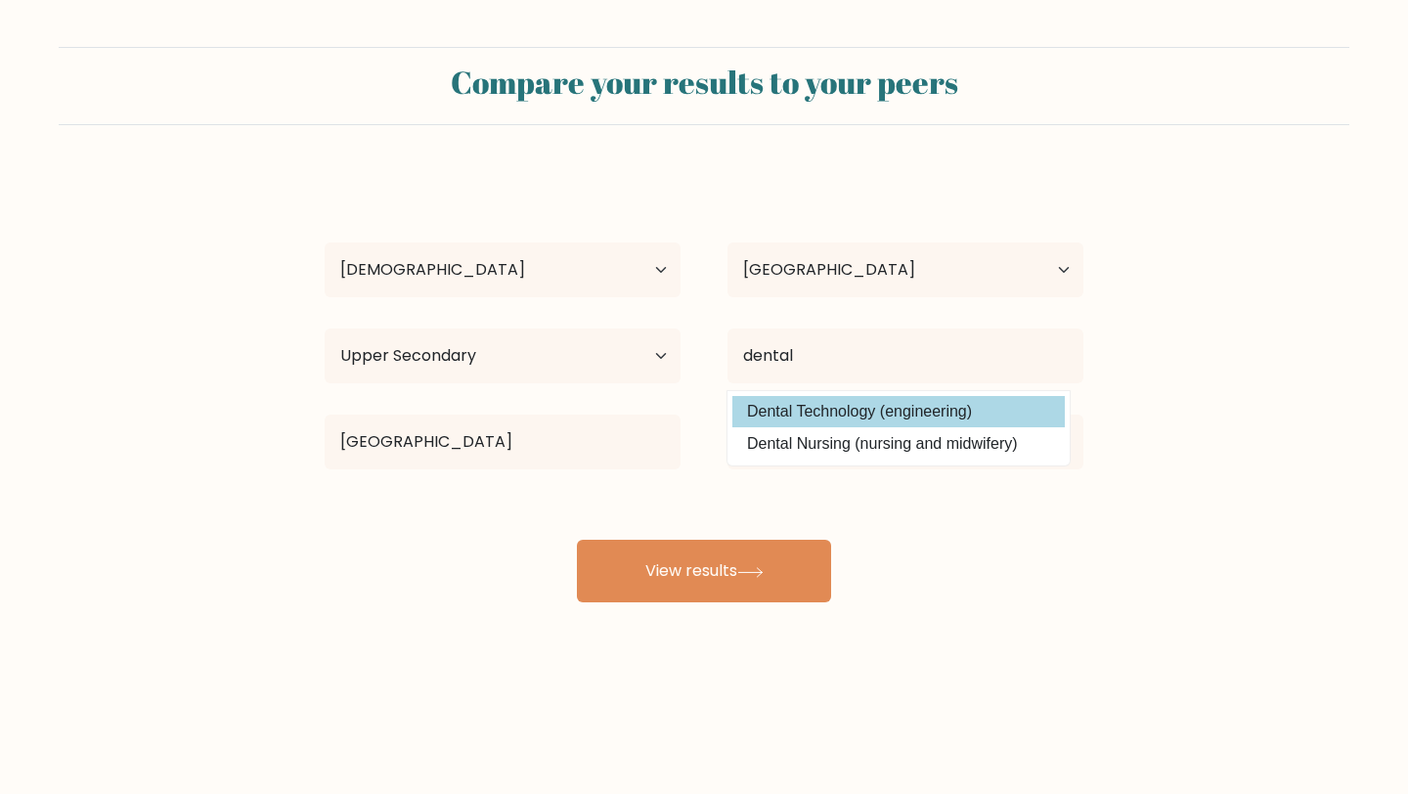
click at [873, 417] on option "Dental Technology (engineering)" at bounding box center [898, 411] width 332 height 31
type input "Dental Technology"
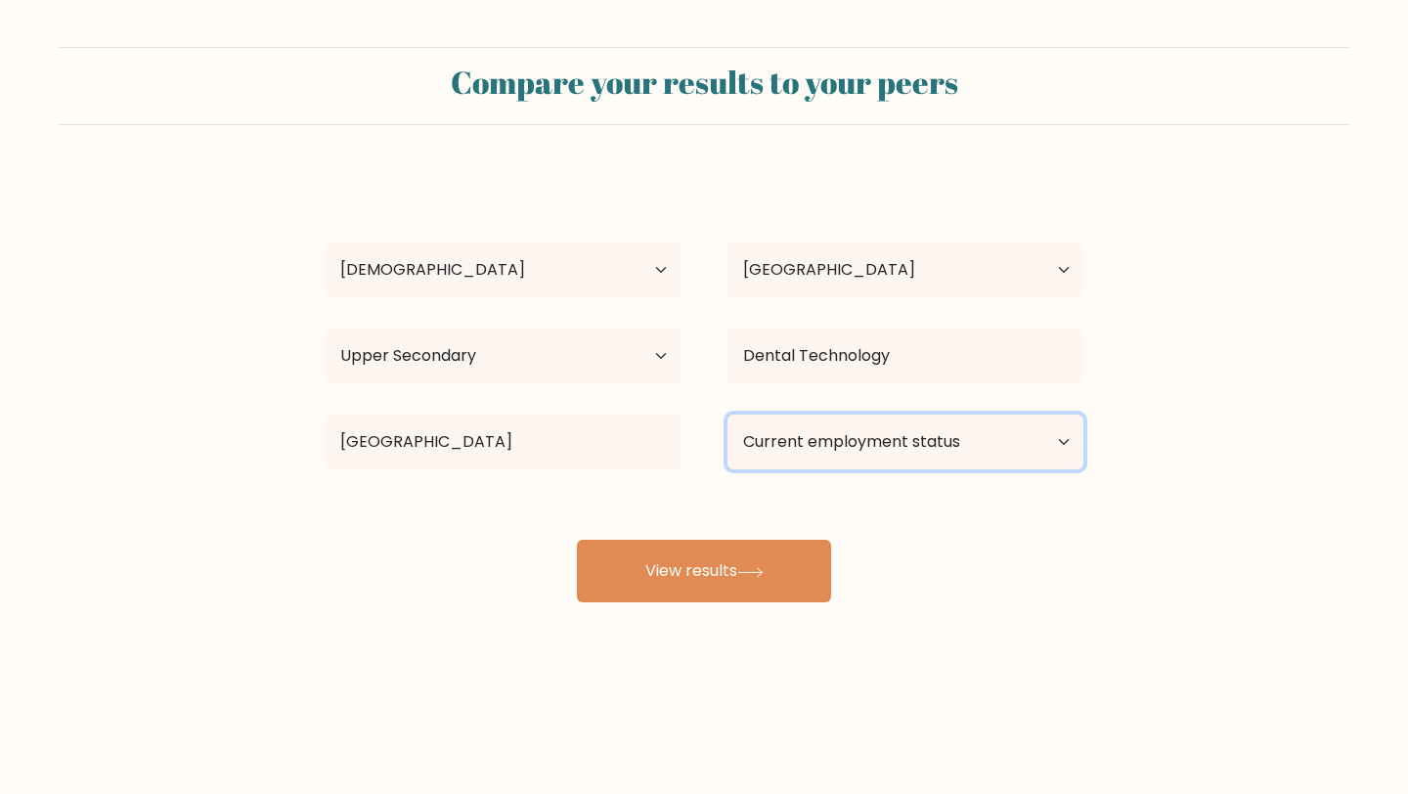
click at [863, 437] on select "Current employment status Employed Student Retired Other / prefer not to answer" at bounding box center [905, 442] width 356 height 55
select select "student"
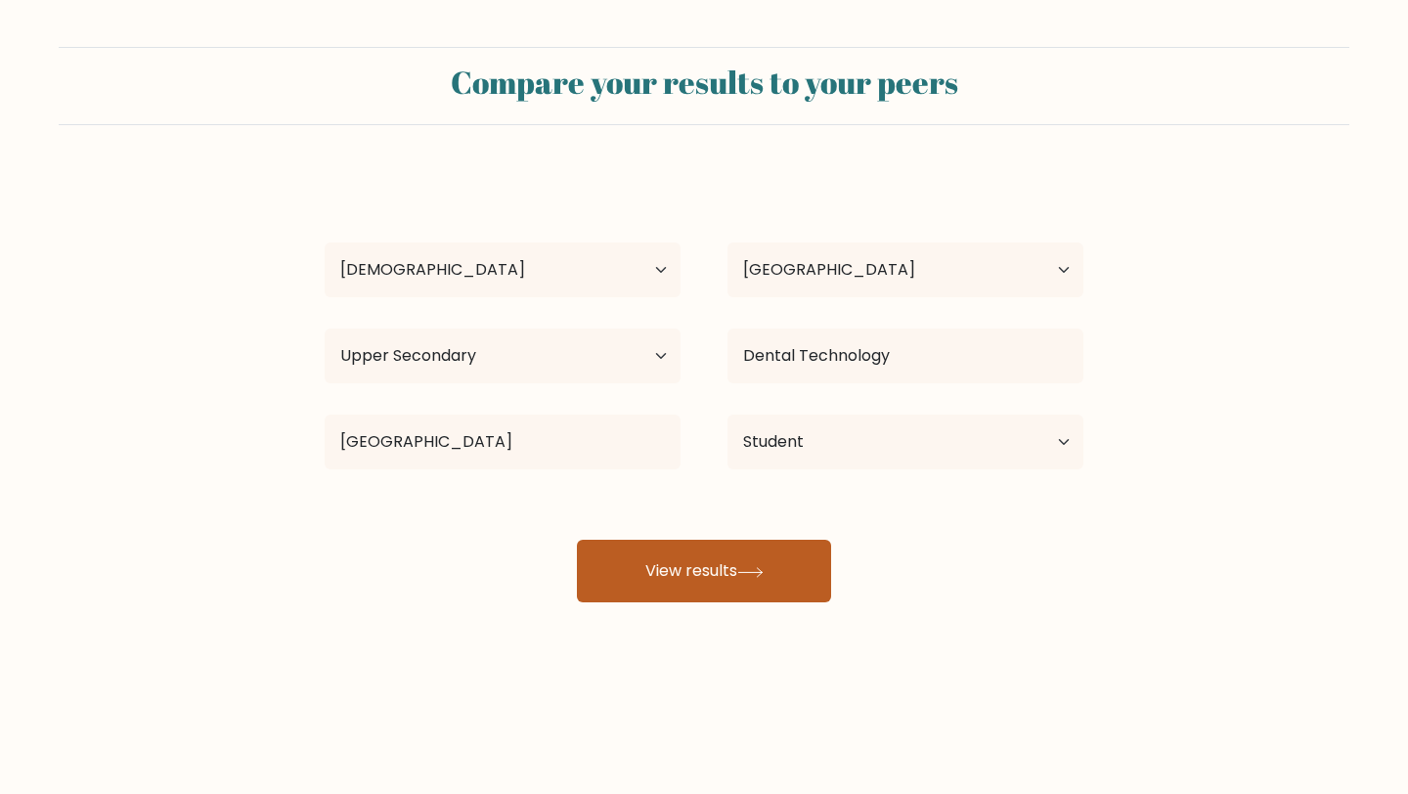
click at [760, 569] on icon at bounding box center [750, 572] width 26 height 11
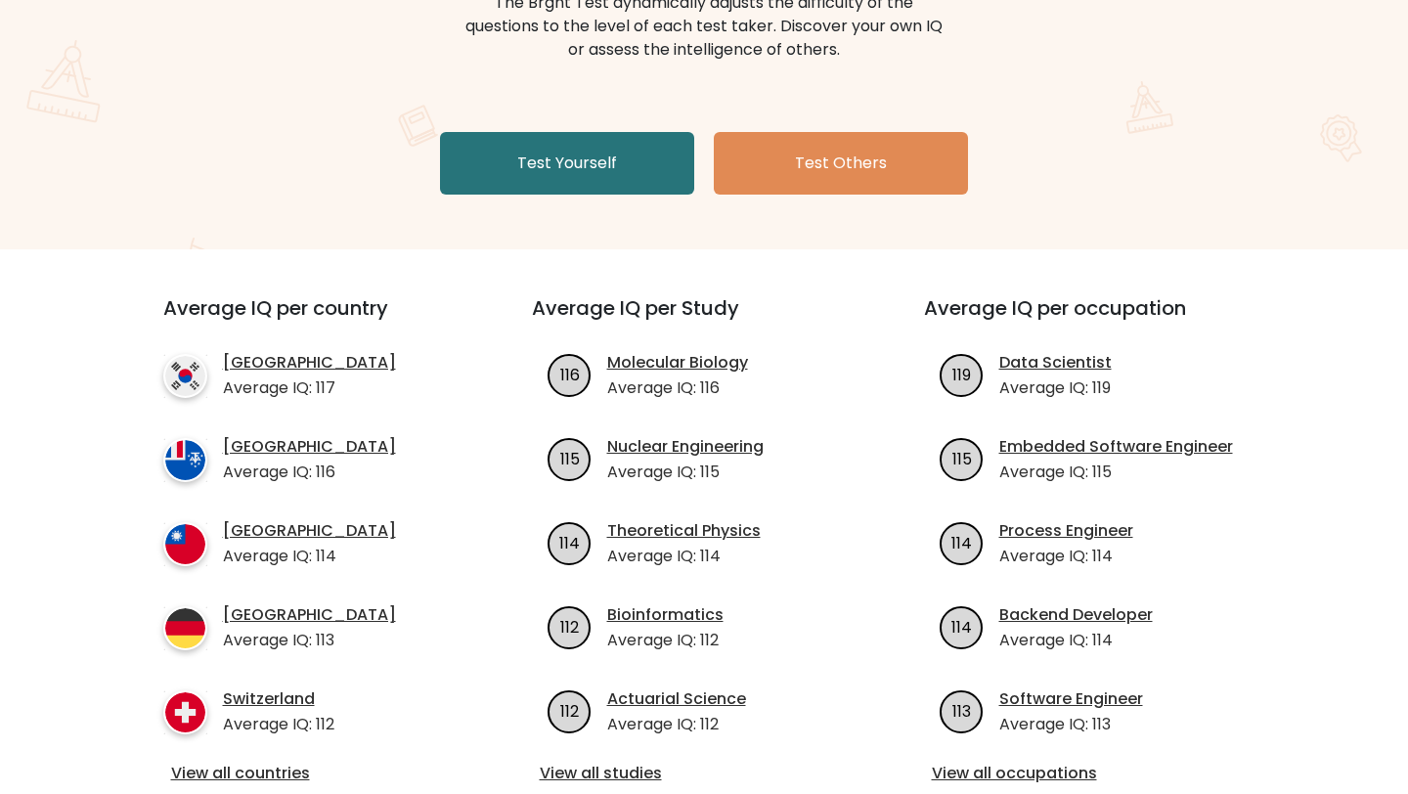
scroll to position [297, 0]
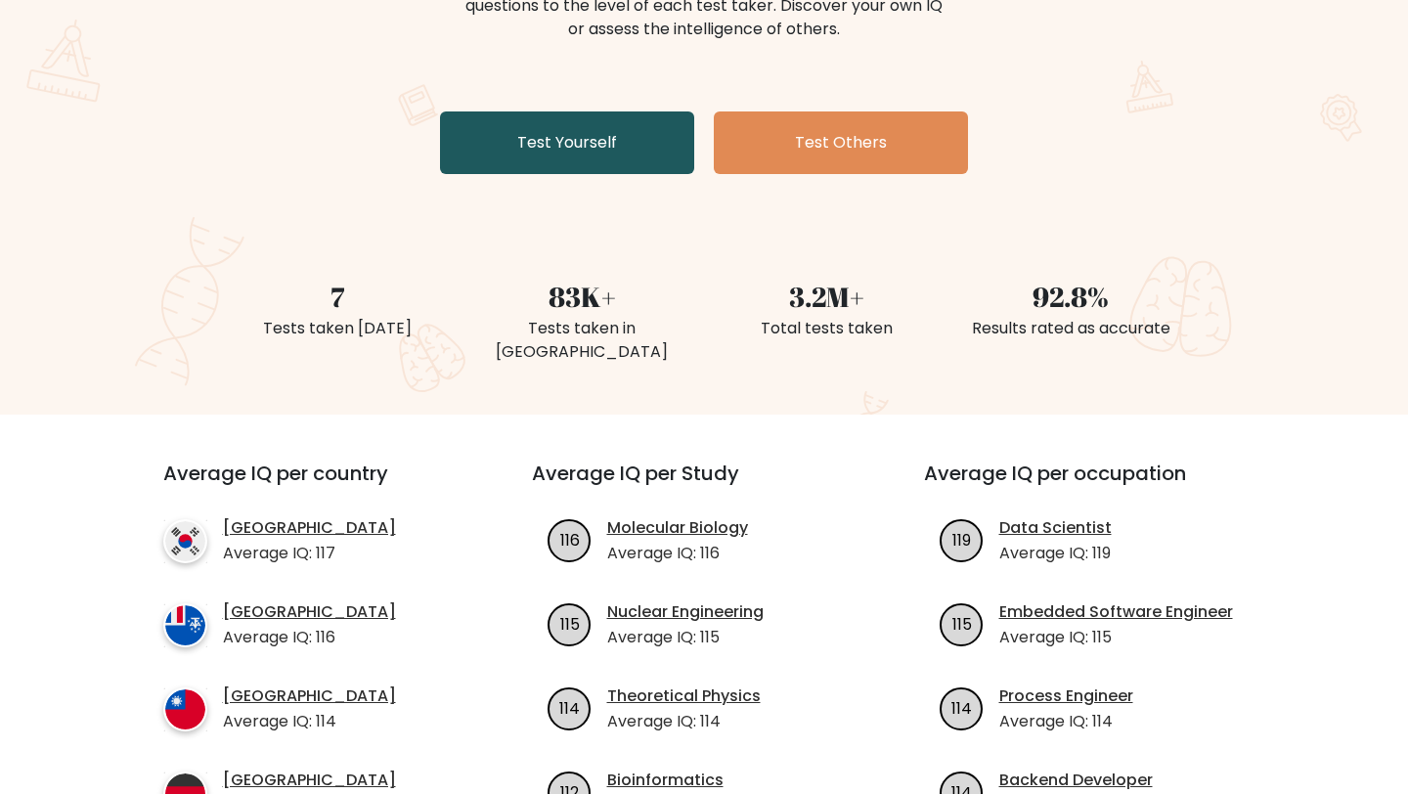
click at [648, 130] on link "Test Yourself" at bounding box center [567, 142] width 254 height 63
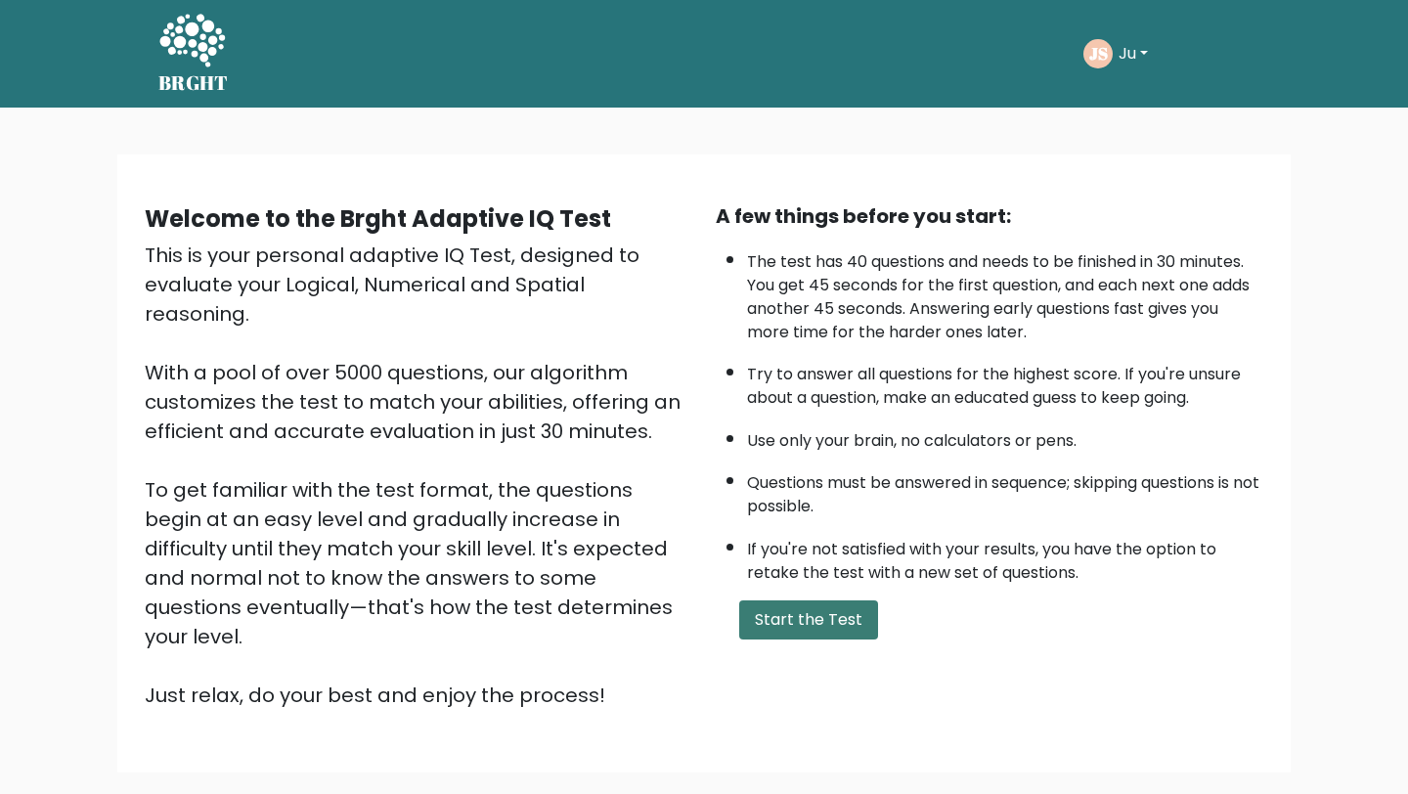
click at [795, 609] on button "Start the Test" at bounding box center [808, 619] width 139 height 39
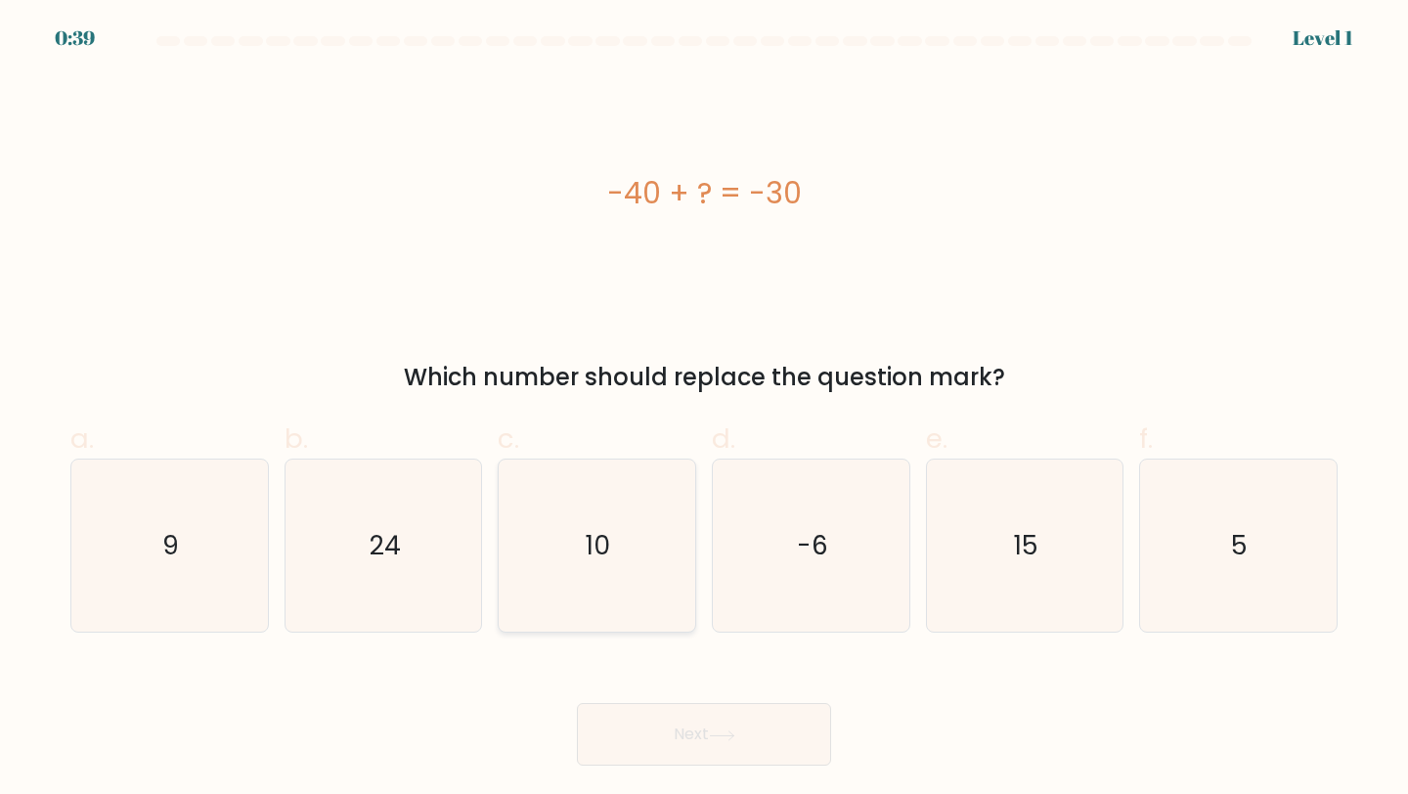
click at [594, 506] on icon "10" at bounding box center [596, 546] width 173 height 173
click at [704, 410] on input "c. 10" at bounding box center [704, 403] width 1 height 13
radio input "true"
click at [709, 756] on button "Next" at bounding box center [704, 734] width 254 height 63
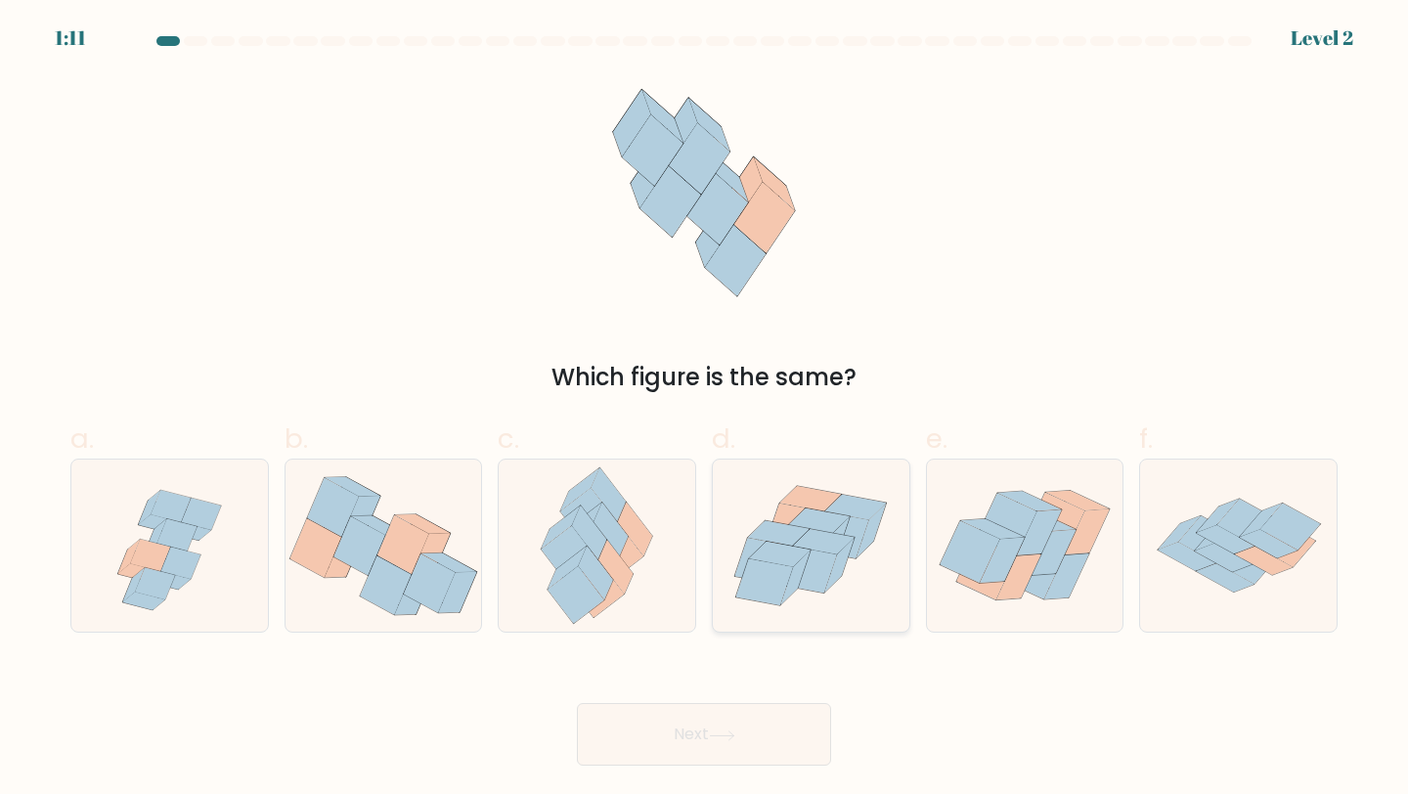
click at [832, 544] on icon at bounding box center [824, 541] width 62 height 25
click at [705, 410] on input "d." at bounding box center [704, 403] width 1 height 13
radio input "true"
click at [747, 708] on button "Next" at bounding box center [704, 734] width 254 height 63
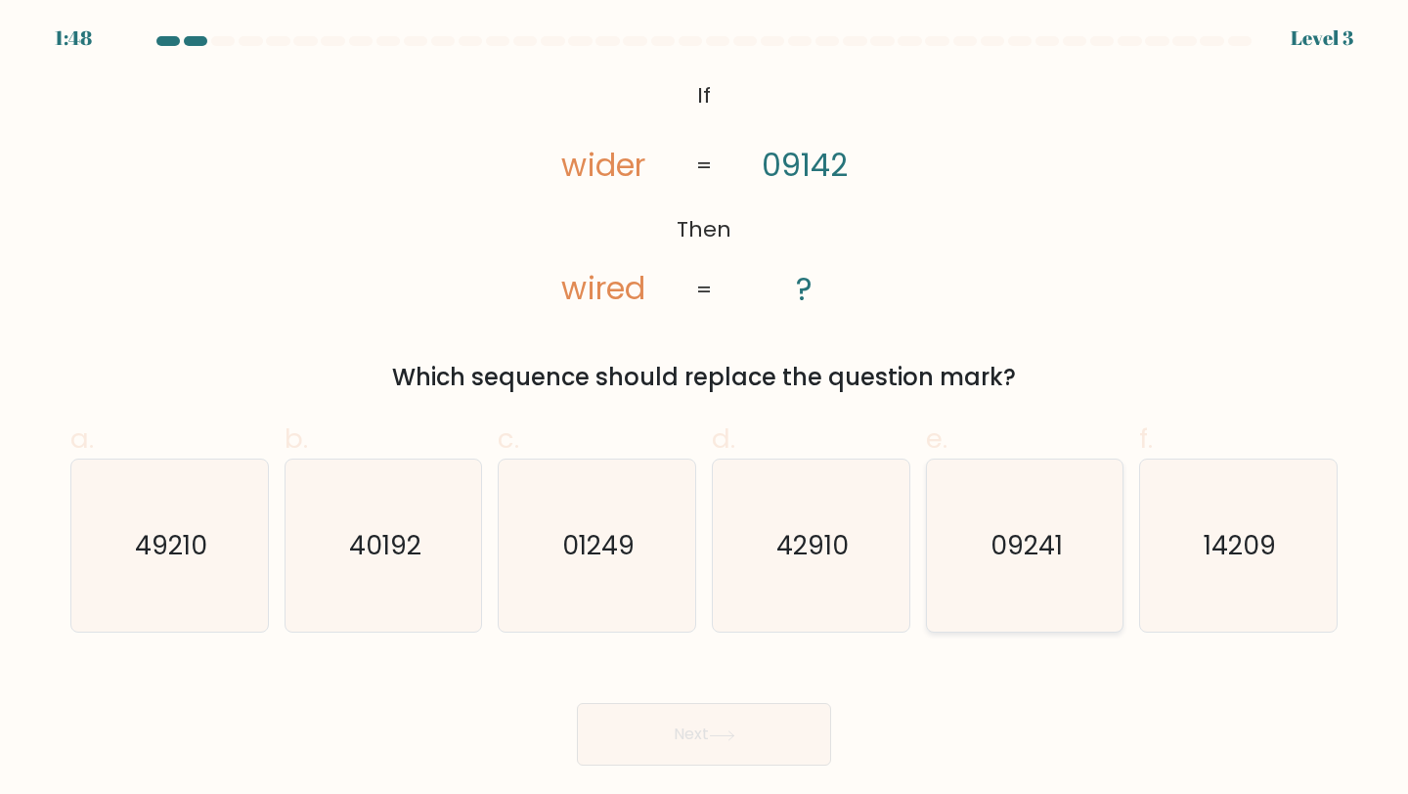
click at [1042, 537] on text "09241" at bounding box center [1026, 545] width 72 height 36
click at [705, 410] on input "e. 09241" at bounding box center [704, 403] width 1 height 13
radio input "true"
click at [679, 749] on button "Next" at bounding box center [704, 734] width 254 height 63
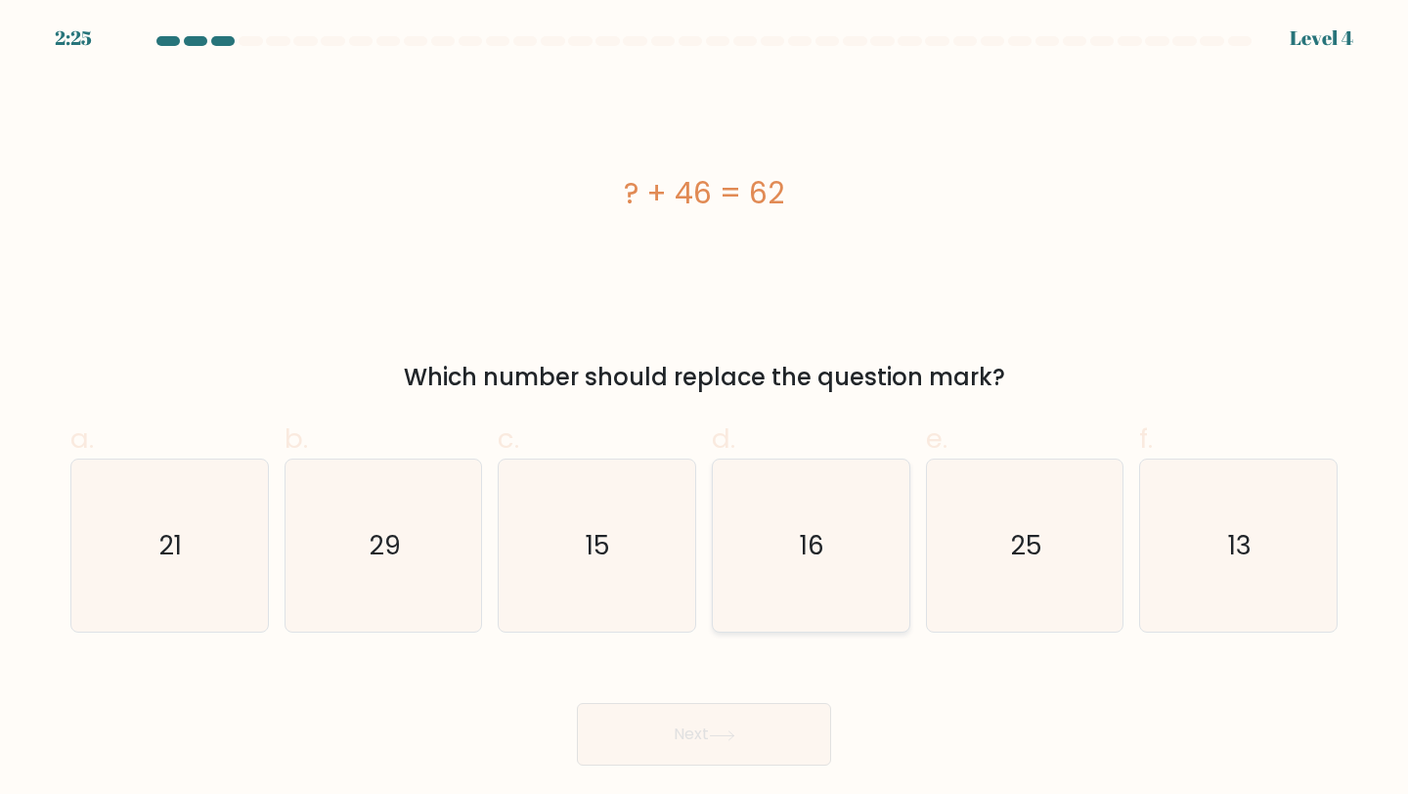
click at [794, 563] on icon "16" at bounding box center [810, 546] width 173 height 173
click at [705, 410] on input "d. 16" at bounding box center [704, 403] width 1 height 13
radio input "true"
click at [707, 730] on button "Next" at bounding box center [704, 734] width 254 height 63
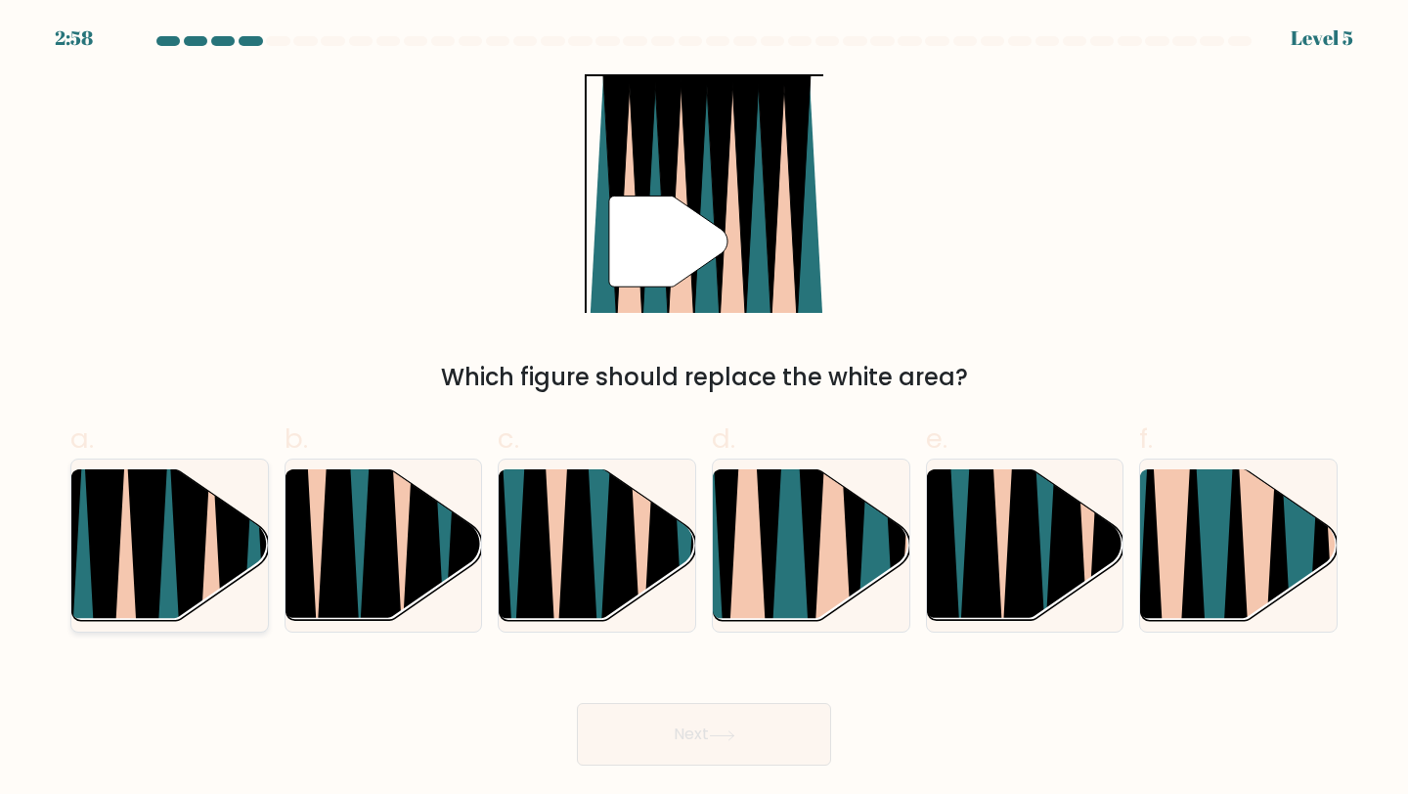
click at [160, 552] on icon at bounding box center [148, 632] width 43 height 392
click at [704, 410] on input "a." at bounding box center [704, 403] width 1 height 13
radio input "true"
click at [774, 548] on icon at bounding box center [769, 467] width 44 height 393
click at [705, 410] on input "d." at bounding box center [704, 403] width 1 height 13
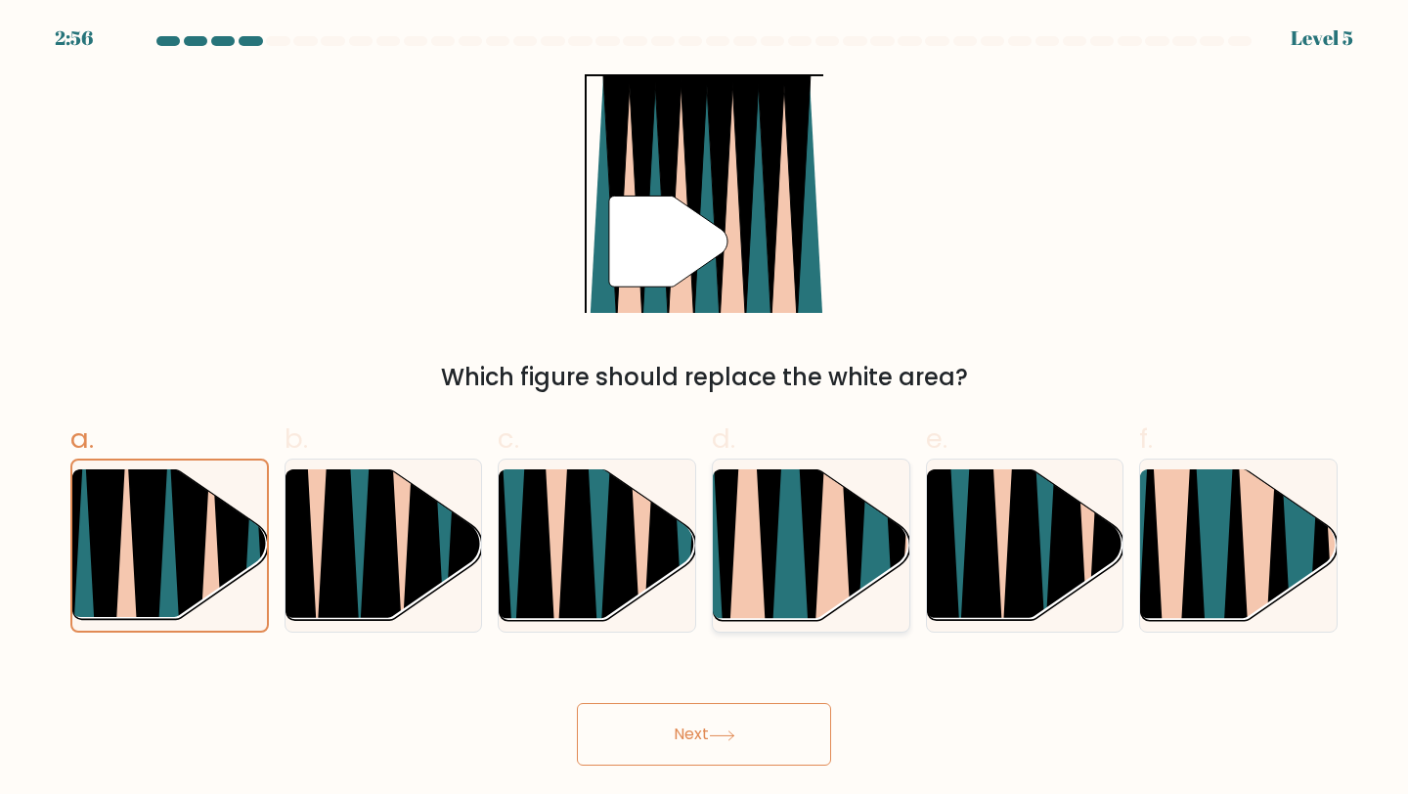
radio input "true"
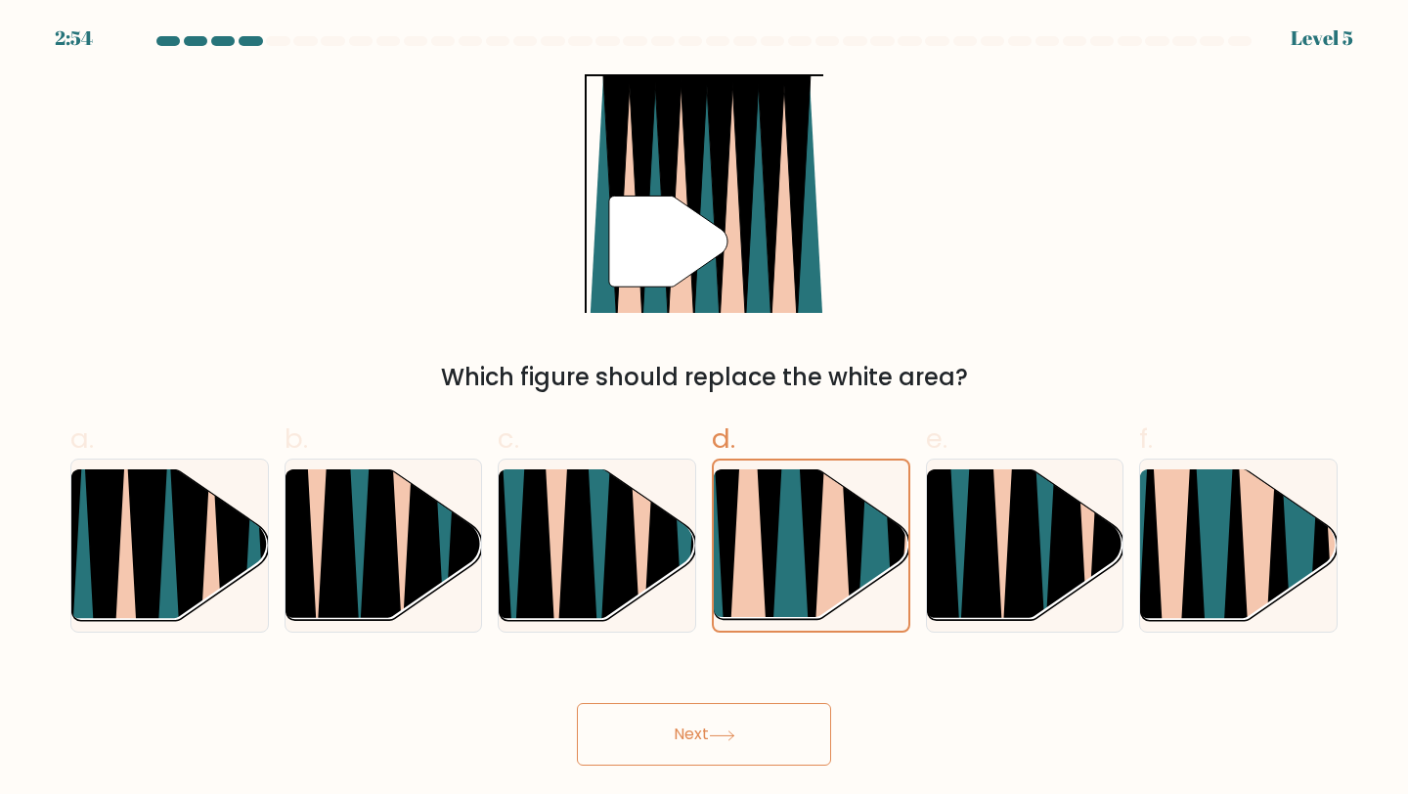
click at [750, 742] on button "Next" at bounding box center [704, 734] width 254 height 63
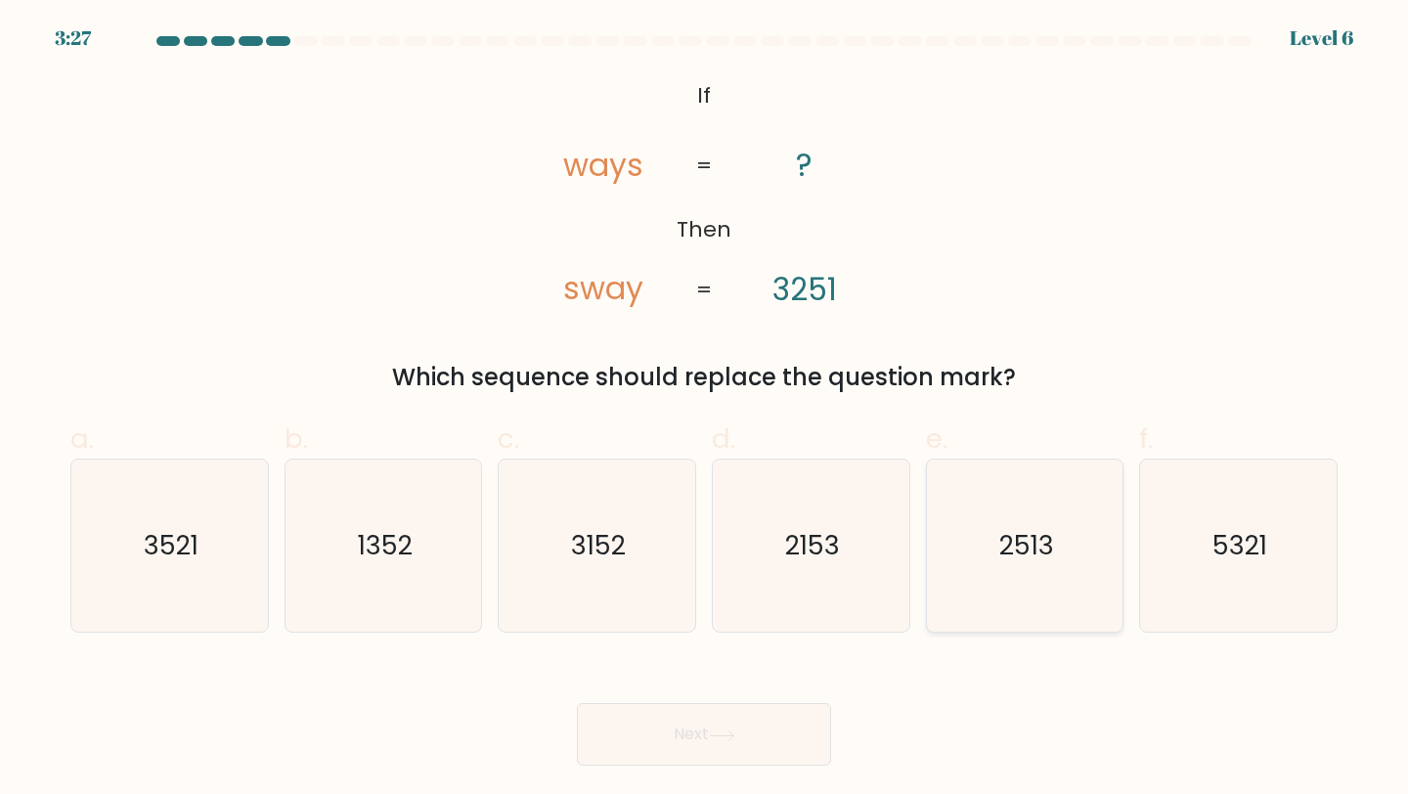
click at [1021, 543] on text "2513" at bounding box center [1026, 545] width 55 height 36
click at [705, 410] on input "e. 2513" at bounding box center [704, 403] width 1 height 13
radio input "true"
click at [682, 703] on button "Next" at bounding box center [704, 734] width 254 height 63
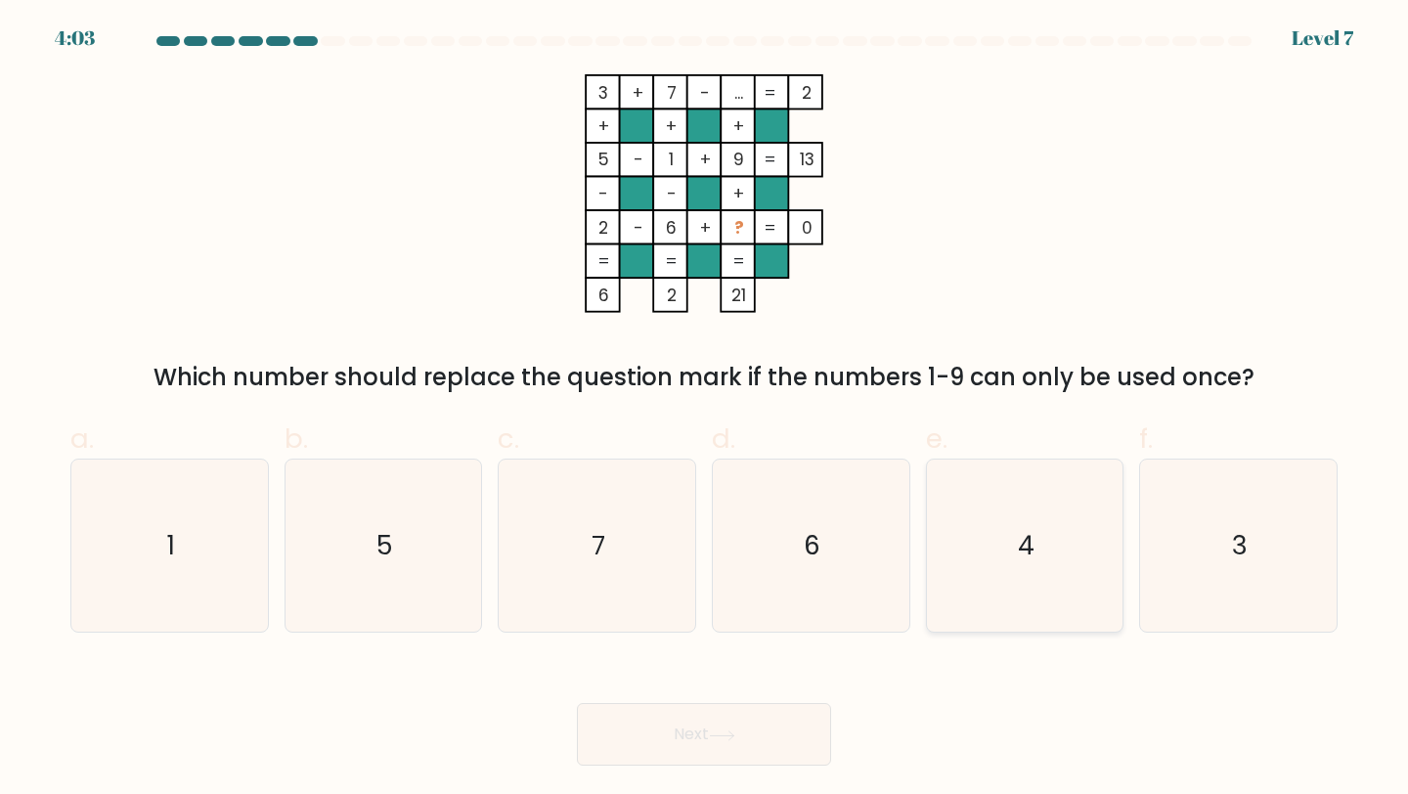
click at [1021, 579] on icon "4" at bounding box center [1025, 546] width 173 height 173
click at [705, 410] on input "e. 4" at bounding box center [704, 403] width 1 height 13
radio input "true"
click at [748, 755] on button "Next" at bounding box center [704, 734] width 254 height 63
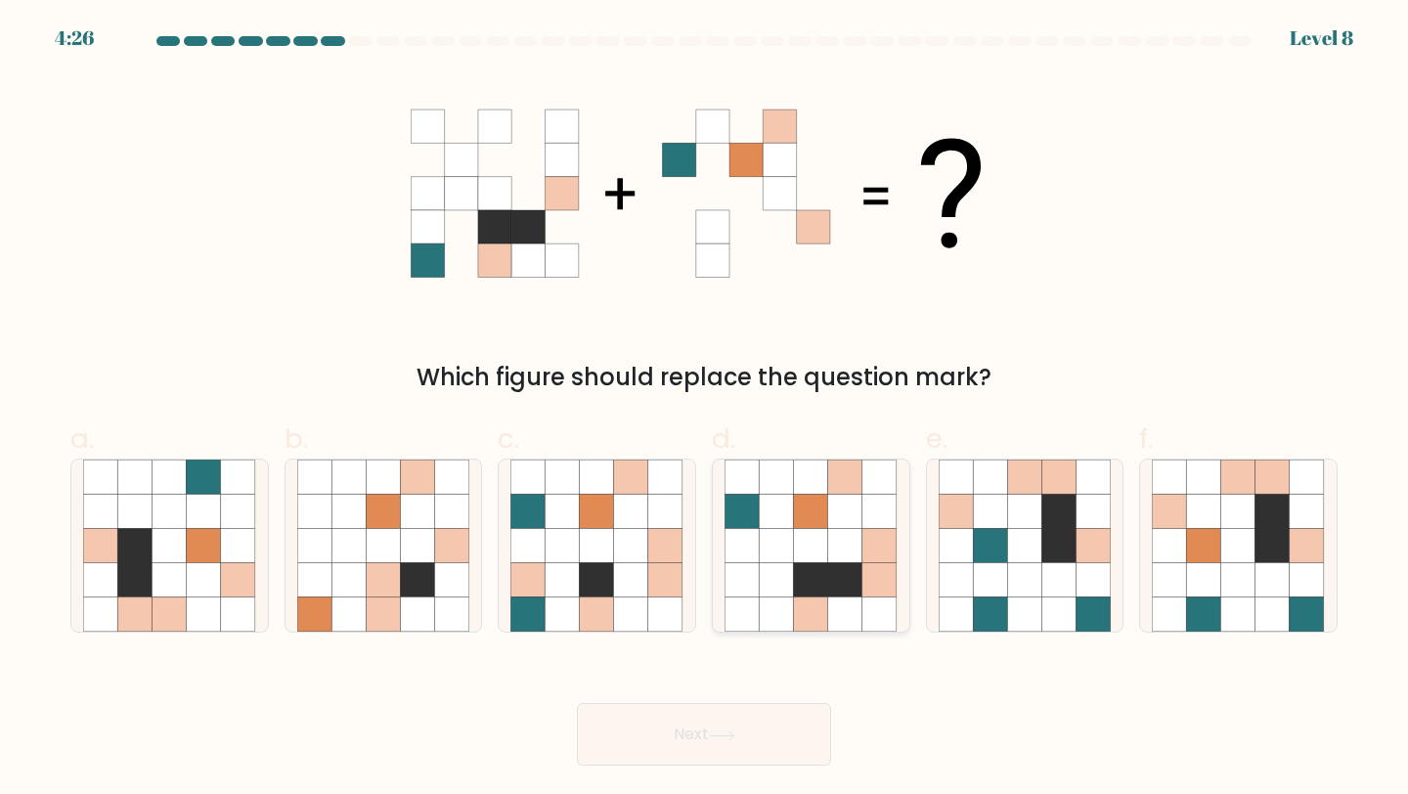
click at [862, 540] on icon at bounding box center [879, 546] width 34 height 34
click at [705, 410] on input "d." at bounding box center [704, 403] width 1 height 13
radio input "true"
click at [663, 711] on button "Next" at bounding box center [704, 734] width 254 height 63
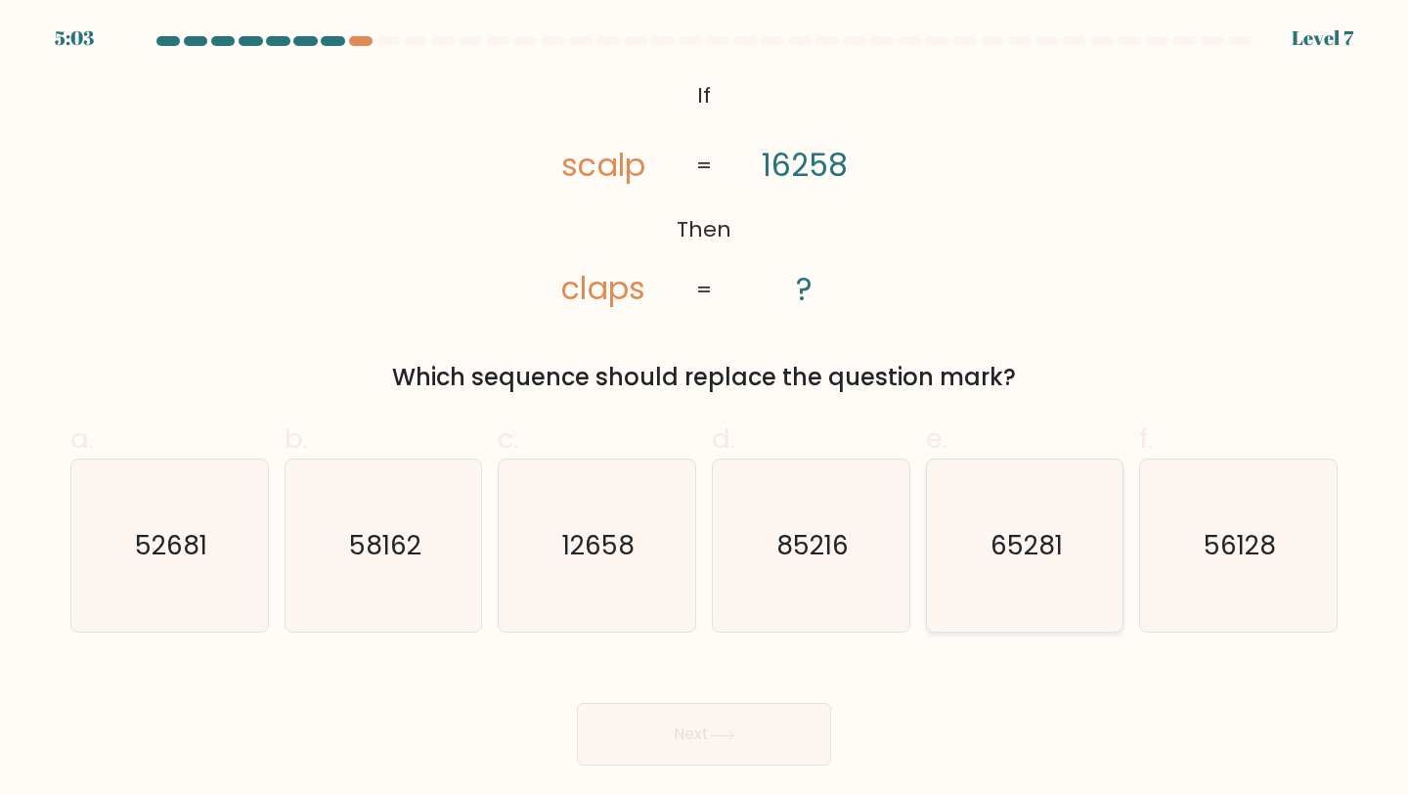
click at [1038, 567] on icon "65281" at bounding box center [1025, 546] width 173 height 173
click at [705, 410] on input "e. 65281" at bounding box center [704, 403] width 1 height 13
radio input "true"
click at [724, 711] on button "Next" at bounding box center [704, 734] width 254 height 63
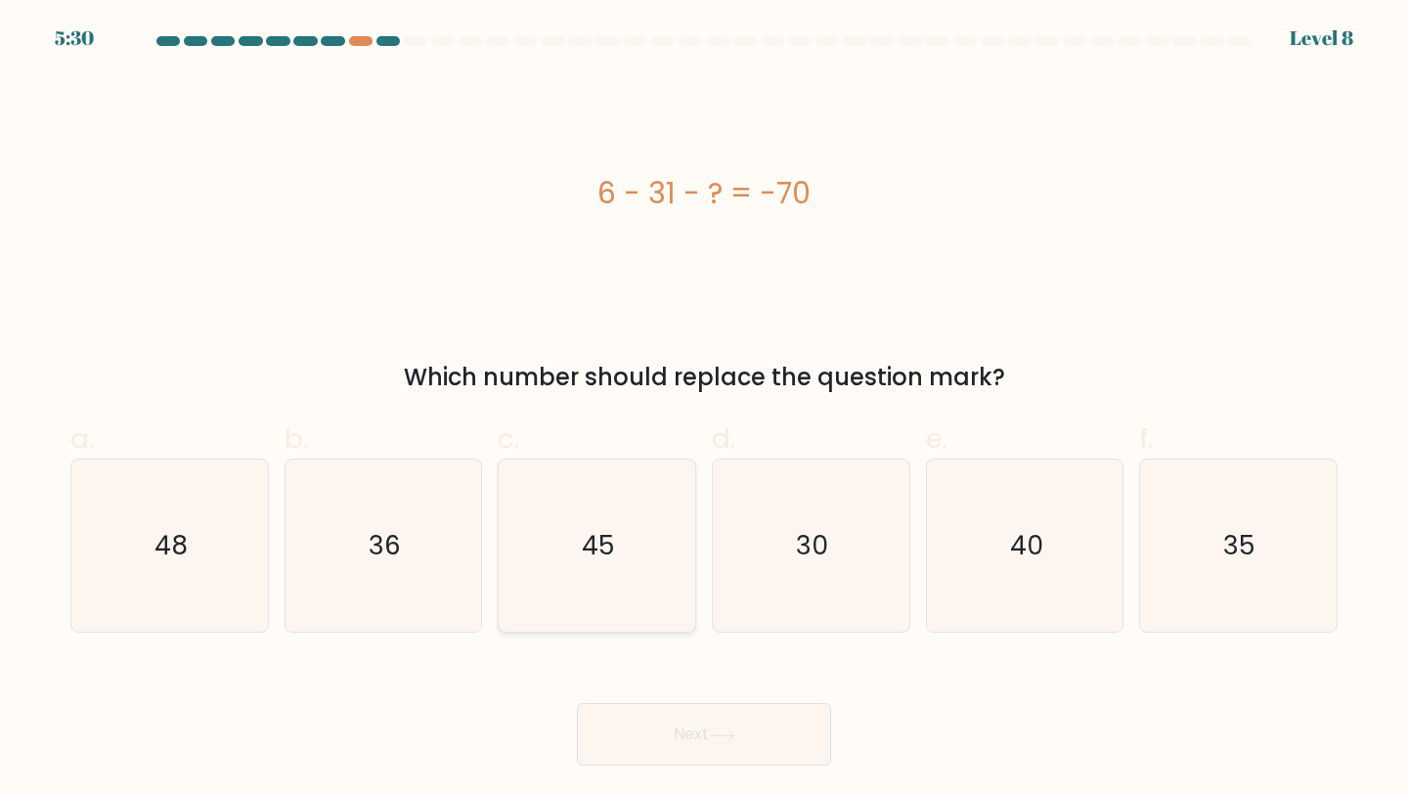
click at [634, 495] on icon "45" at bounding box center [596, 546] width 173 height 173
click at [704, 410] on input "c. 45" at bounding box center [704, 403] width 1 height 13
radio input "true"
click at [677, 746] on button "Next" at bounding box center [704, 734] width 254 height 63
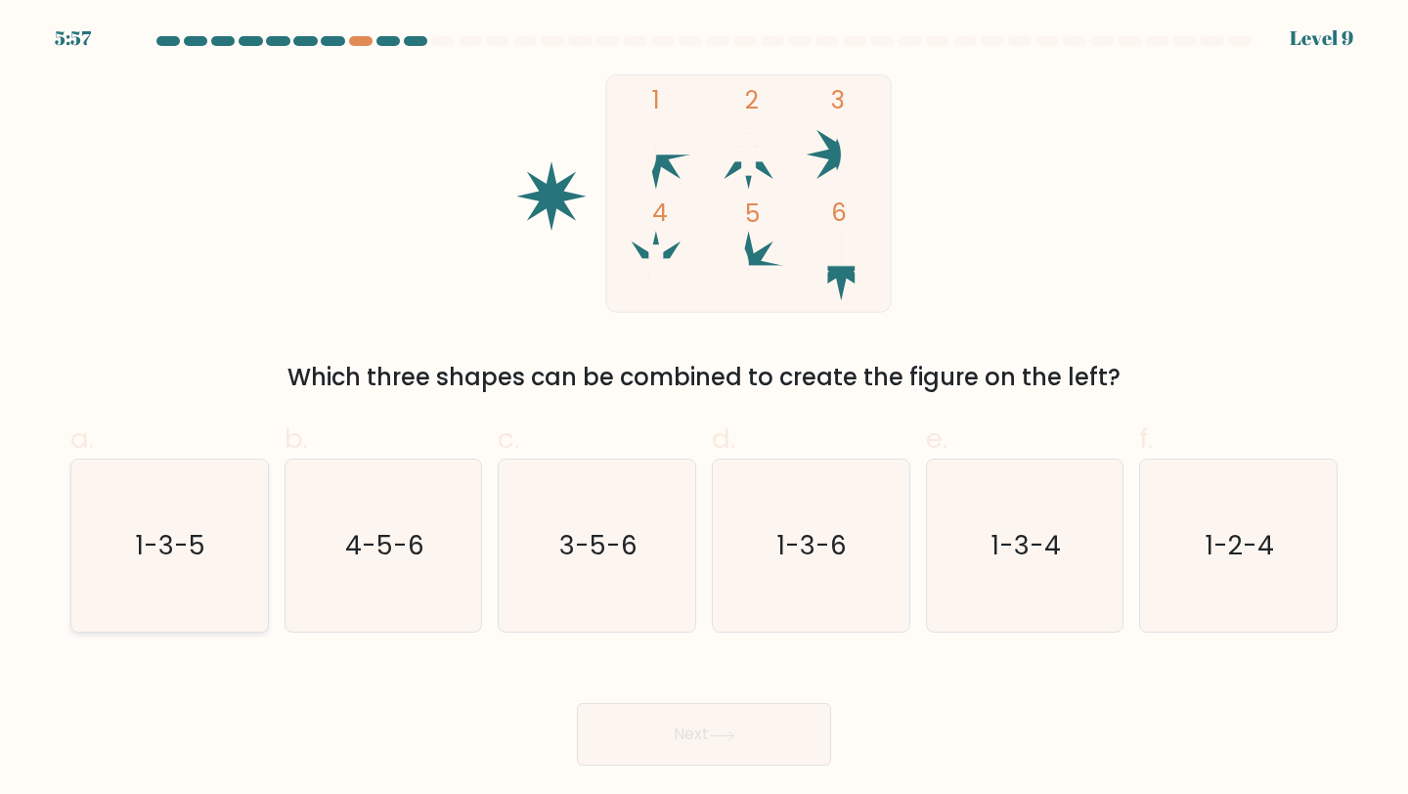
click at [160, 597] on icon "1-3-5" at bounding box center [169, 546] width 173 height 173
click at [704, 410] on input "a. 1-3-5" at bounding box center [704, 403] width 1 height 13
radio input "true"
click at [767, 753] on button "Next" at bounding box center [704, 734] width 254 height 63
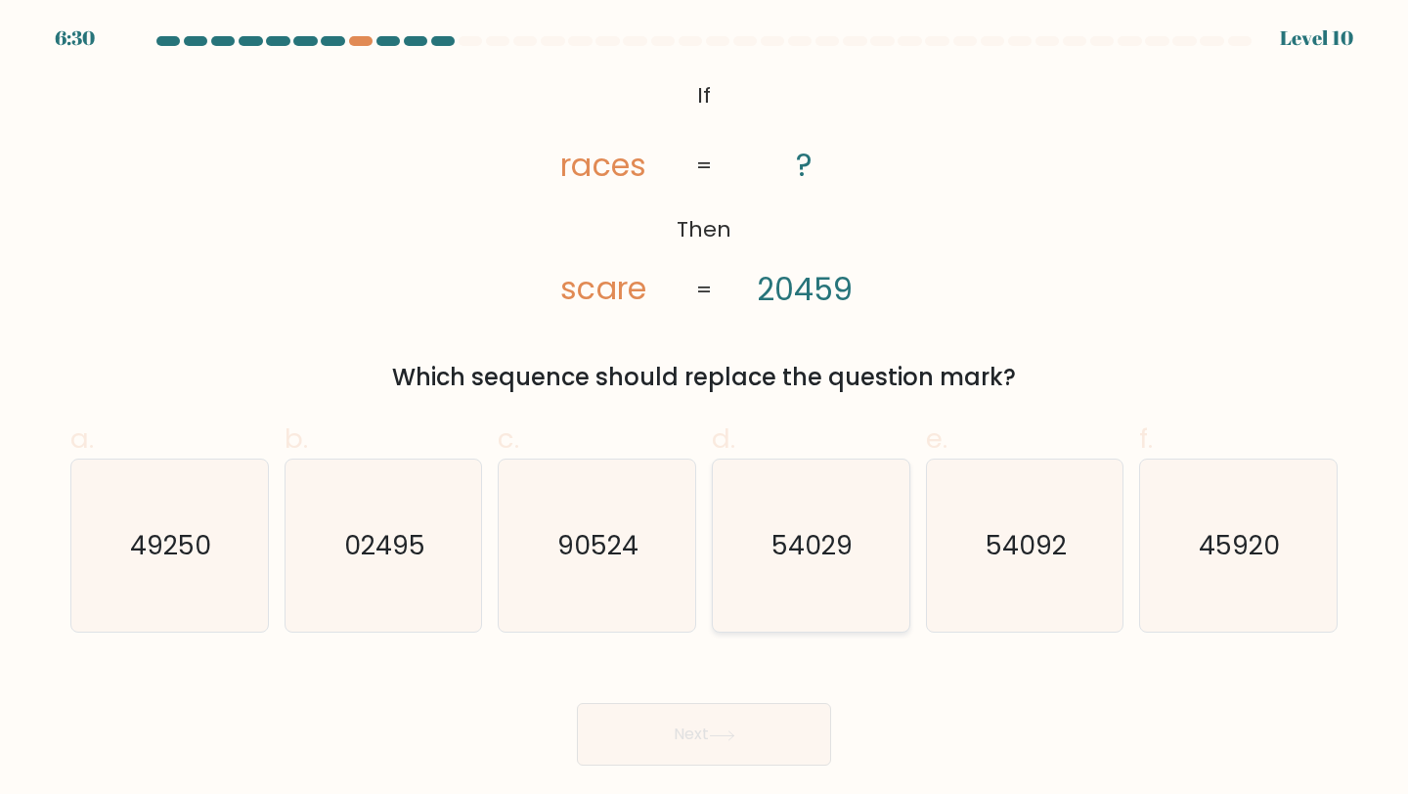
click at [827, 565] on icon "54029" at bounding box center [810, 546] width 173 height 173
click at [705, 410] on input "d. 54029" at bounding box center [704, 403] width 1 height 13
radio input "true"
click at [1075, 582] on icon "54092" at bounding box center [1025, 546] width 173 height 173
click at [705, 410] on input "e. 54092" at bounding box center [704, 403] width 1 height 13
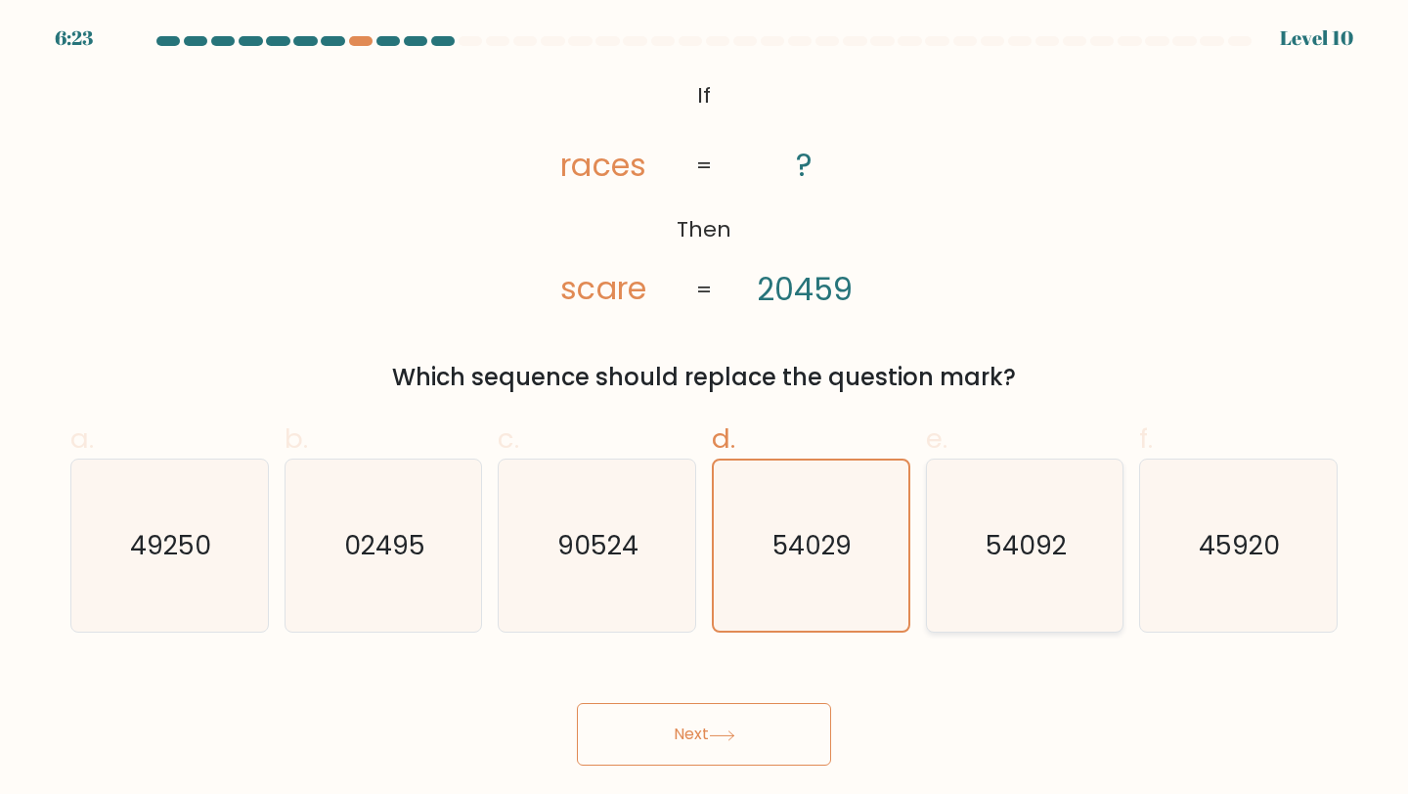
radio input "true"
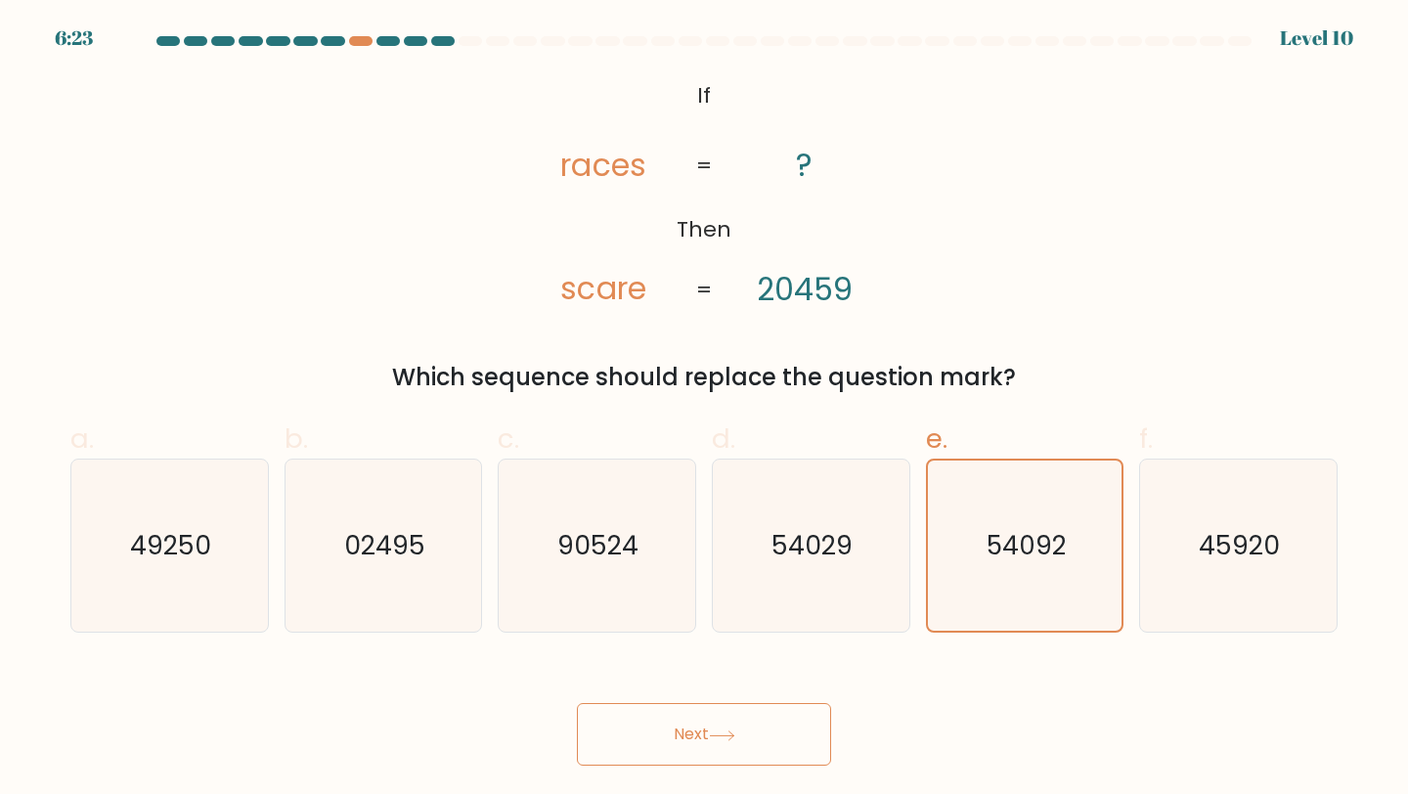
click at [758, 717] on button "Next" at bounding box center [704, 734] width 254 height 63
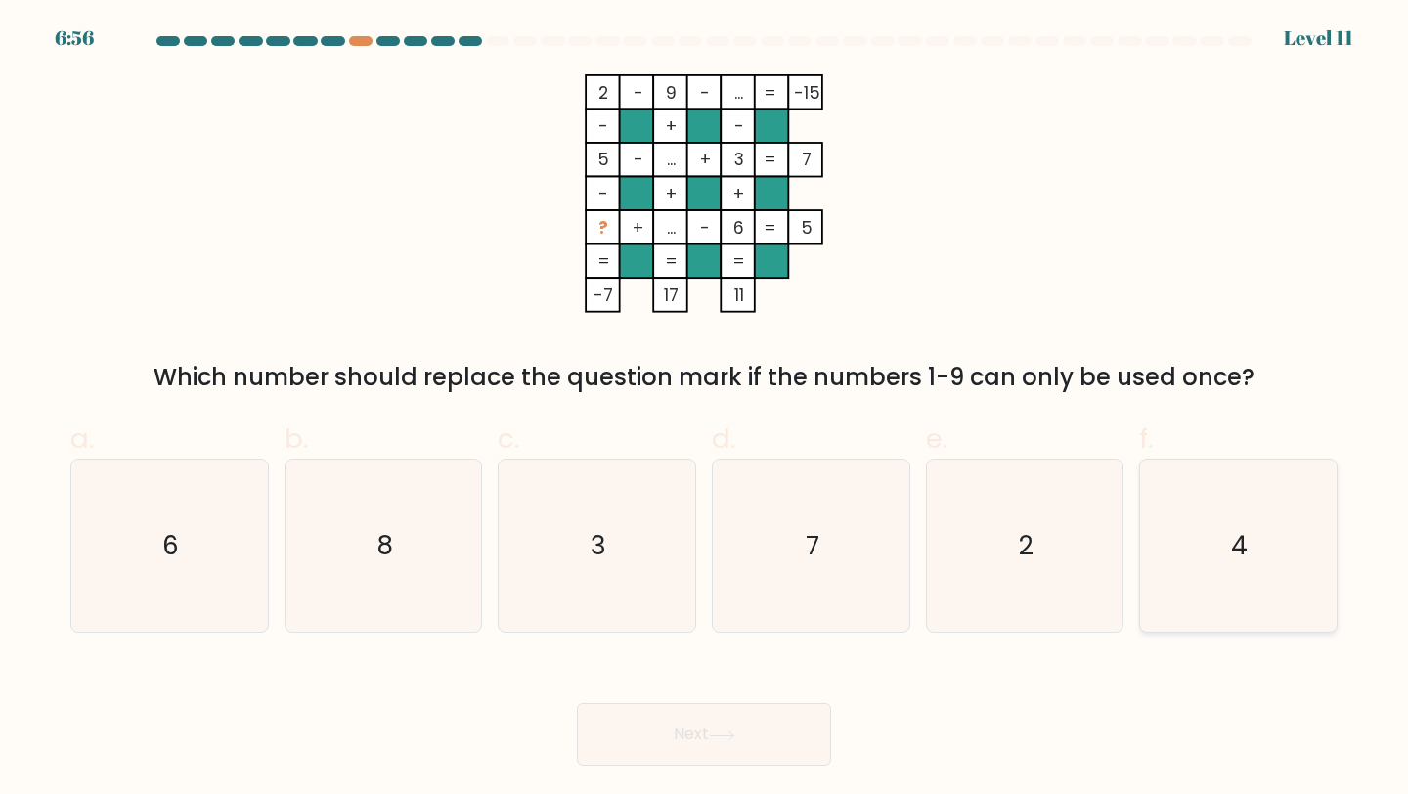
click at [1274, 513] on icon "4" at bounding box center [1238, 546] width 173 height 173
click at [705, 410] on input "f. 4" at bounding box center [704, 403] width 1 height 13
radio input "true"
click at [662, 755] on button "Next" at bounding box center [704, 734] width 254 height 63
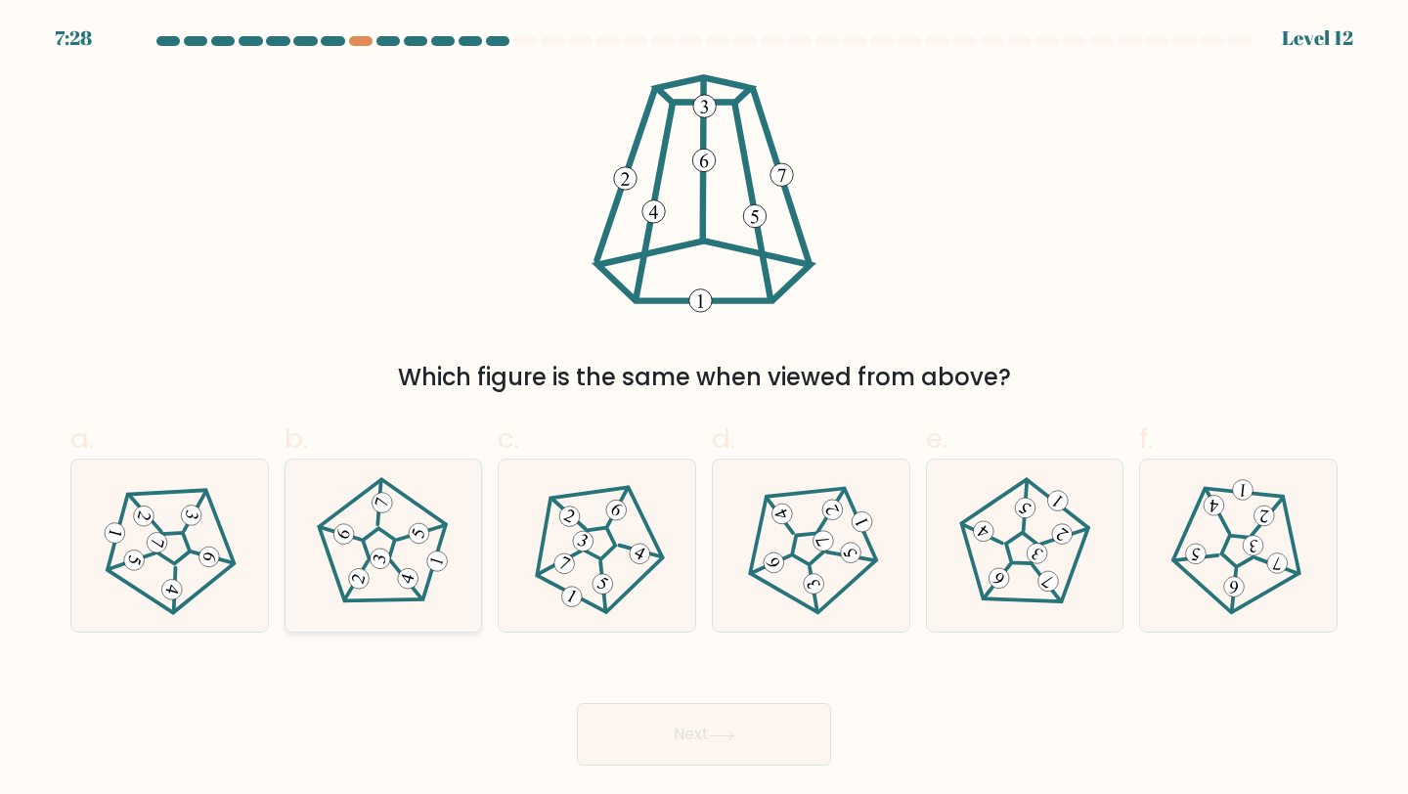
click at [411, 556] on icon at bounding box center [383, 546] width 138 height 138
click at [704, 410] on input "b." at bounding box center [704, 403] width 1 height 13
radio input "true"
click at [634, 723] on button "Next" at bounding box center [704, 734] width 254 height 63
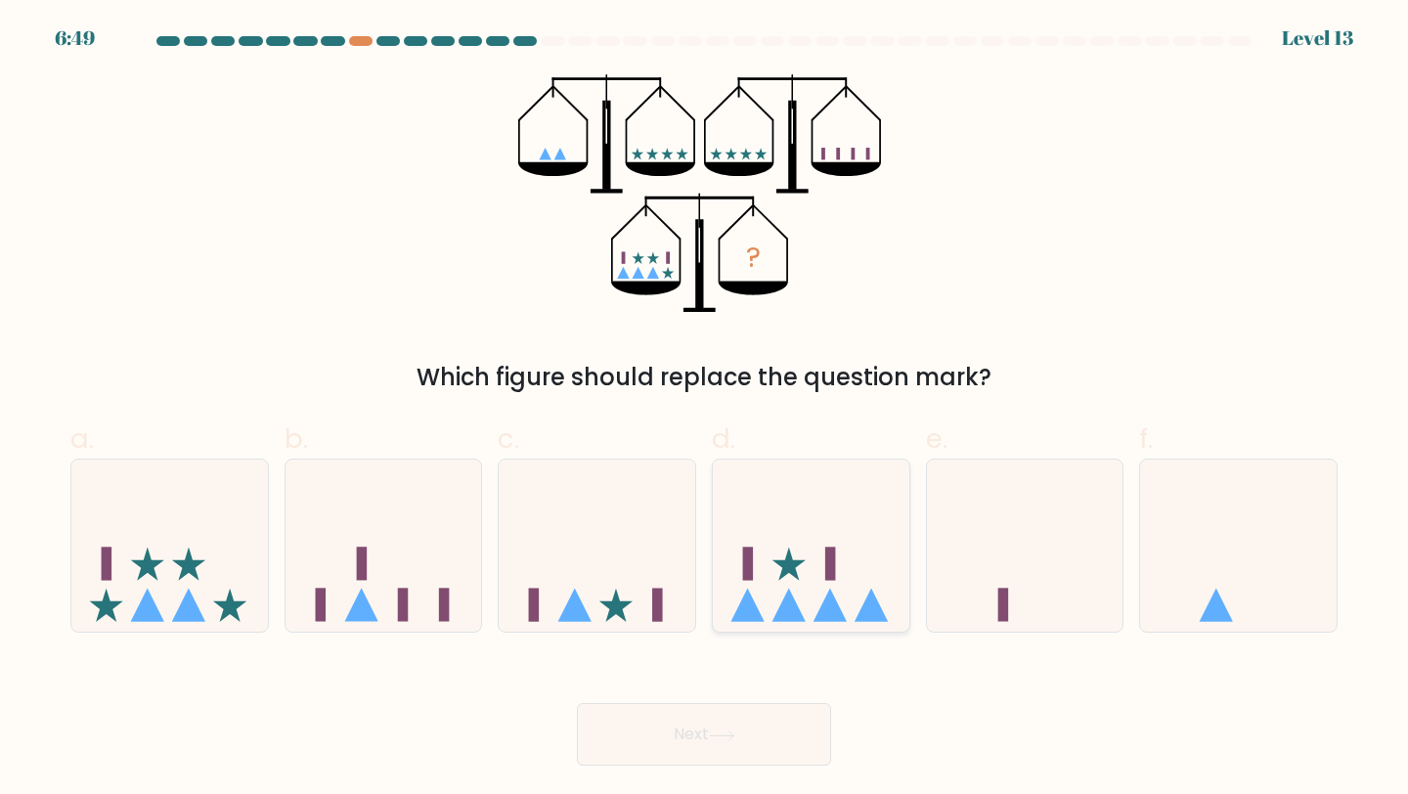
click at [791, 568] on icon at bounding box center [788, 564] width 33 height 33
click at [705, 410] on input "d." at bounding box center [704, 403] width 1 height 13
radio input "true"
click at [733, 733] on icon at bounding box center [721, 734] width 23 height 9
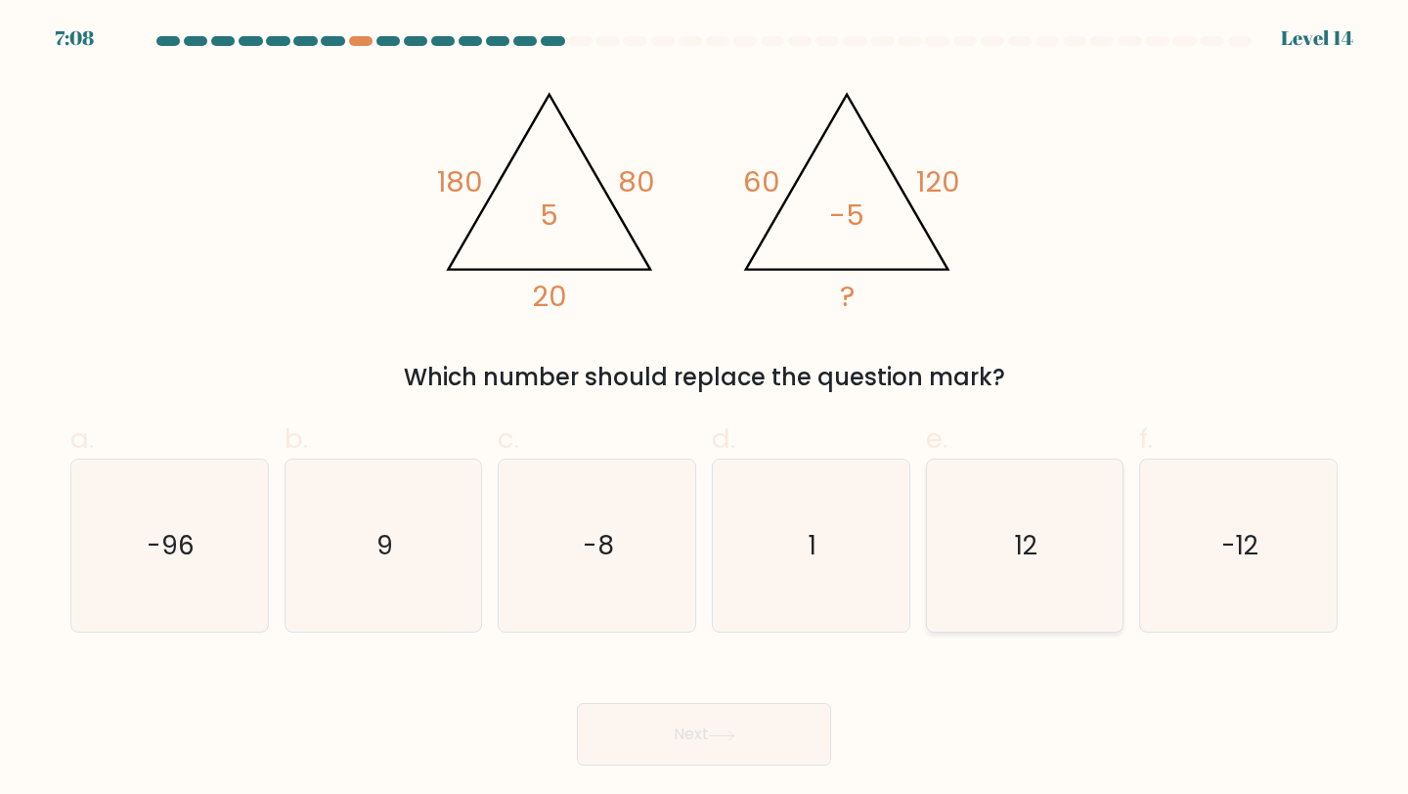
click at [1014, 591] on icon "12" at bounding box center [1025, 546] width 173 height 173
click at [705, 410] on input "e. 12" at bounding box center [704, 403] width 1 height 13
radio input "true"
click at [729, 728] on button "Next" at bounding box center [704, 734] width 254 height 63
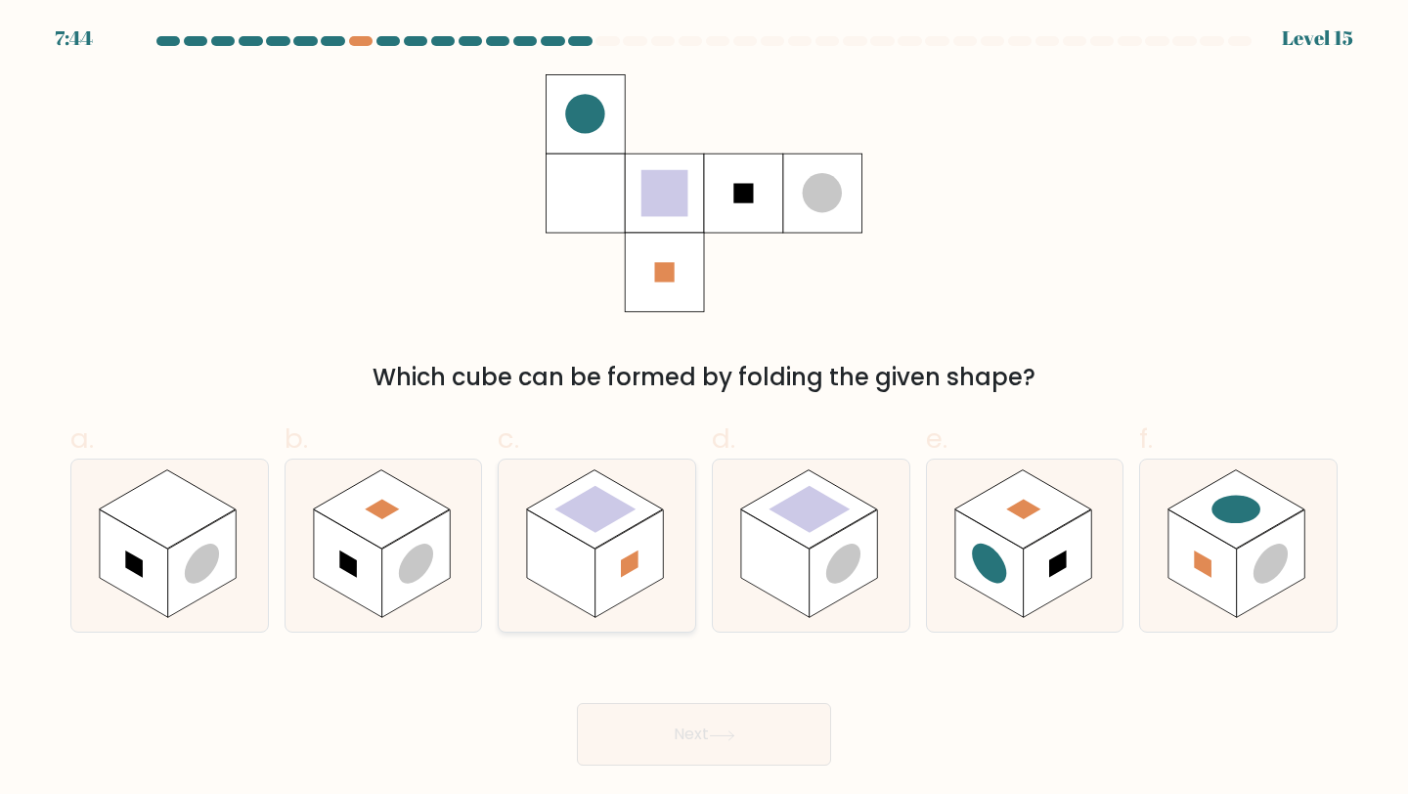
click at [602, 556] on rect at bounding box center [629, 563] width 68 height 108
click at [704, 410] on input "c." at bounding box center [704, 403] width 1 height 13
radio input "true"
click at [655, 712] on button "Next" at bounding box center [704, 734] width 254 height 63
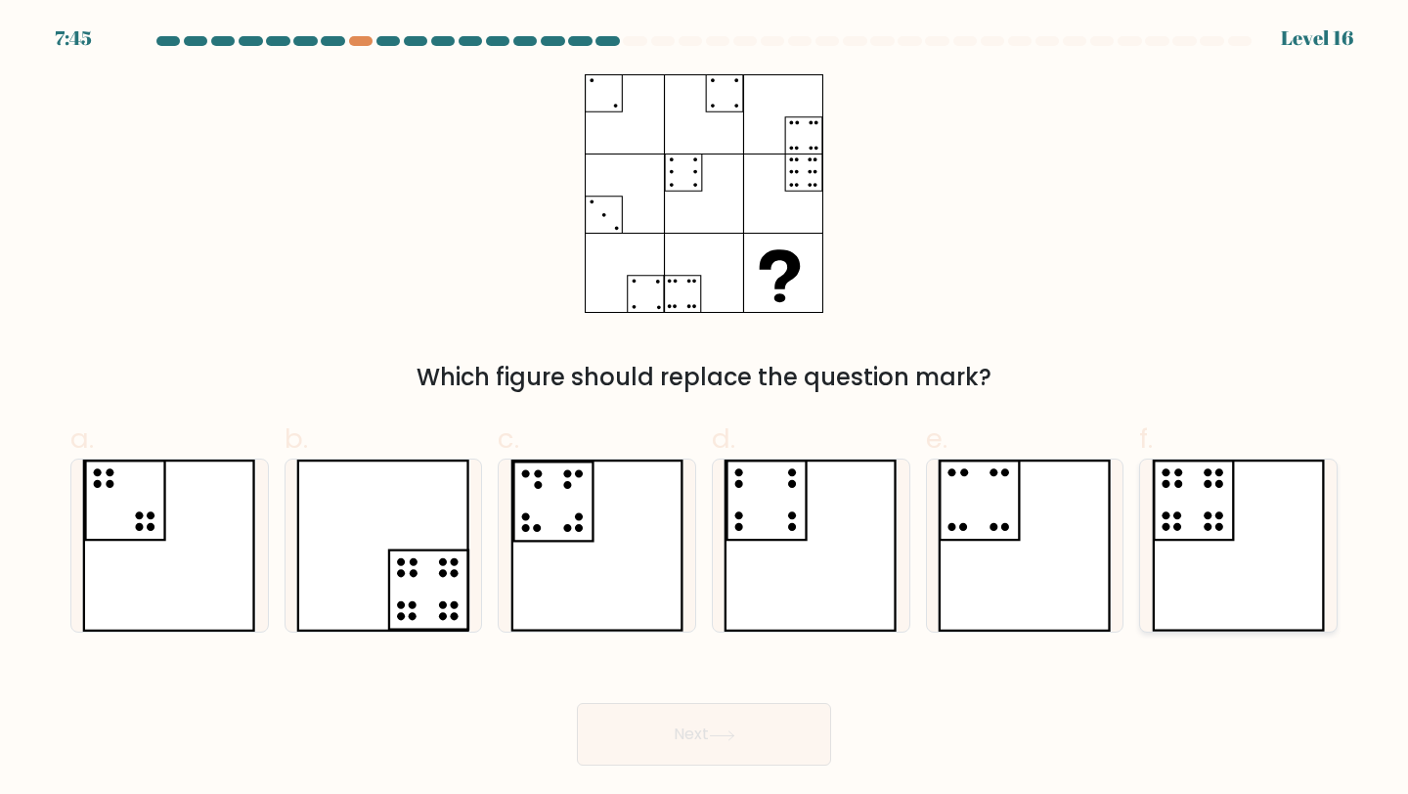
click at [1205, 516] on icon at bounding box center [1208, 515] width 8 height 8
click at [705, 410] on input "f." at bounding box center [704, 403] width 1 height 13
radio input "true"
click at [646, 737] on button "Next" at bounding box center [704, 734] width 254 height 63
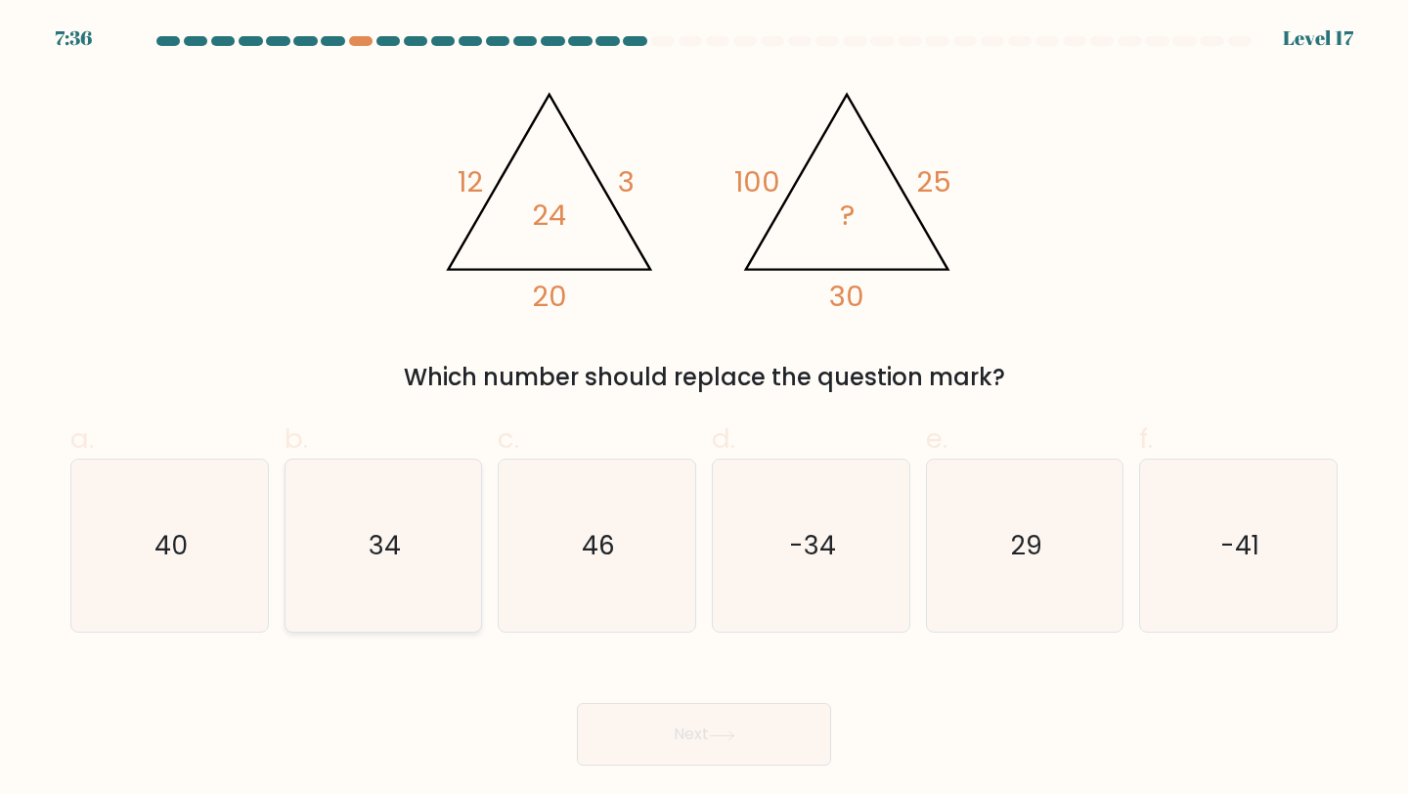
click at [388, 493] on icon "34" at bounding box center [383, 546] width 173 height 173
click at [704, 410] on input "b. 34" at bounding box center [704, 403] width 1 height 13
radio input "true"
click at [637, 752] on button "Next" at bounding box center [704, 734] width 254 height 63
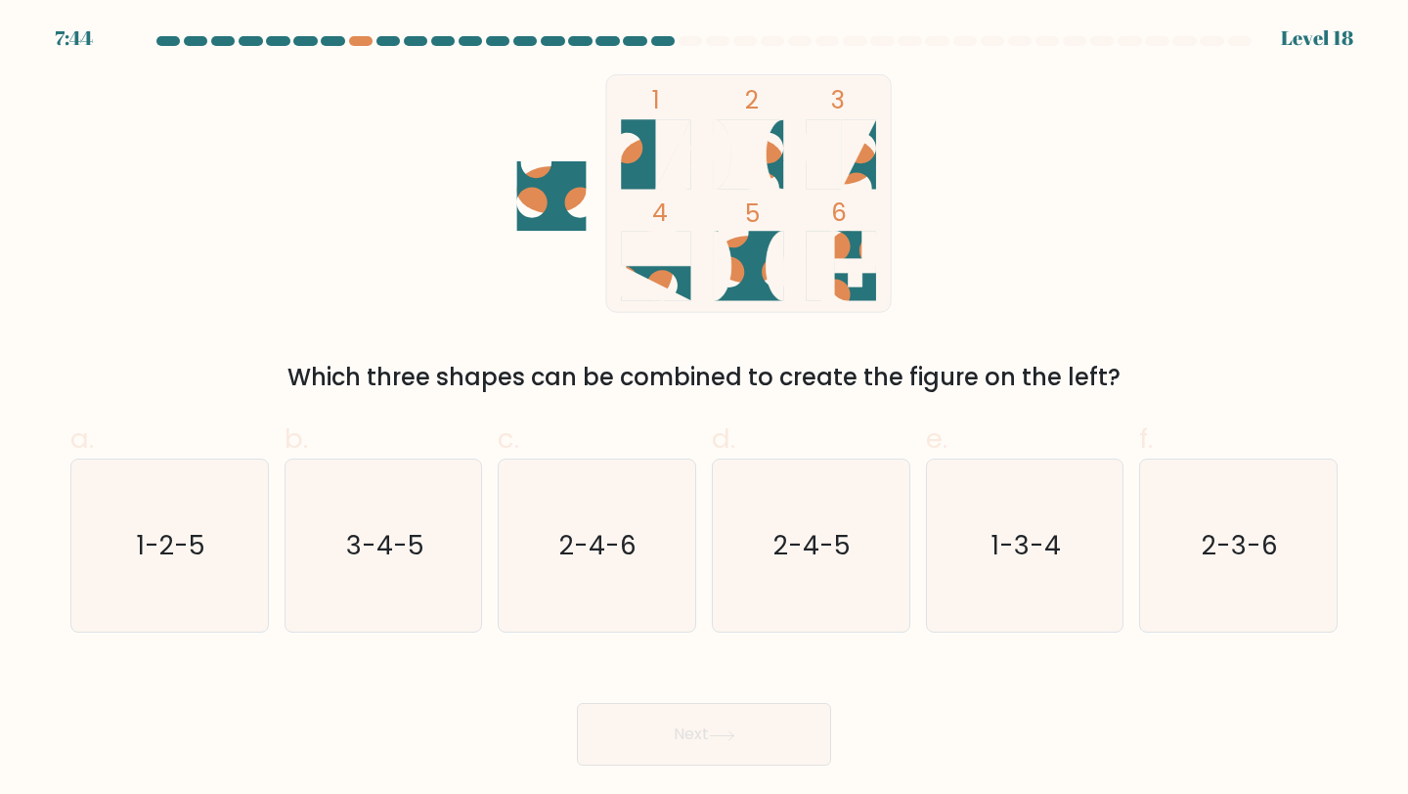
click at [863, 170] on icon at bounding box center [841, 153] width 69 height 69
click at [997, 593] on icon "1-3-4" at bounding box center [1025, 546] width 173 height 173
click at [705, 410] on input "e. 1-3-4" at bounding box center [704, 403] width 1 height 13
radio input "true"
click at [684, 764] on button "Next" at bounding box center [704, 734] width 254 height 63
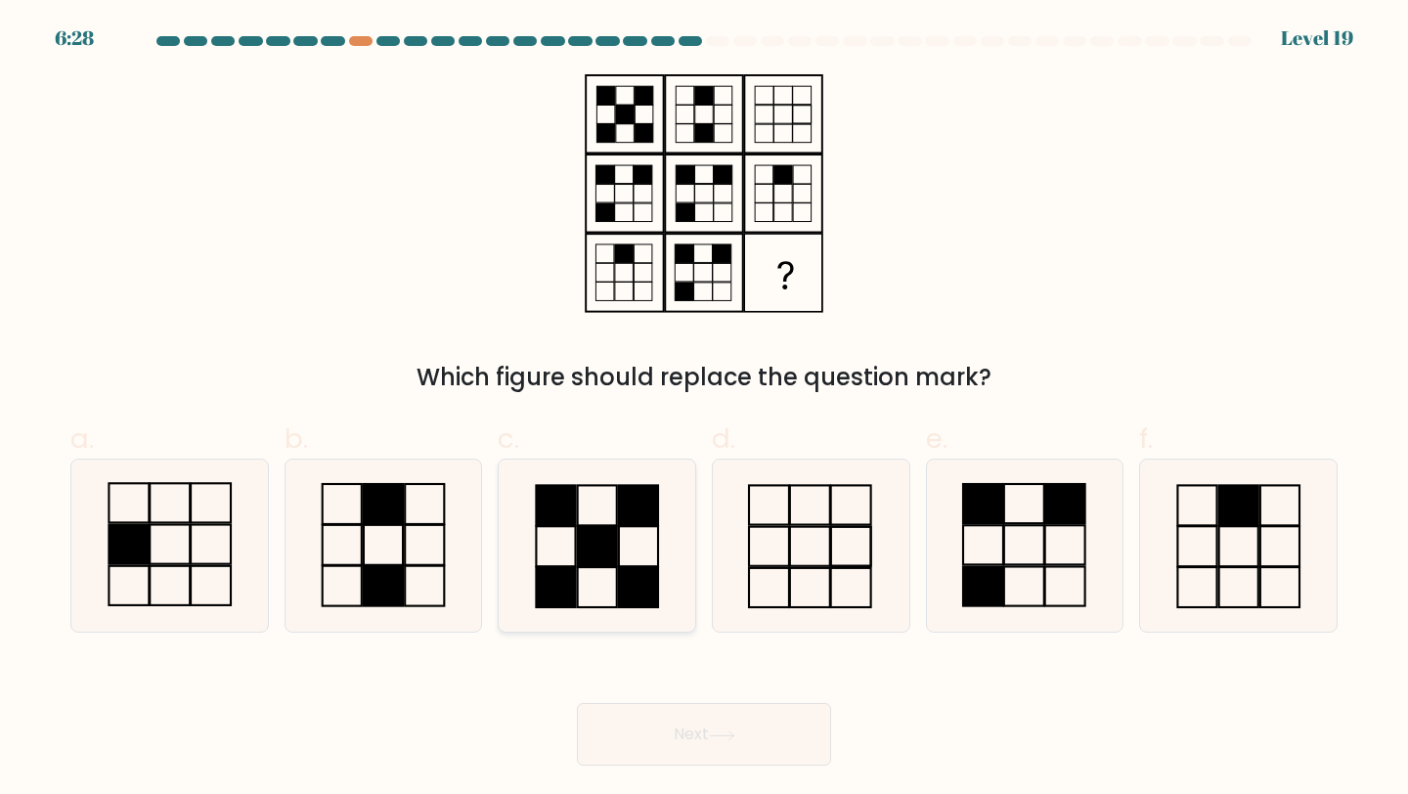
click at [620, 517] on rect at bounding box center [639, 505] width 39 height 40
click at [704, 410] on input "c." at bounding box center [704, 403] width 1 height 13
radio input "true"
click at [652, 752] on button "Next" at bounding box center [704, 734] width 254 height 63
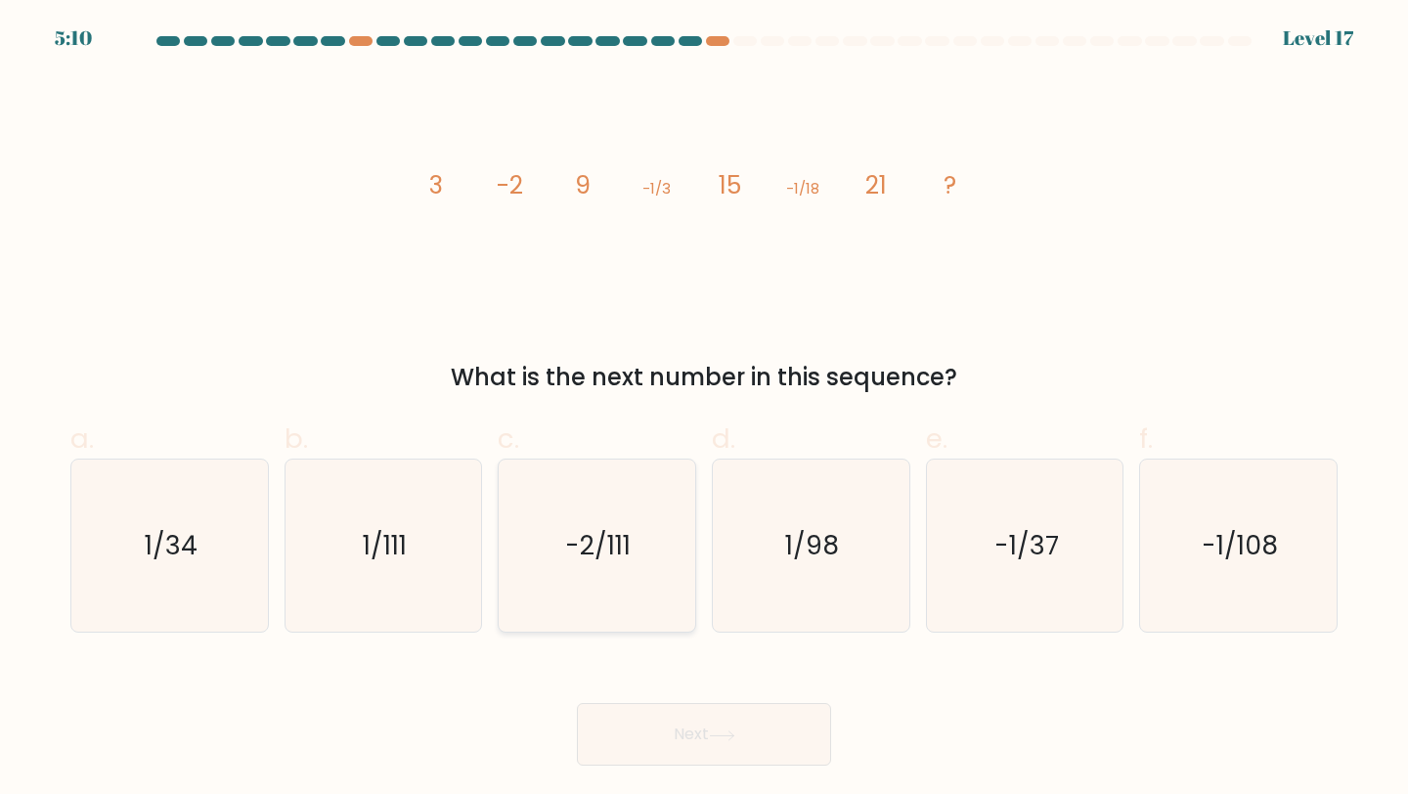
click at [624, 529] on text "-2/111" at bounding box center [599, 545] width 66 height 36
click at [704, 410] on input "c. -2/111" at bounding box center [704, 403] width 1 height 13
radio input "true"
click at [721, 745] on button "Next" at bounding box center [704, 734] width 254 height 63
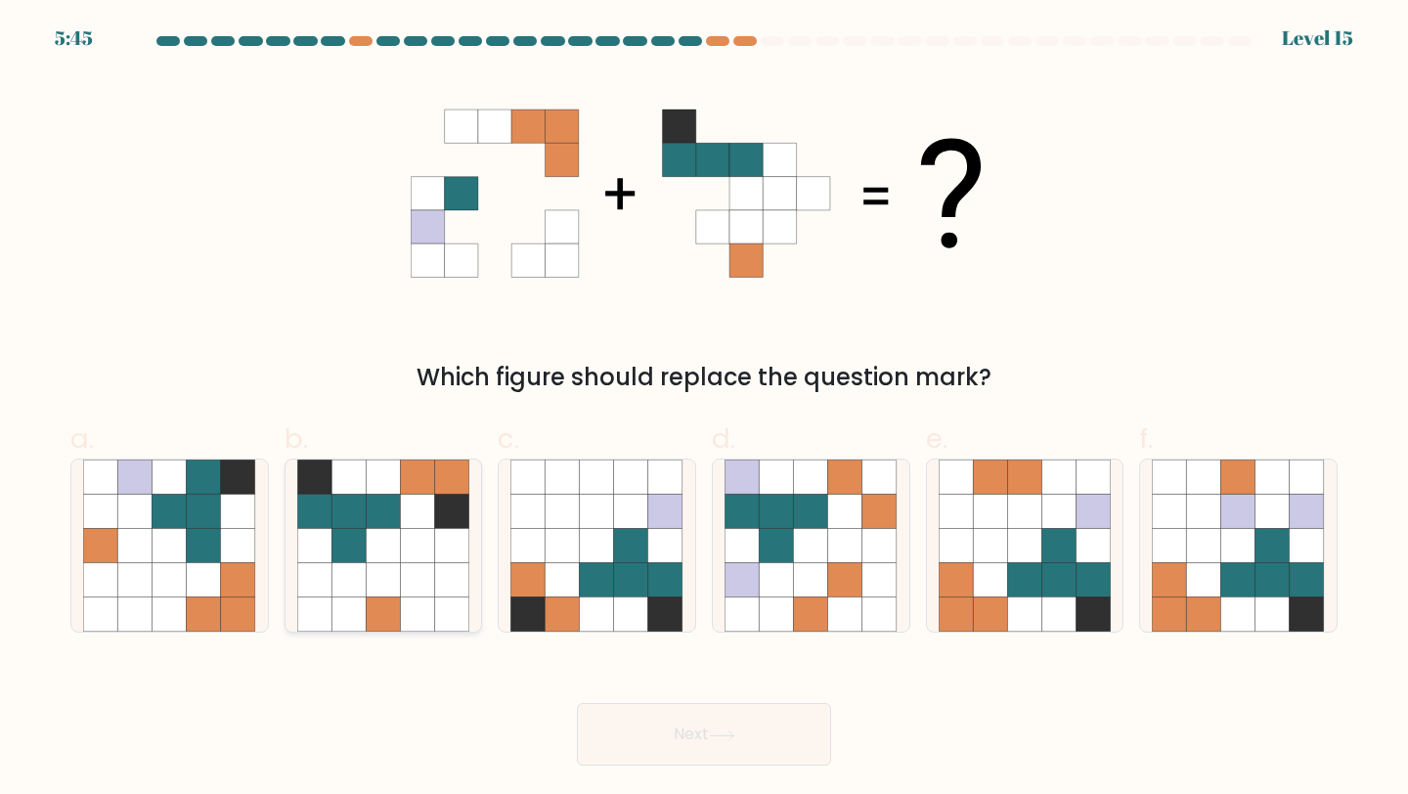
click at [418, 551] on icon at bounding box center [418, 546] width 34 height 34
click at [704, 410] on input "b." at bounding box center [704, 403] width 1 height 13
radio input "true"
click at [1014, 513] on icon at bounding box center [1024, 511] width 34 height 34
click at [705, 410] on input "e." at bounding box center [704, 403] width 1 height 13
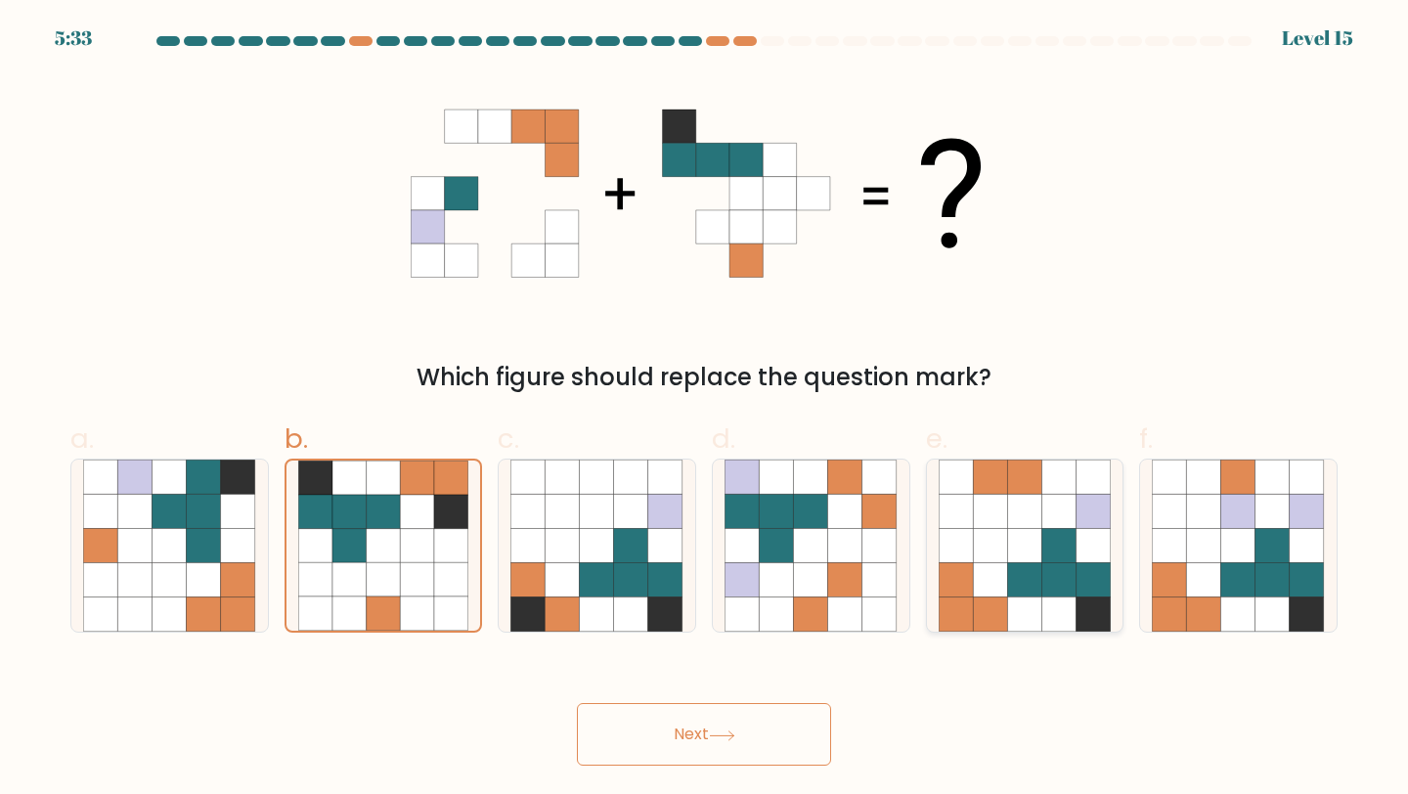
radio input "true"
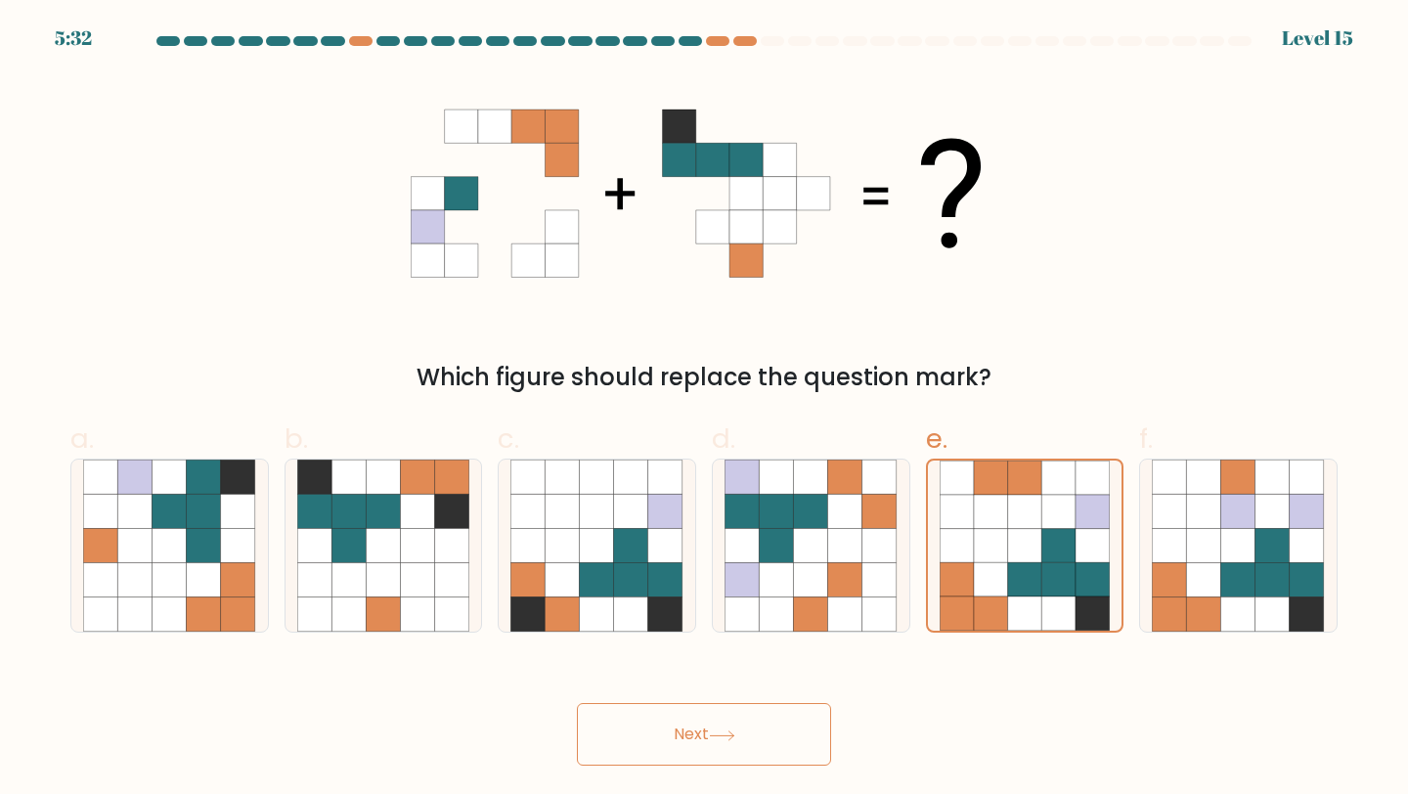
click at [651, 741] on button "Next" at bounding box center [704, 734] width 254 height 63
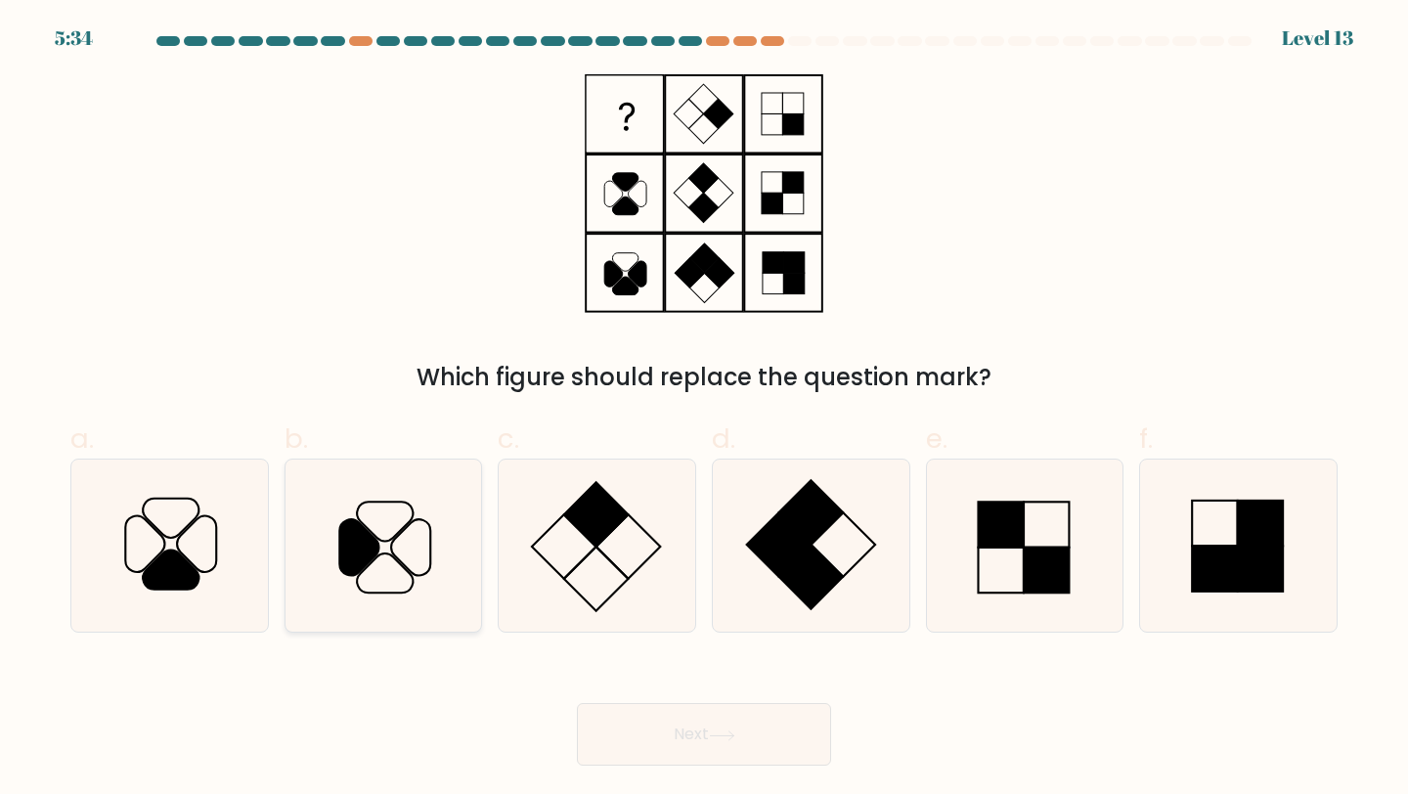
click at [376, 542] on icon at bounding box center [358, 547] width 39 height 56
click at [704, 410] on input "b." at bounding box center [704, 403] width 1 height 13
radio input "true"
click at [711, 721] on button "Next" at bounding box center [704, 734] width 254 height 63
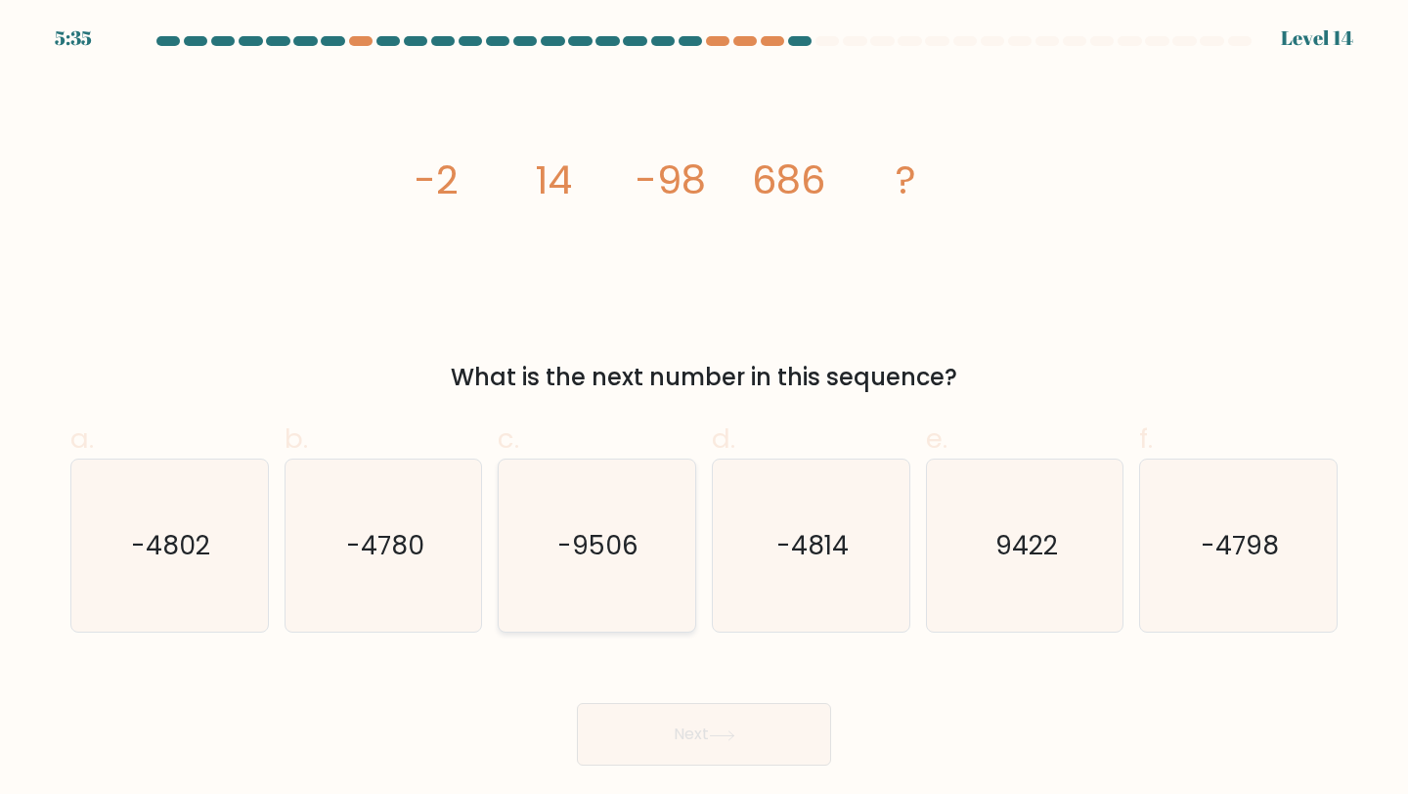
click at [509, 559] on div "-9506" at bounding box center [597, 546] width 198 height 175
click at [704, 410] on input "c. -9506" at bounding box center [704, 403] width 1 height 13
radio input "true"
click at [439, 559] on icon "-4780" at bounding box center [383, 546] width 173 height 173
click at [704, 410] on input "b. -4780" at bounding box center [704, 403] width 1 height 13
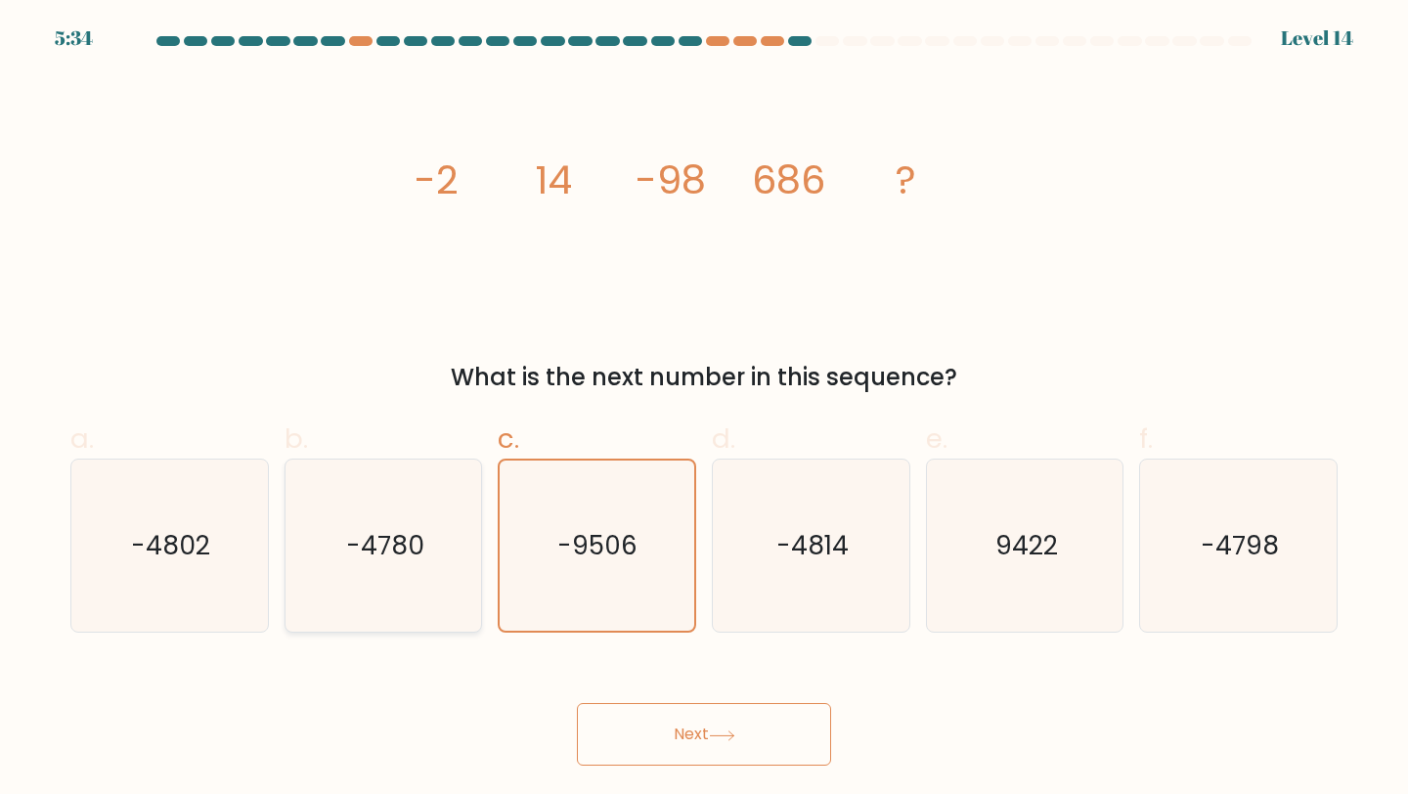
radio input "true"
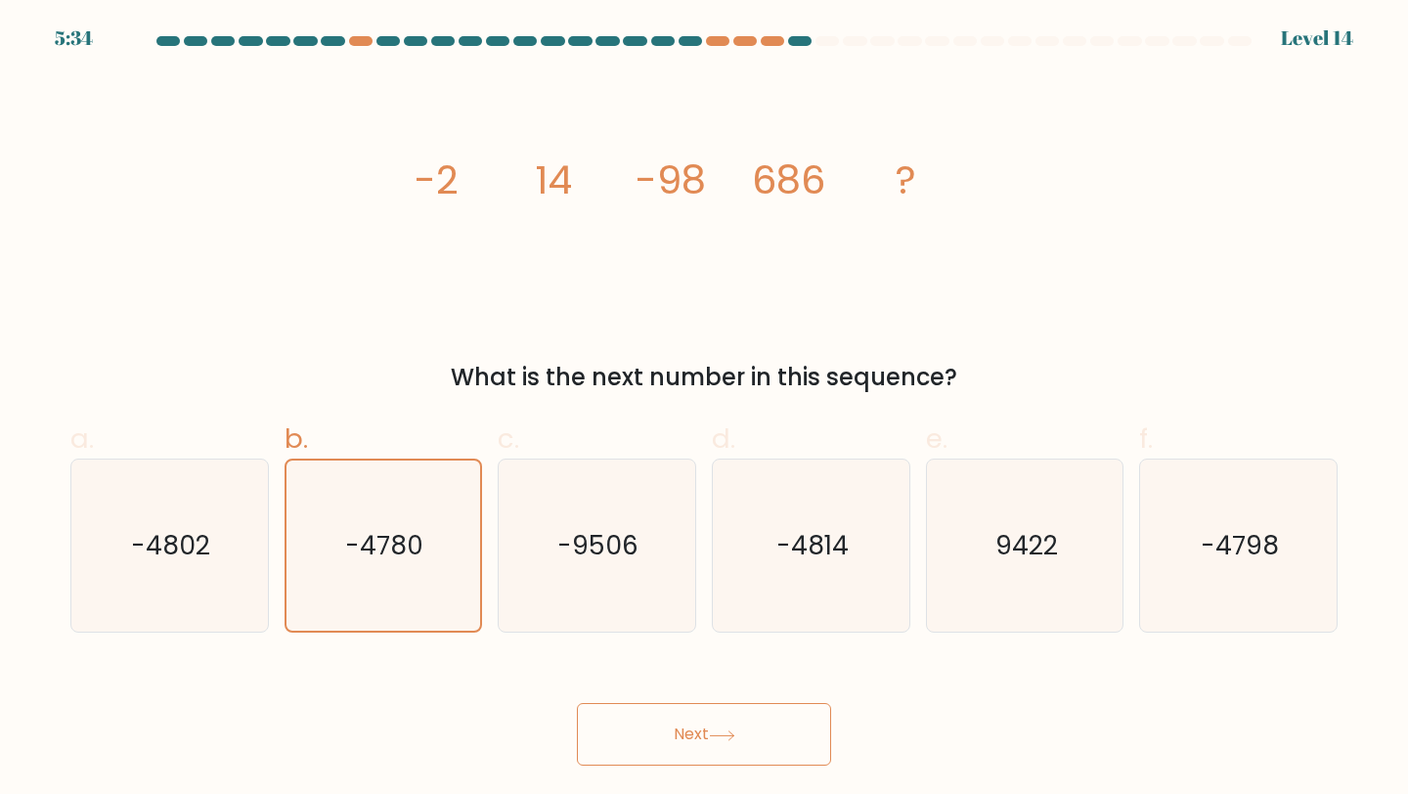
click at [687, 753] on button "Next" at bounding box center [704, 734] width 254 height 63
